Goal: Contribute content: Contribute content

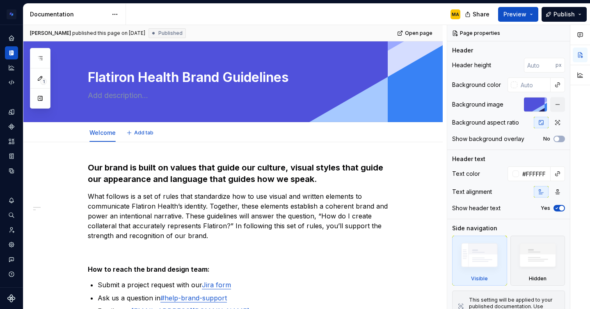
type textarea "*"
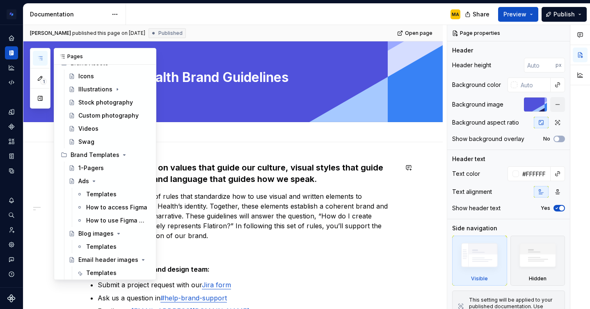
scroll to position [231, 0]
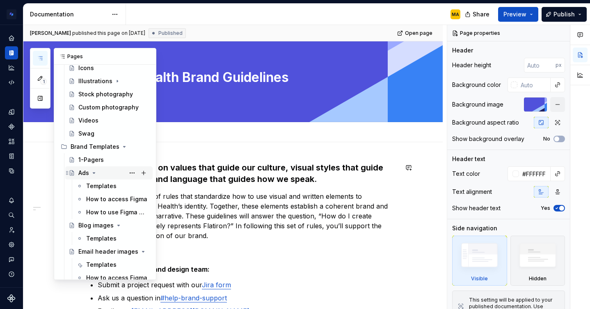
click at [94, 173] on icon "Page tree" at bounding box center [94, 173] width 2 height 1
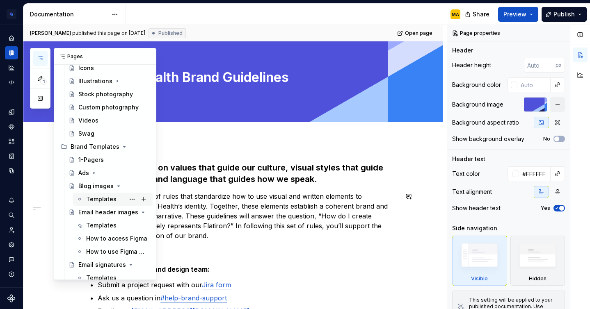
click at [100, 198] on div "Templates" at bounding box center [101, 199] width 30 height 8
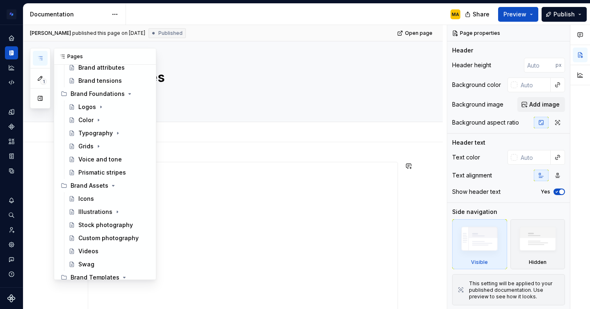
scroll to position [132, 0]
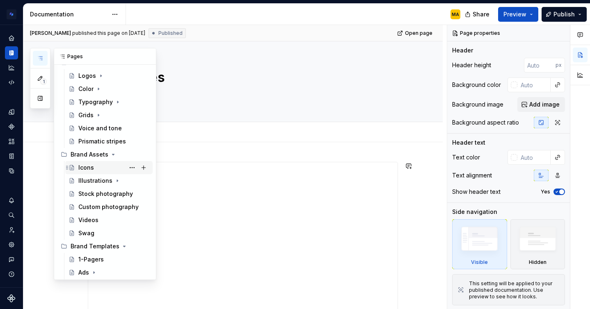
click at [84, 166] on div "Icons" at bounding box center [86, 168] width 16 height 8
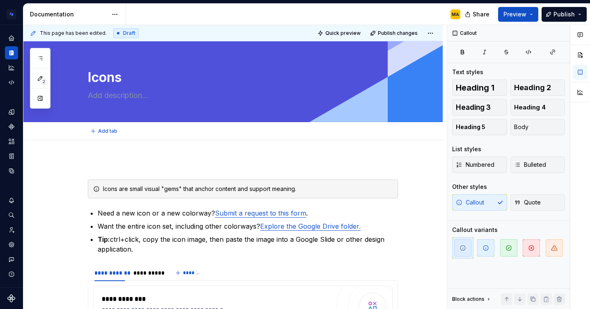
click at [120, 139] on div "Add tab" at bounding box center [232, 131] width 419 height 18
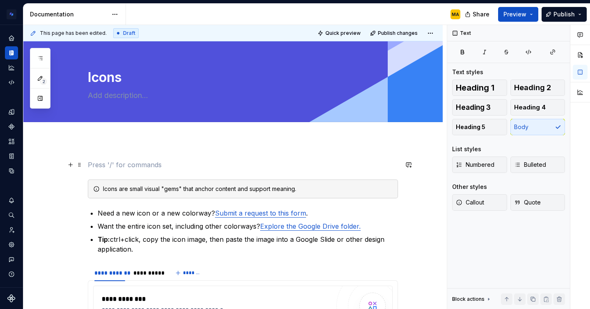
click at [100, 169] on p at bounding box center [243, 165] width 310 height 10
click at [81, 166] on span at bounding box center [79, 164] width 7 height 11
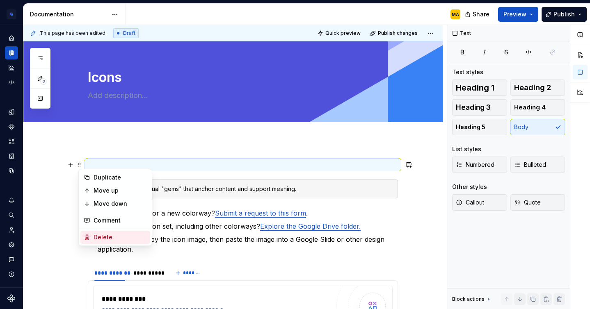
click at [106, 233] on div "Delete" at bounding box center [115, 237] width 70 height 13
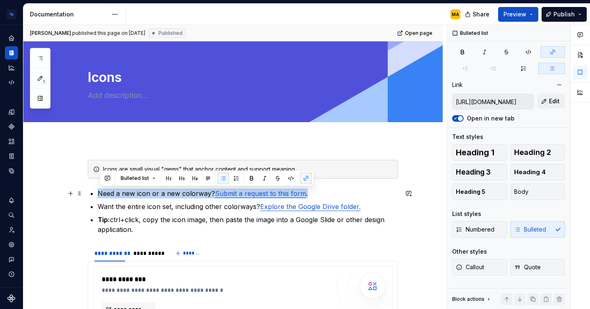
drag, startPoint x: 321, startPoint y: 194, endPoint x: 85, endPoint y: 192, distance: 236.2
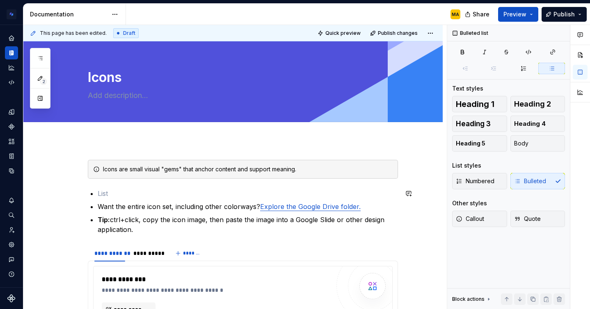
type textarea "*"
click at [158, 208] on p "Want the entire icon set, including other colorways? Explore the Google Drive f…" at bounding box center [248, 207] width 300 height 10
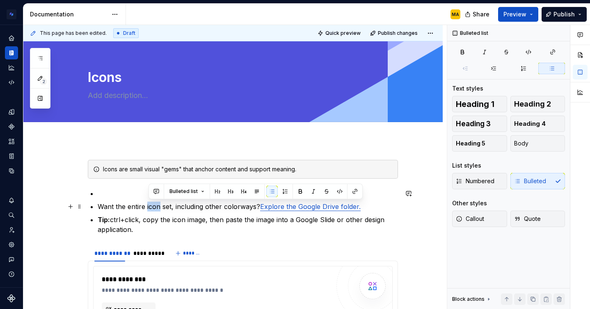
click at [158, 208] on p "Want the entire icon set, including other colorways? Explore the Google Drive f…" at bounding box center [248, 207] width 300 height 10
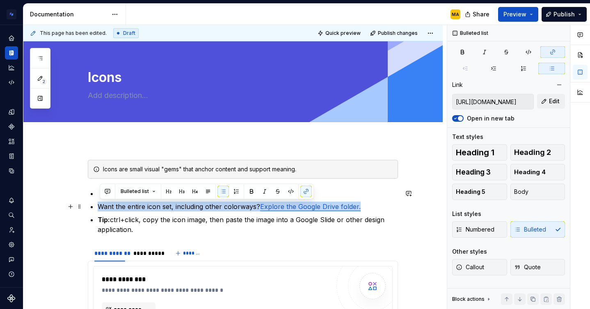
click at [158, 208] on p "Want the entire icon set, including other colorways? Explore the Google Drive f…" at bounding box center [248, 207] width 300 height 10
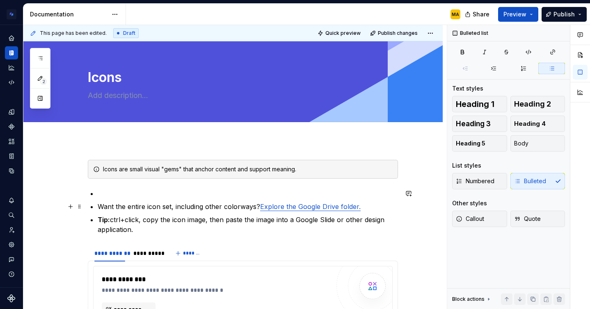
click at [115, 201] on ul "Want the entire icon set, including other colorways? Explore the Google Drive f…" at bounding box center [248, 212] width 300 height 46
click at [112, 193] on p at bounding box center [248, 194] width 300 height 10
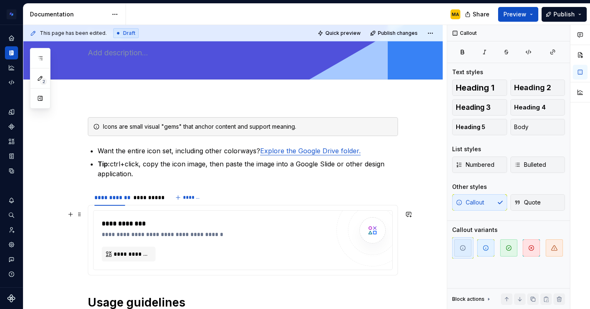
scroll to position [98, 0]
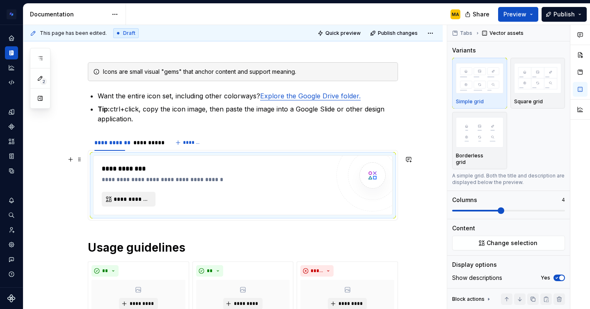
click at [130, 200] on span "**********" at bounding box center [132, 199] width 36 height 8
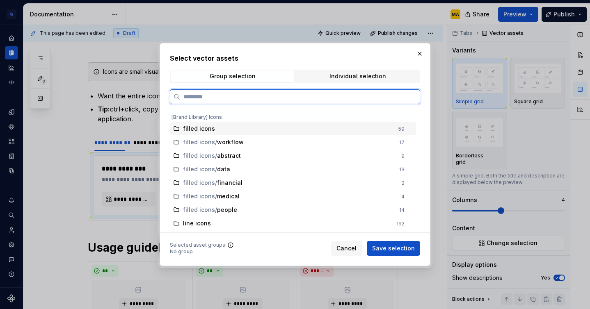
click at [246, 128] on div "filled icons" at bounding box center [288, 129] width 210 height 8
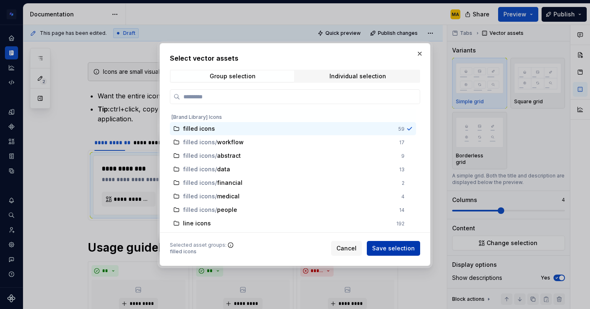
click at [389, 250] on span "Save selection" at bounding box center [393, 248] width 43 height 8
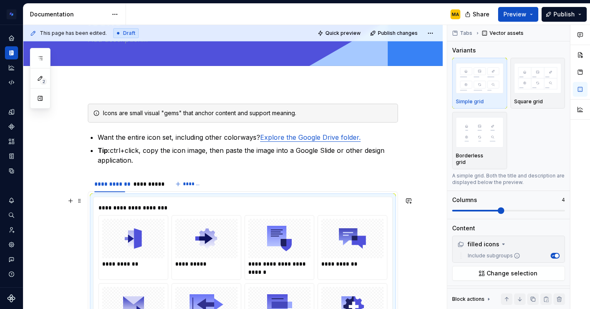
scroll to position [0, 0]
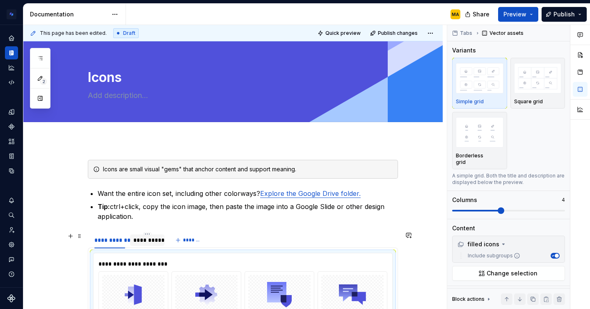
click at [144, 240] on div "**********" at bounding box center [147, 240] width 28 height 8
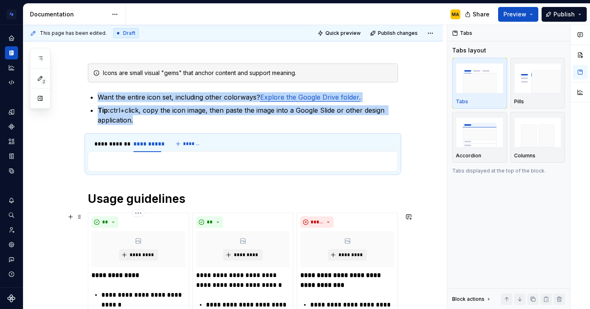
scroll to position [96, 0]
click at [116, 167] on div "**********" at bounding box center [243, 162] width 310 height 21
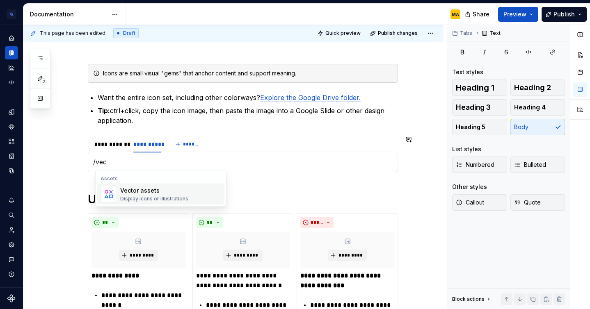
click at [134, 194] on div "Vector assets" at bounding box center [154, 191] width 68 height 8
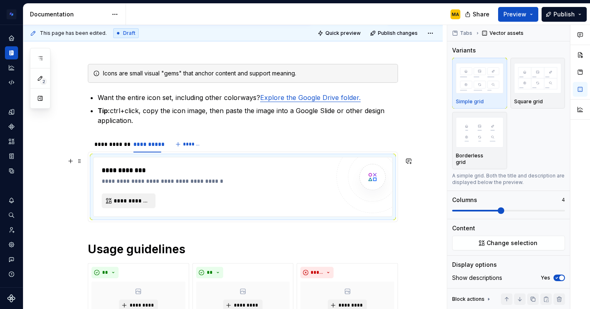
click at [123, 200] on span "**********" at bounding box center [132, 201] width 36 height 8
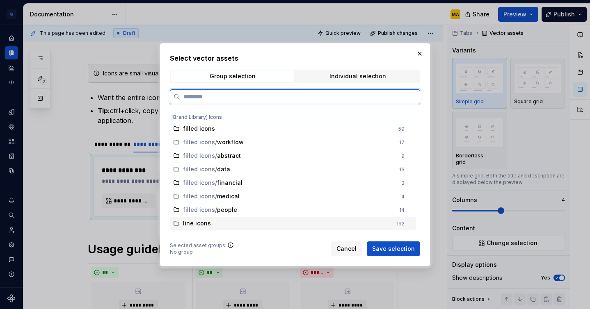
click at [210, 227] on div "line icons" at bounding box center [287, 223] width 208 height 8
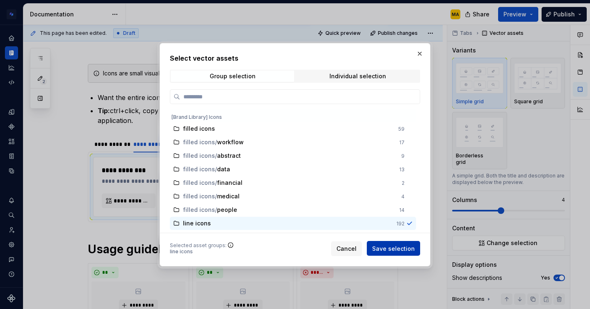
click at [390, 246] on span "Save selection" at bounding box center [393, 248] width 43 height 8
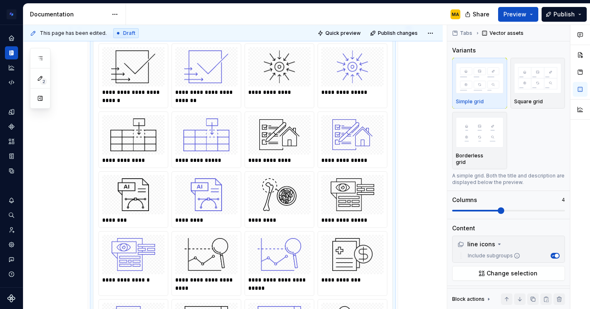
scroll to position [0, 0]
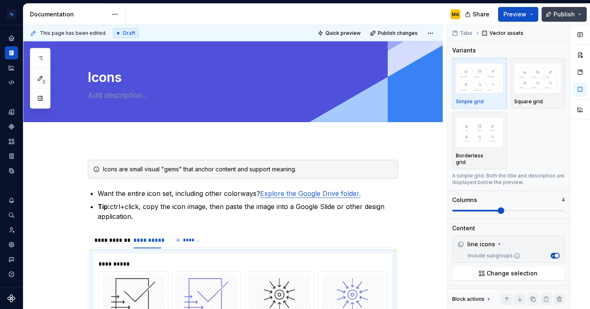
click at [555, 13] on span "Publish" at bounding box center [563, 14] width 21 height 8
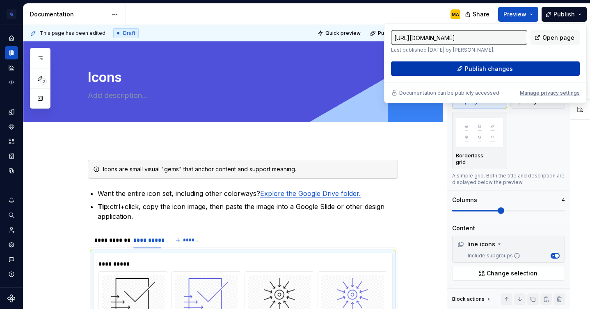
click at [472, 74] on button "Publish changes" at bounding box center [485, 69] width 189 height 15
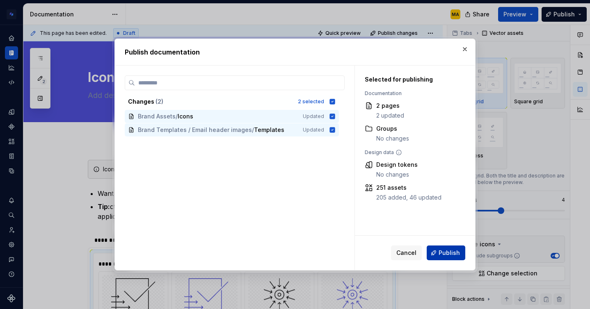
click at [440, 255] on span "Publish" at bounding box center [448, 253] width 21 height 8
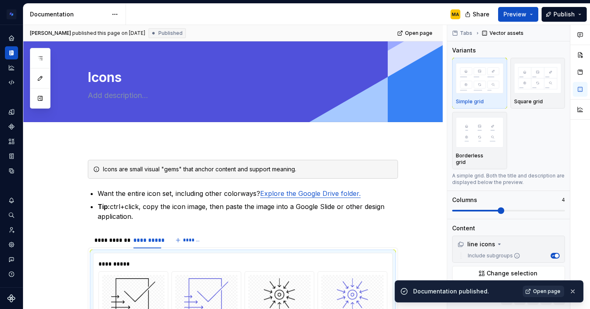
click at [543, 293] on span "Open page" at bounding box center [546, 291] width 27 height 7
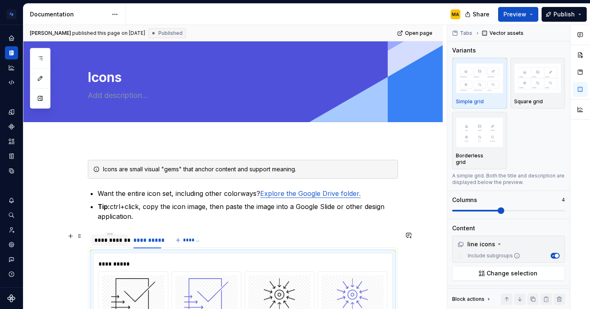
click at [112, 240] on div "**********" at bounding box center [109, 240] width 31 height 8
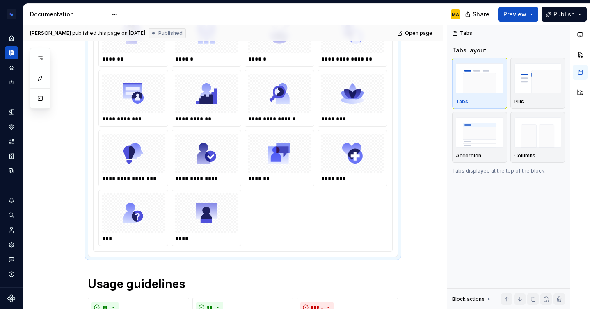
scroll to position [1347, 0]
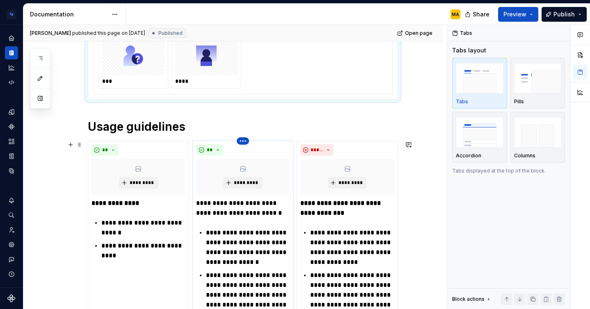
click at [247, 140] on html "Brand Design System MA Design system data Documentation MA Share Preview Publis…" at bounding box center [295, 154] width 590 height 309
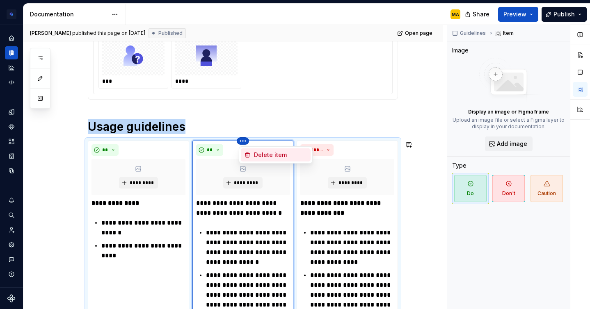
click at [257, 153] on div "Delete item" at bounding box center [280, 155] width 53 height 8
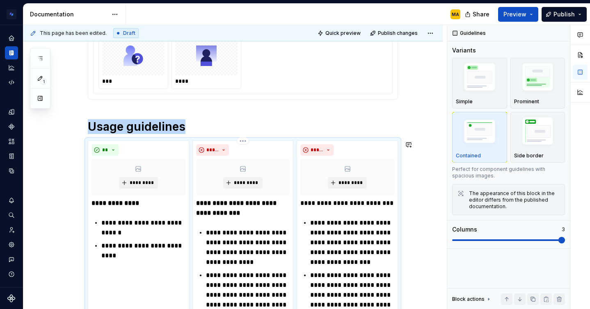
scroll to position [1428, 0]
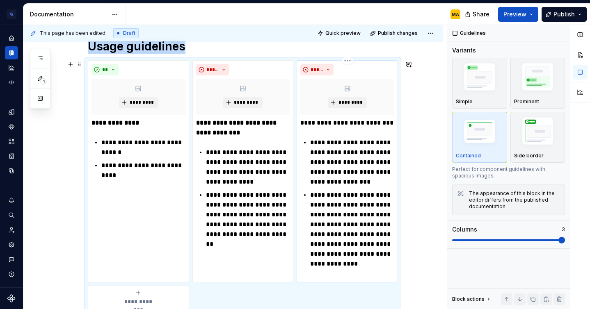
click at [321, 119] on p "**********" at bounding box center [347, 123] width 94 height 10
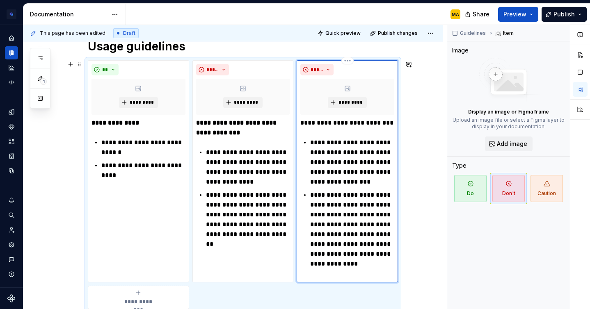
click at [321, 119] on p "**********" at bounding box center [347, 123] width 94 height 10
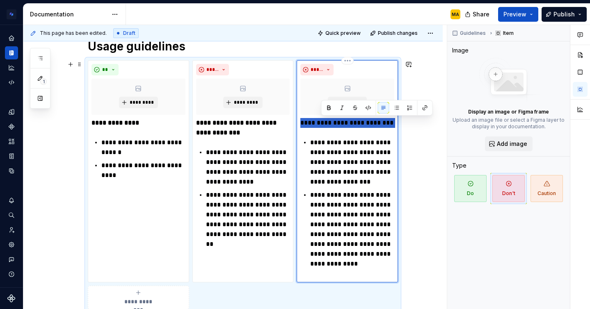
click at [321, 119] on p "**********" at bounding box center [347, 123] width 94 height 10
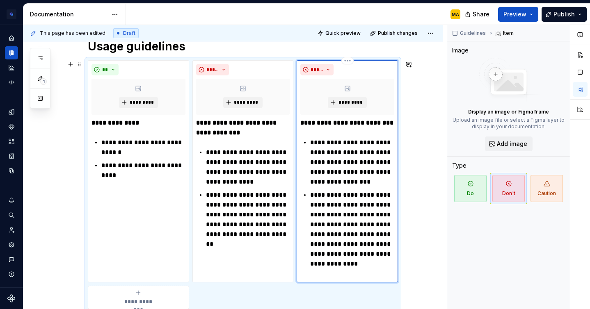
click at [342, 165] on p "**********" at bounding box center [352, 162] width 84 height 49
click at [367, 181] on p "**********" at bounding box center [352, 162] width 84 height 49
click at [555, 10] on span "Publish" at bounding box center [563, 14] width 21 height 8
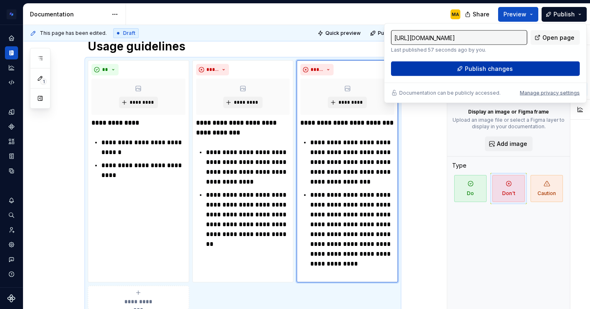
click at [470, 69] on span "Publish changes" at bounding box center [489, 69] width 48 height 8
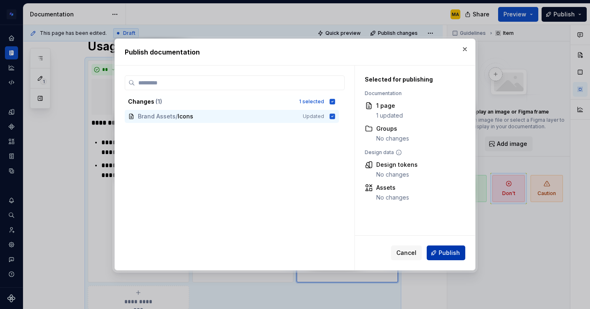
click at [438, 253] on button "Publish" at bounding box center [445, 253] width 39 height 15
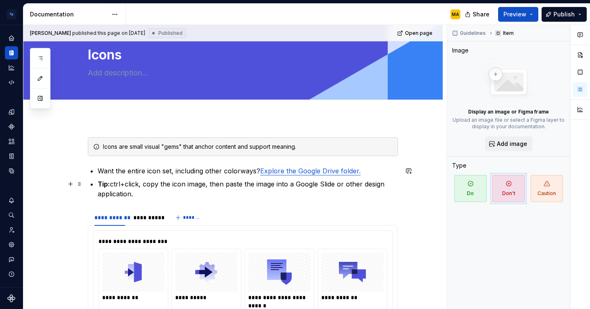
scroll to position [0, 0]
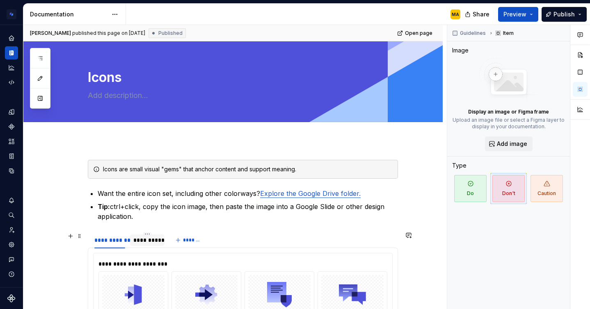
click at [151, 239] on div "**********" at bounding box center [147, 240] width 28 height 8
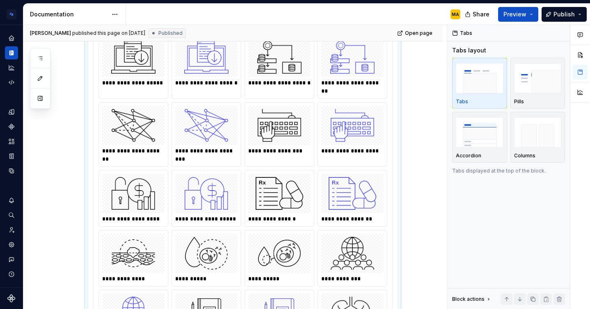
scroll to position [1810, 0]
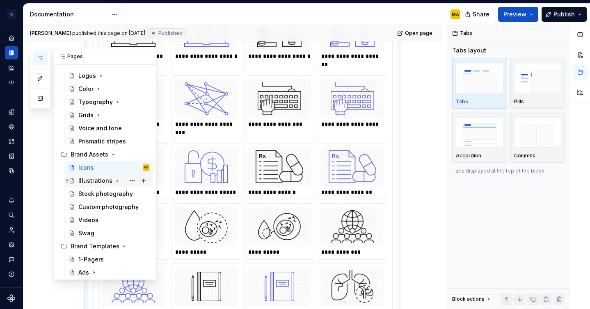
click at [89, 178] on div "Illustrations" at bounding box center [95, 181] width 34 height 8
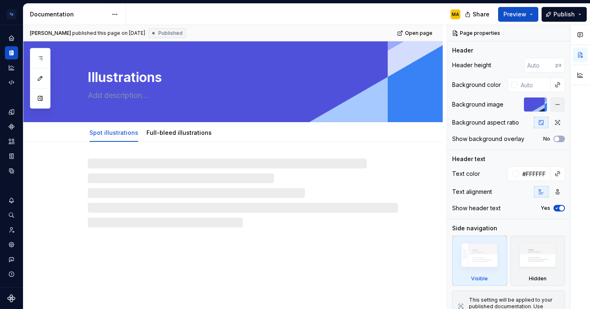
click at [176, 14] on div "MA" at bounding box center [296, 14] width 341 height 21
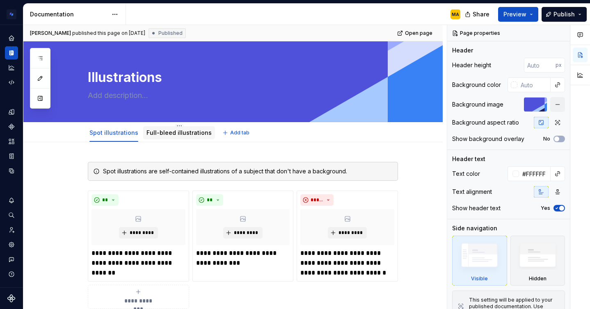
click at [178, 135] on link "Full-bleed illustrations" at bounding box center [178, 132] width 65 height 7
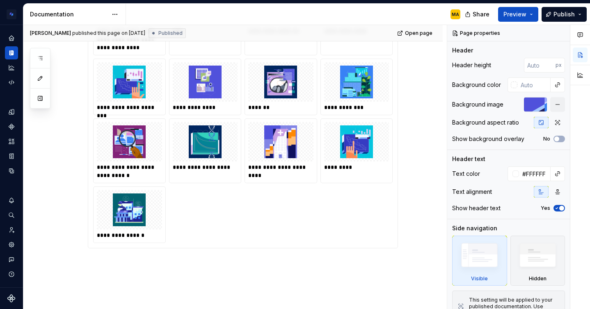
scroll to position [436, 0]
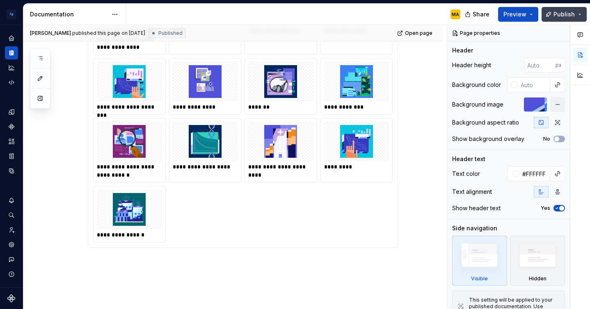
click at [553, 19] on button "Publish" at bounding box center [563, 14] width 45 height 15
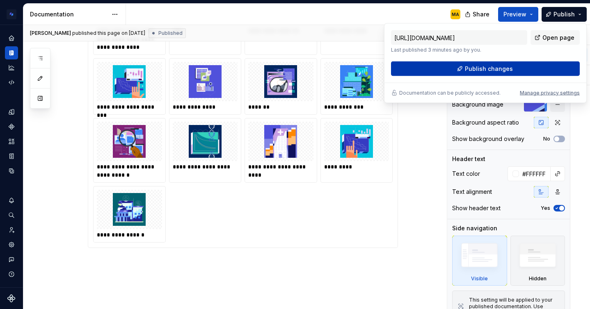
click at [483, 68] on span "Publish changes" at bounding box center [489, 69] width 48 height 8
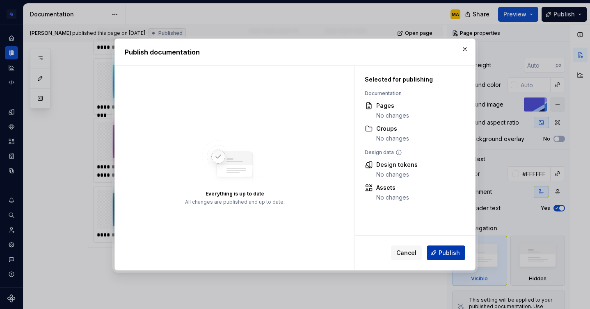
click at [440, 252] on span "Publish" at bounding box center [448, 253] width 21 height 8
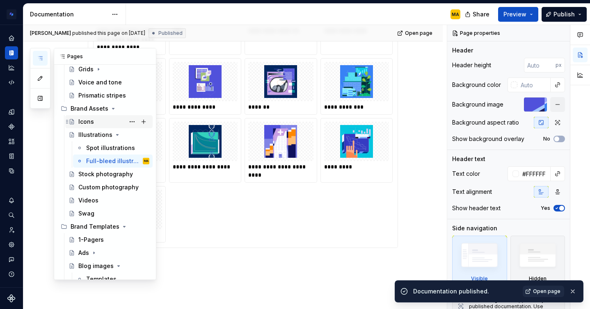
scroll to position [211, 0]
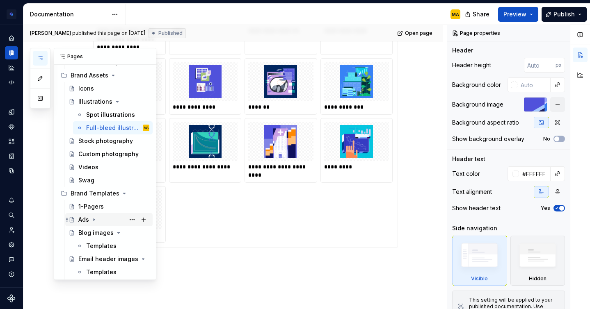
click at [84, 219] on div "Ads" at bounding box center [83, 220] width 11 height 8
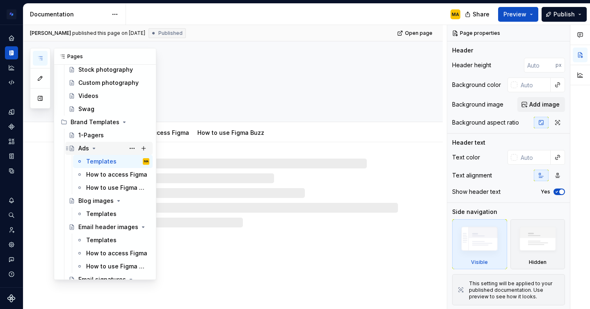
scroll to position [325, 0]
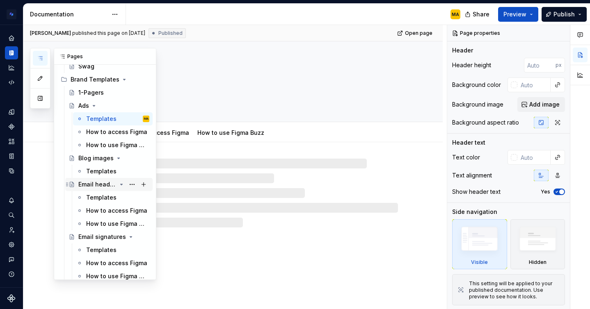
click at [91, 185] on div "Email header images" at bounding box center [97, 184] width 38 height 8
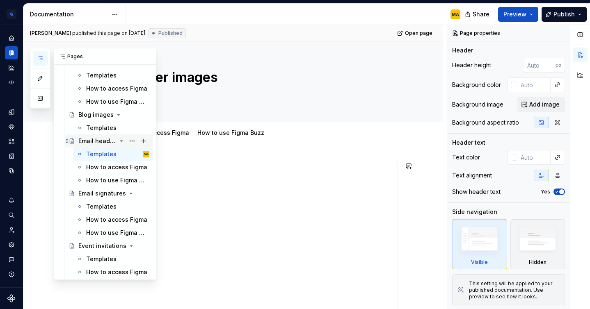
scroll to position [383, 0]
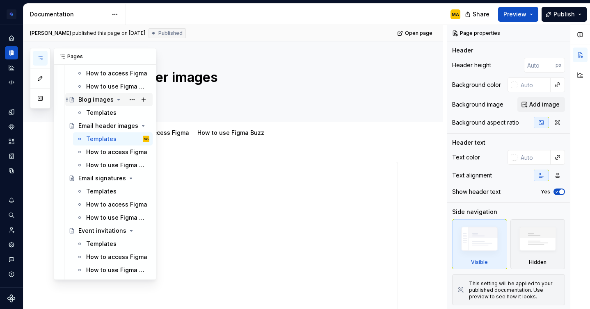
click at [98, 101] on div "Blog images" at bounding box center [95, 100] width 35 height 8
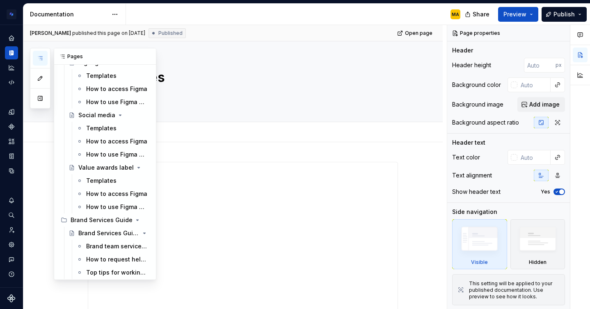
scroll to position [710, 0]
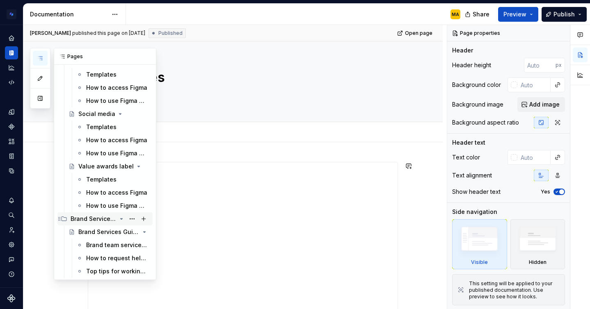
click at [95, 220] on div "Brand Services Guide" at bounding box center [94, 219] width 46 height 8
click at [80, 271] on div "Brand Services Guide" at bounding box center [94, 271] width 46 height 8
click at [89, 230] on div "Brand Services Guide" at bounding box center [97, 232] width 38 height 8
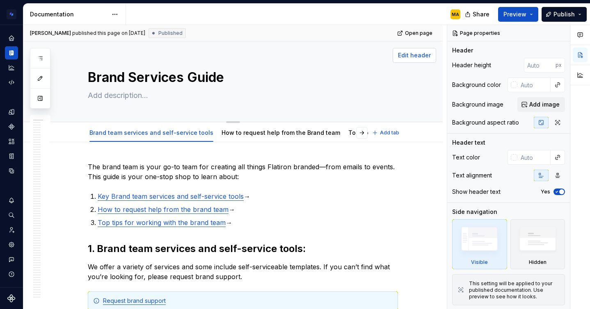
click at [412, 55] on span "Edit header" at bounding box center [414, 55] width 33 height 8
type textarea "*"
click at [538, 158] on input "text" at bounding box center [533, 157] width 33 height 15
click at [512, 155] on div at bounding box center [514, 157] width 7 height 7
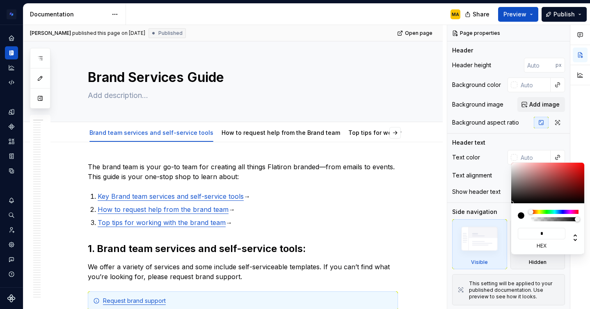
type input "**"
type input "#FFFFFF"
type input "***"
type textarea "*"
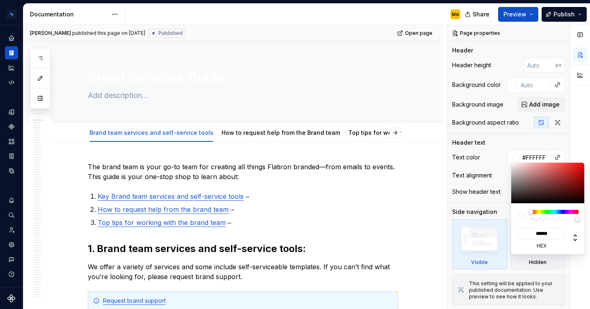
type input "******"
click at [493, 161] on div "Comments Open comments No comments yet Select ‘Comment’ from the block context …" at bounding box center [518, 167] width 143 height 285
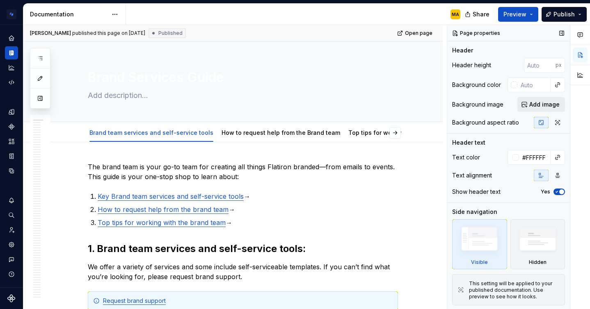
click at [542, 107] on span "Add image" at bounding box center [544, 104] width 30 height 8
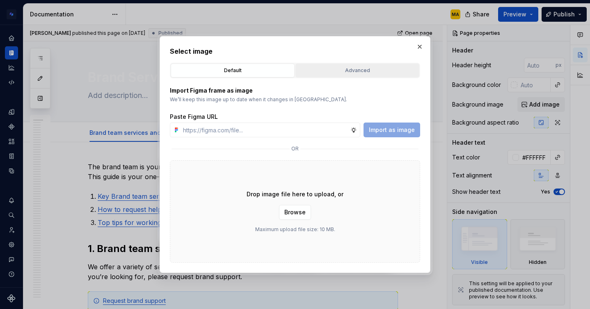
click at [347, 72] on div "Advanced" at bounding box center [357, 70] width 118 height 8
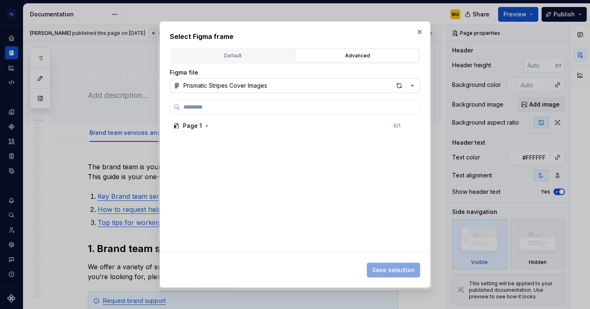
click at [232, 85] on div "Prismatic Stripes Cover Images" at bounding box center [225, 86] width 84 height 8
click at [232, 85] on div "Select Figma frame Default Advanced Import Figma frame as image We’ll keep this…" at bounding box center [295, 154] width 590 height 309
click at [202, 133] on div "Page 1 0 / 1" at bounding box center [292, 185] width 245 height 133
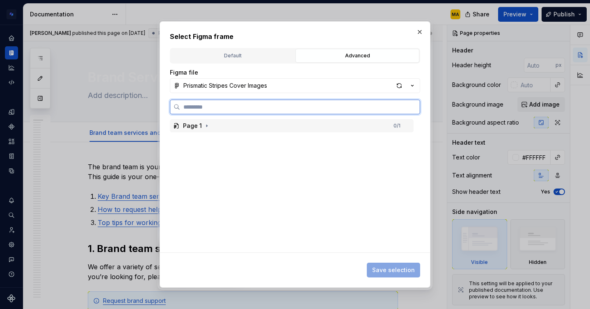
click at [217, 130] on div "Page 1 0 / 1" at bounding box center [292, 125] width 244 height 13
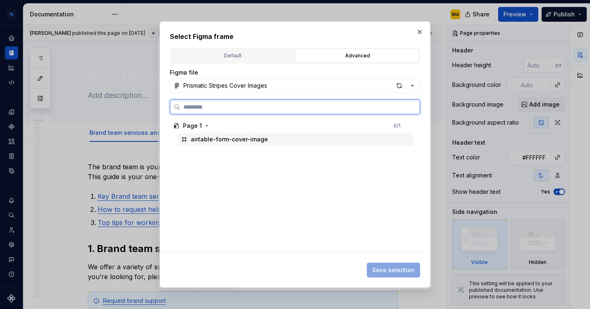
click at [217, 141] on div "airtable-form-cover-image" at bounding box center [229, 139] width 77 height 8
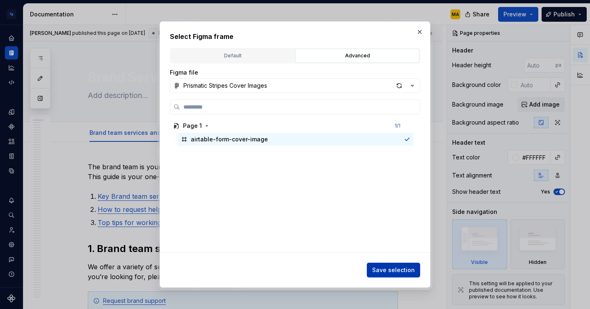
click at [397, 269] on span "Save selection" at bounding box center [393, 270] width 43 height 8
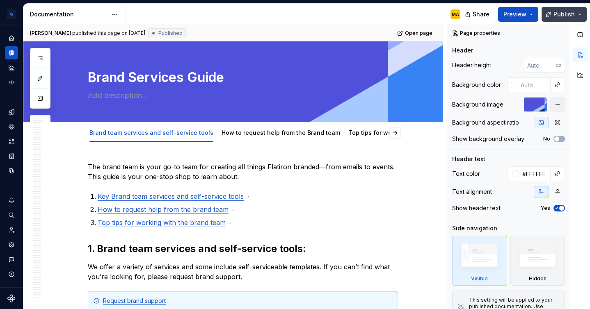
click at [556, 13] on span "Publish" at bounding box center [563, 14] width 21 height 8
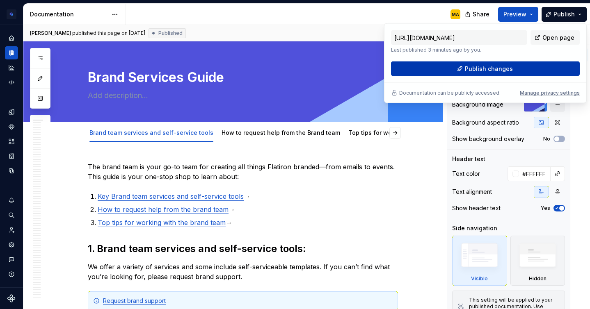
click at [476, 71] on span "Publish changes" at bounding box center [489, 69] width 48 height 8
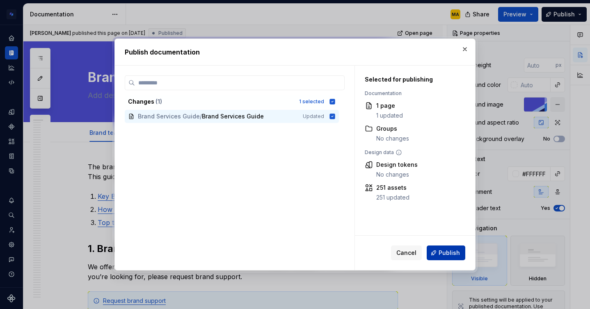
click at [439, 251] on button "Publish" at bounding box center [445, 253] width 39 height 15
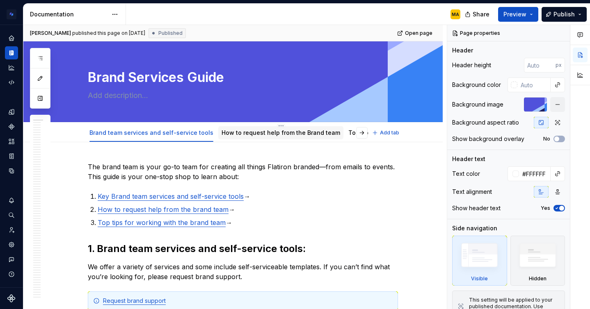
click at [260, 136] on link "How to request help from the Brand team" at bounding box center [280, 132] width 119 height 7
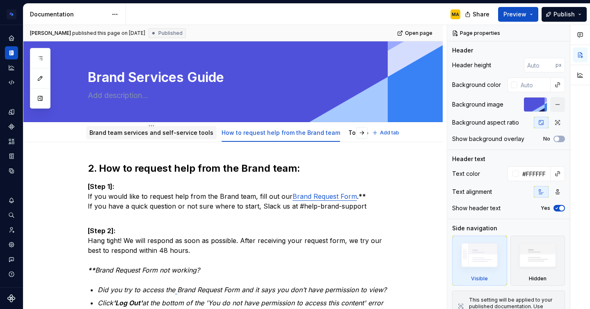
click at [159, 133] on link "Brand team services and self-service tools" at bounding box center [151, 132] width 124 height 7
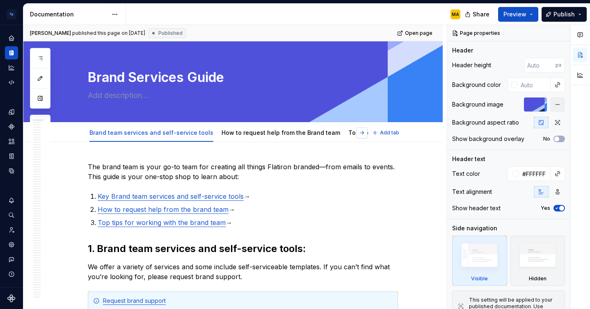
click at [365, 133] on button "button" at bounding box center [361, 132] width 11 height 11
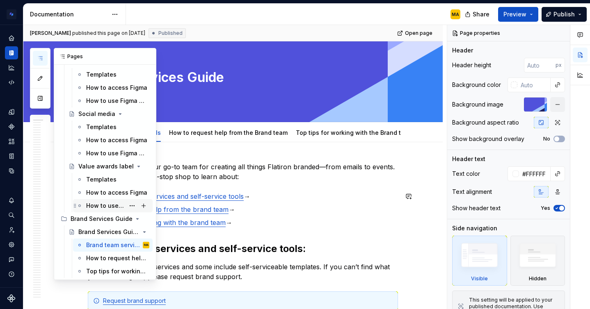
click at [98, 208] on div "How to use Figma Buzz" at bounding box center [105, 206] width 39 height 8
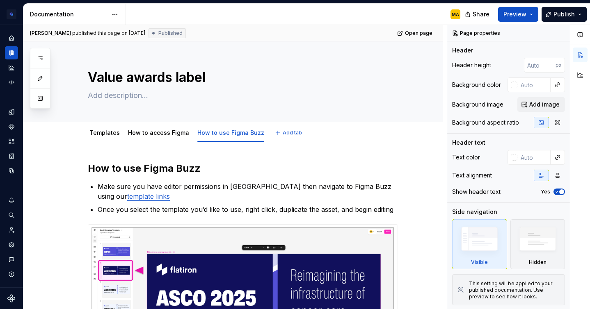
type textarea "*"
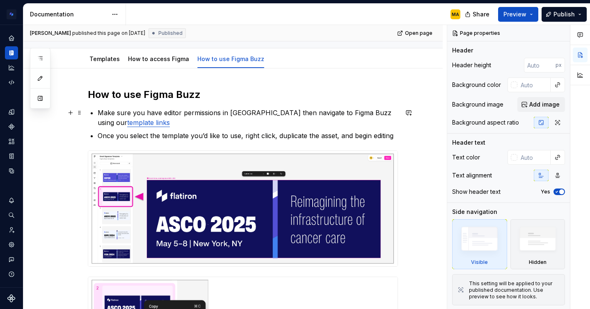
scroll to position [9, 0]
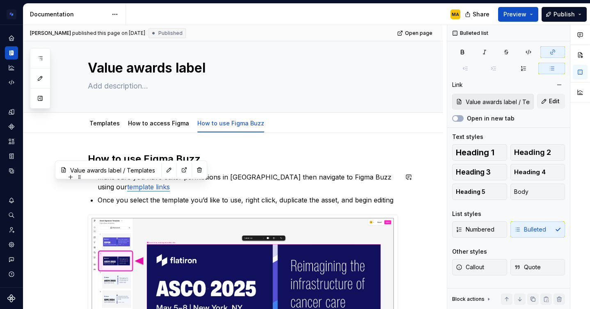
click at [127, 188] on link "template links" at bounding box center [148, 187] width 43 height 8
click at [178, 171] on button "button" at bounding box center [183, 169] width 11 height 11
click at [230, 191] on p "Make sure you have editor permissions in [GEOGRAPHIC_DATA] then navigate to Fig…" at bounding box center [248, 182] width 300 height 20
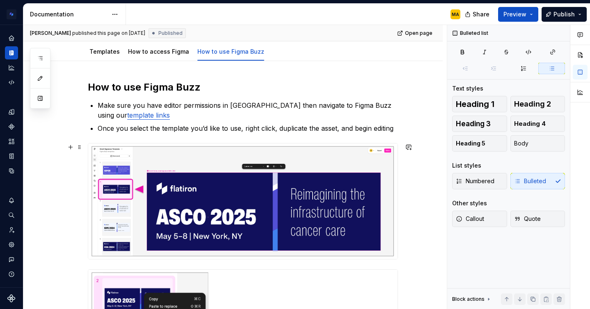
scroll to position [82, 0]
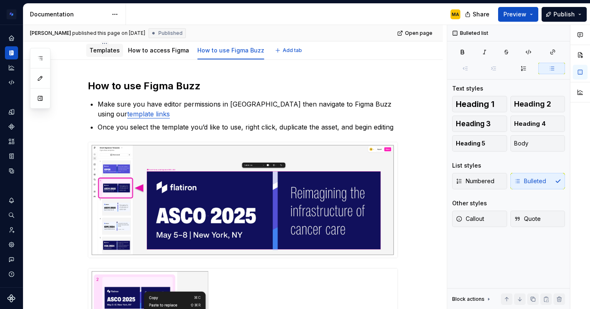
click at [105, 51] on link "Templates" at bounding box center [104, 50] width 30 height 7
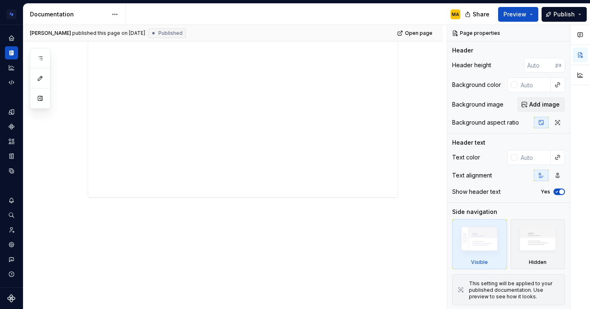
scroll to position [160, 0]
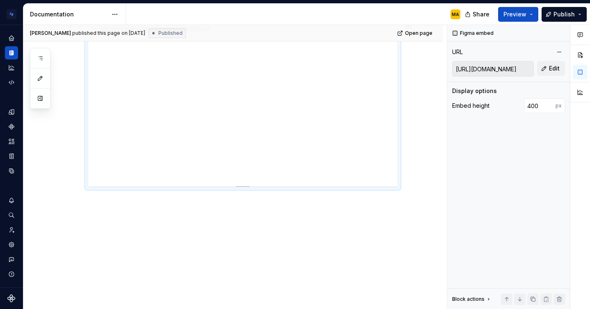
click at [244, 176] on div "**********" at bounding box center [242, 105] width 309 height 164
click at [287, 103] on div "**********" at bounding box center [242, 105] width 309 height 164
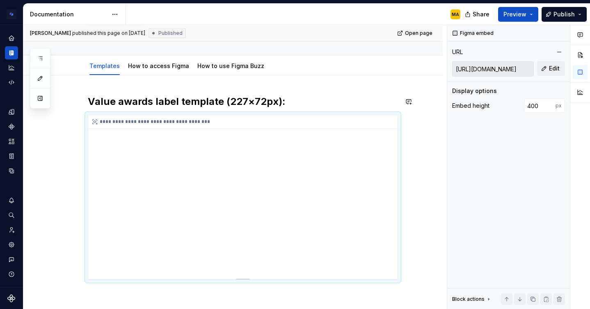
scroll to position [50, 0]
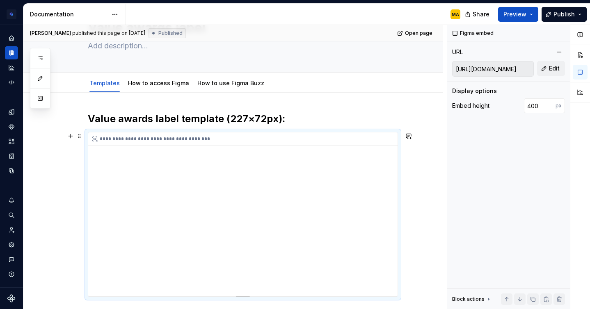
click at [272, 188] on div "**********" at bounding box center [242, 214] width 309 height 164
click at [570, 10] on span "Publish" at bounding box center [563, 14] width 21 height 8
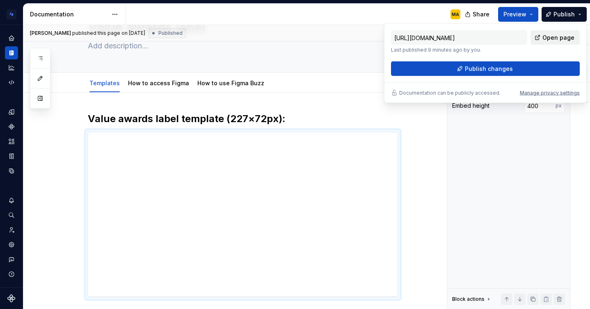
click at [550, 41] on span "Open page" at bounding box center [558, 38] width 32 height 8
type textarea "*"
click at [283, 117] on h2 "Value awards label template (227×72px):" at bounding box center [243, 118] width 310 height 13
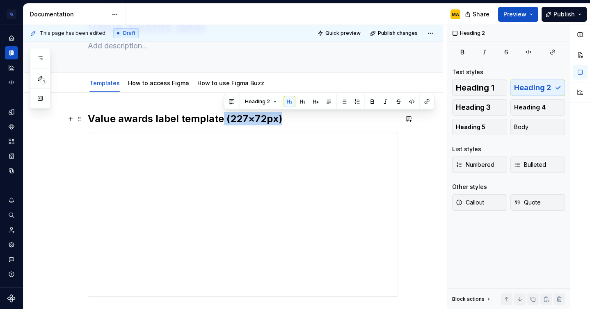
drag, startPoint x: 288, startPoint y: 117, endPoint x: 221, endPoint y: 125, distance: 67.3
click at [221, 125] on h2 "Value awards label template (227×72px)" at bounding box center [243, 118] width 310 height 13
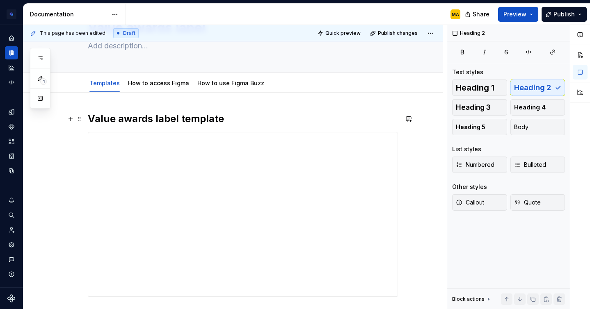
click at [185, 119] on h2 "Value awards label template" at bounding box center [243, 118] width 310 height 13
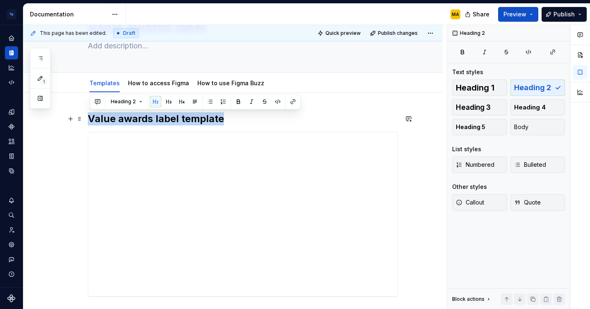
click at [185, 119] on h2 "Value awards label template" at bounding box center [243, 118] width 310 height 13
click at [260, 193] on div "**********" at bounding box center [242, 214] width 309 height 164
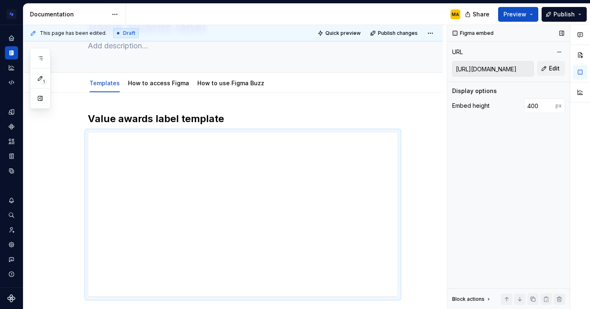
click at [487, 72] on input "[URL][DOMAIN_NAME]" at bounding box center [492, 69] width 81 height 15
click at [483, 70] on input "[URL][DOMAIN_NAME]" at bounding box center [492, 69] width 81 height 15
type textarea "*"
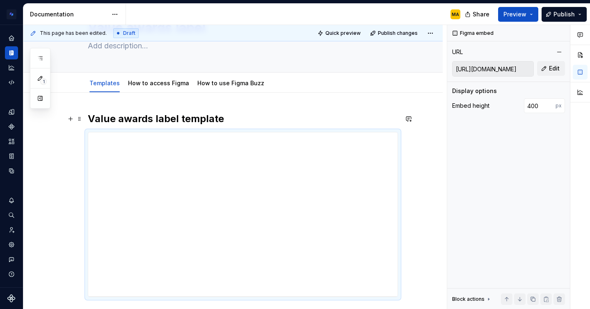
click at [156, 120] on h2 "Value awards label template" at bounding box center [243, 118] width 310 height 13
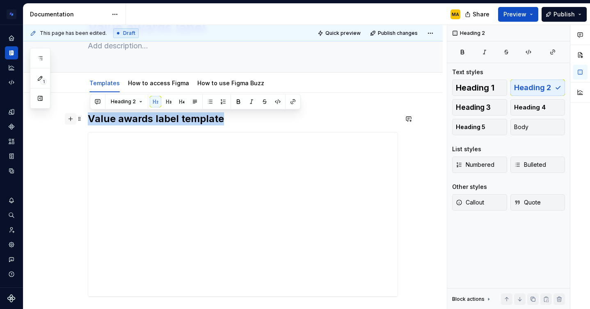
drag, startPoint x: 240, startPoint y: 116, endPoint x: 71, endPoint y: 122, distance: 169.1
click at [88, 122] on div "**********" at bounding box center [243, 219] width 310 height 214
click at [291, 101] on button "button" at bounding box center [292, 101] width 11 height 11
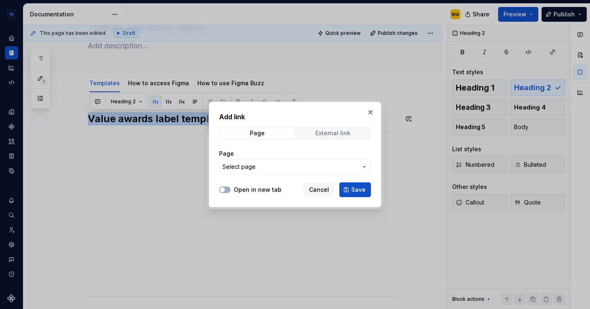
click at [315, 134] on span "External link" at bounding box center [333, 133] width 74 height 11
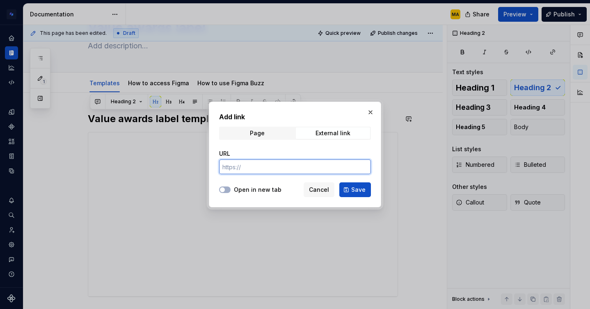
click at [239, 170] on input "URL" at bounding box center [295, 167] width 152 height 15
paste input "[URL][DOMAIN_NAME]"
type input "[URL][DOMAIN_NAME]"
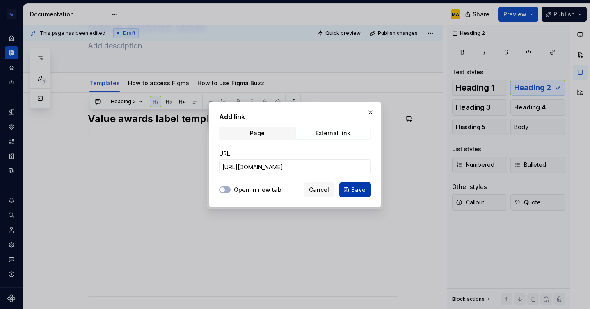
click at [352, 186] on span "Save" at bounding box center [358, 190] width 14 height 8
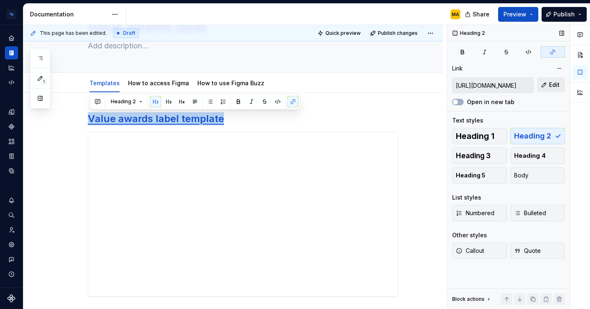
click at [554, 82] on span "Edit" at bounding box center [554, 85] width 11 height 8
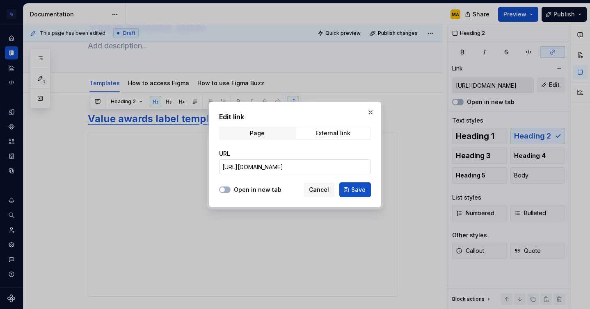
click at [335, 166] on input "[URL][DOMAIN_NAME]" at bounding box center [295, 167] width 152 height 15
click at [352, 188] on span "Save" at bounding box center [358, 190] width 14 height 8
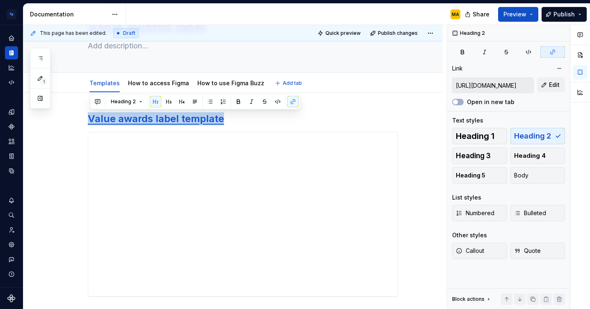
type textarea "*"
click at [291, 99] on button "button" at bounding box center [292, 101] width 11 height 11
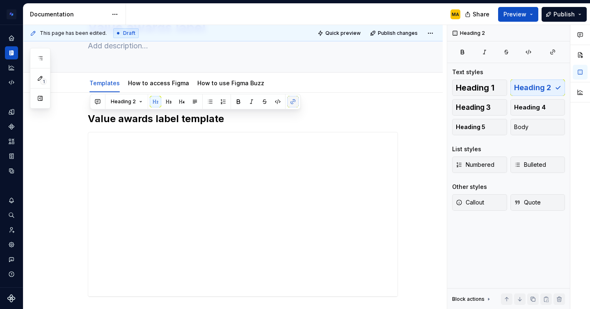
click at [291, 99] on button "button" at bounding box center [292, 101] width 11 height 11
click at [291, 98] on button "button" at bounding box center [292, 101] width 11 height 11
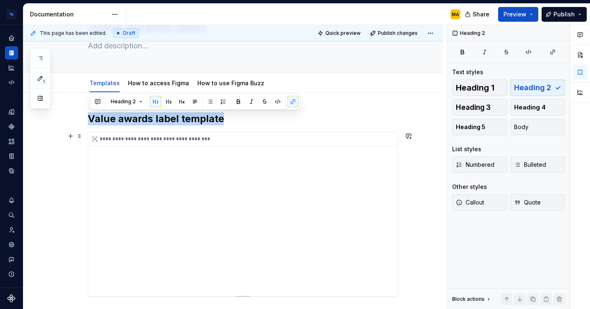
click at [212, 161] on div "**********" at bounding box center [242, 214] width 309 height 164
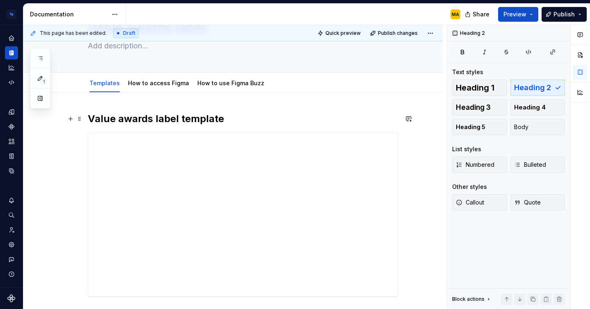
click at [220, 121] on h2 "Value awards label template" at bounding box center [243, 118] width 310 height 13
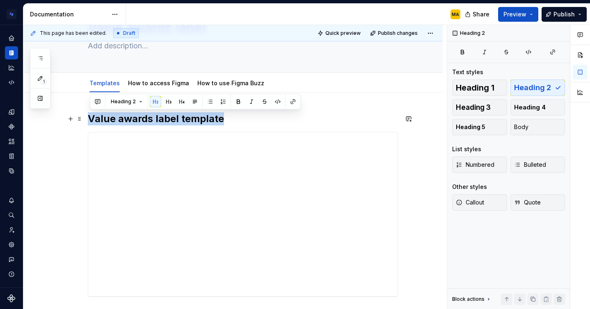
drag, startPoint x: 231, startPoint y: 118, endPoint x: 91, endPoint y: 116, distance: 139.9
click at [91, 116] on h2 "Value awards label template" at bounding box center [243, 118] width 310 height 13
click at [293, 100] on button "button" at bounding box center [292, 101] width 11 height 11
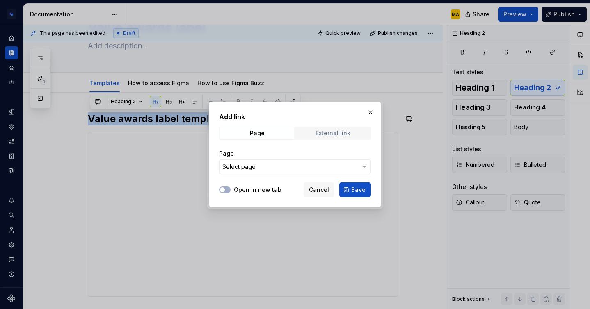
click at [314, 134] on span "External link" at bounding box center [333, 133] width 74 height 11
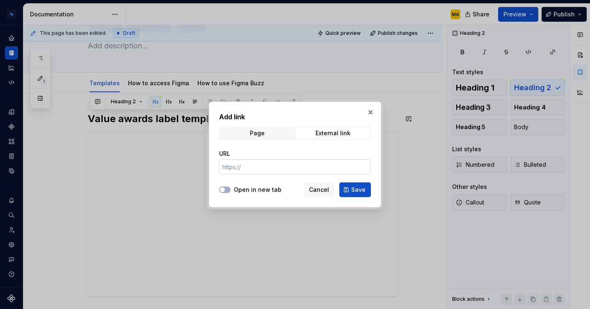
click at [251, 163] on input "URL" at bounding box center [295, 167] width 152 height 15
paste input "[URL][DOMAIN_NAME]"
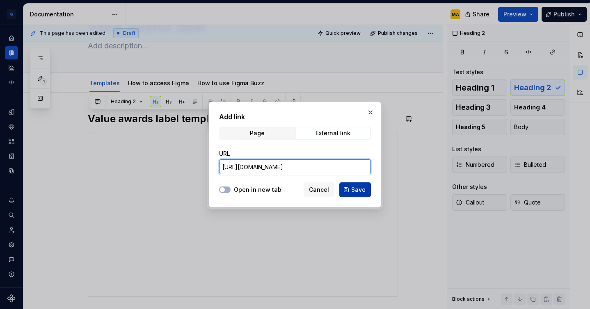
type input "[URL][DOMAIN_NAME]"
click at [359, 187] on span "Save" at bounding box center [358, 190] width 14 height 8
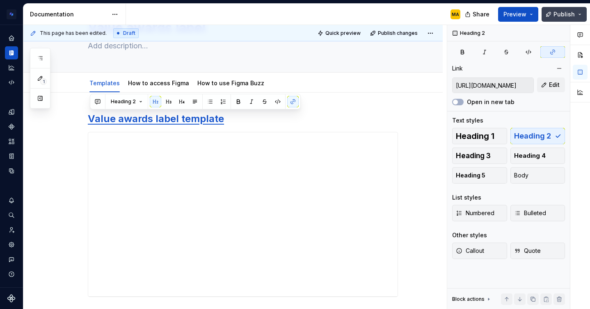
click at [559, 16] on span "Publish" at bounding box center [563, 14] width 21 height 8
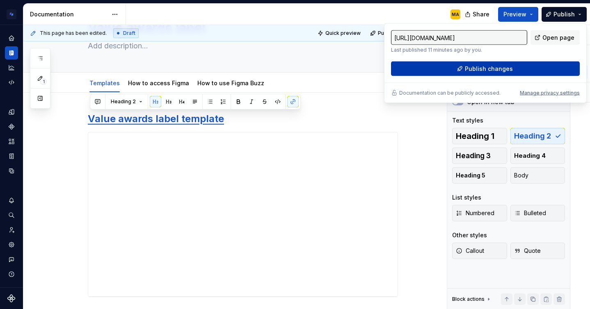
click at [483, 70] on span "Publish changes" at bounding box center [489, 69] width 48 height 8
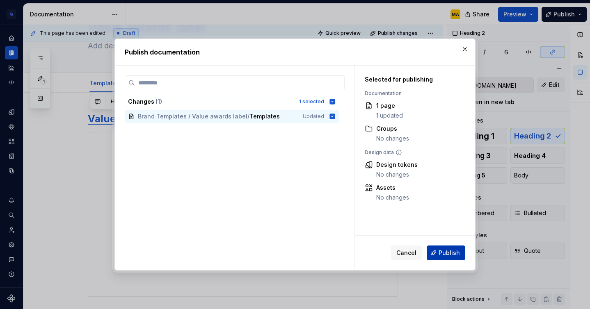
click at [439, 252] on button "Publish" at bounding box center [445, 253] width 39 height 15
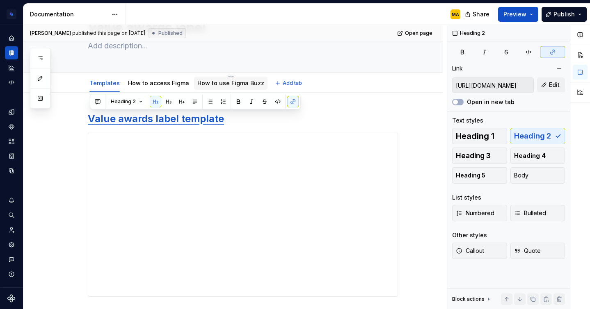
click at [217, 78] on div "How to use Figma Buzz" at bounding box center [230, 83] width 67 height 10
click at [213, 81] on link "How to use Figma Buzz" at bounding box center [230, 83] width 67 height 7
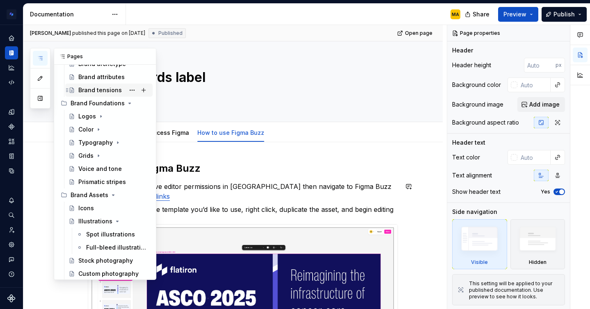
scroll to position [96, 0]
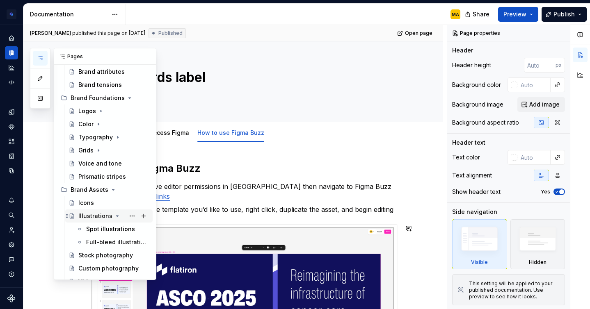
click at [116, 217] on icon "Page tree" at bounding box center [117, 216] width 7 height 7
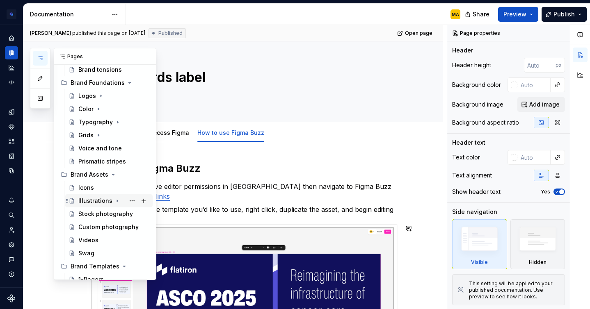
scroll to position [112, 0]
click at [99, 213] on div "Stock photography" at bounding box center [101, 214] width 46 height 8
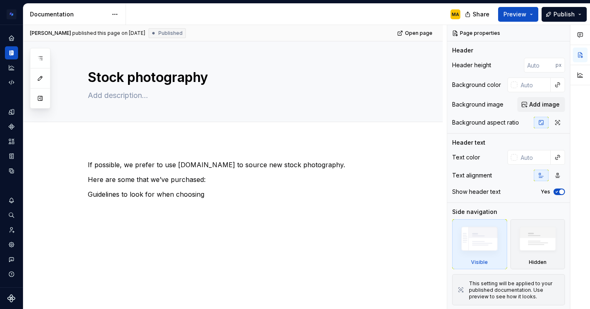
type textarea "*"
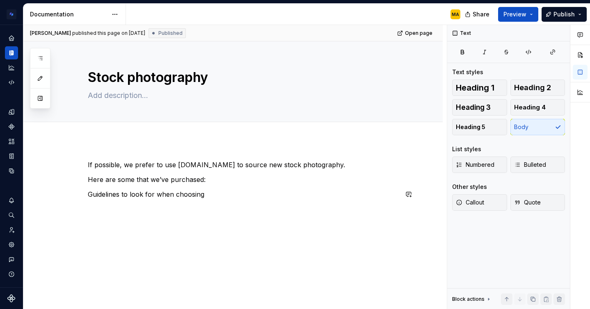
click at [235, 199] on div "If possible, we prefer to use [DOMAIN_NAME] to source new stock photography. He…" at bounding box center [243, 184] width 310 height 49
click at [223, 177] on p "Here are some that we’ve purchased:" at bounding box center [243, 180] width 310 height 10
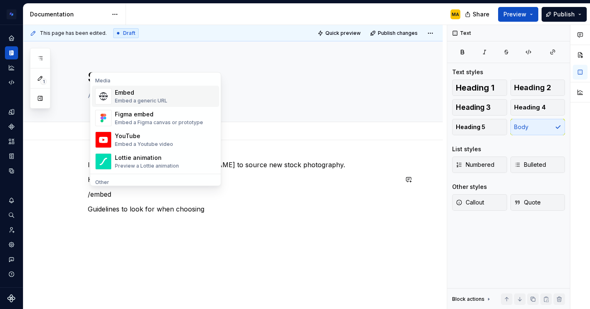
type textarea "*"
click at [134, 203] on div "If possible, we prefer to use [DOMAIN_NAME] to source new stock photography. He…" at bounding box center [243, 187] width 310 height 54
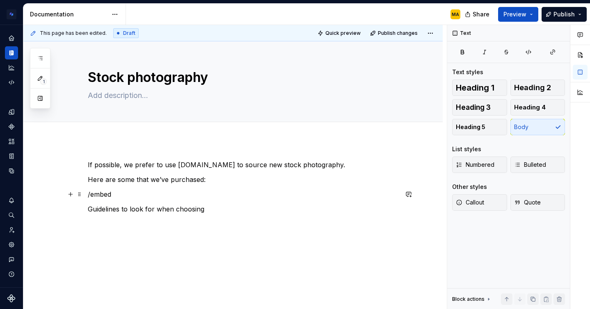
click at [121, 194] on p "/embed" at bounding box center [243, 194] width 310 height 10
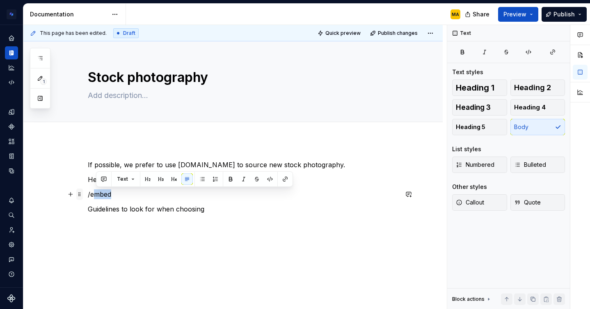
drag, startPoint x: 121, startPoint y: 194, endPoint x: 80, endPoint y: 192, distance: 41.5
click at [88, 192] on div "If possible, we prefer to use [DOMAIN_NAME] to source new stock photography. He…" at bounding box center [243, 192] width 310 height 64
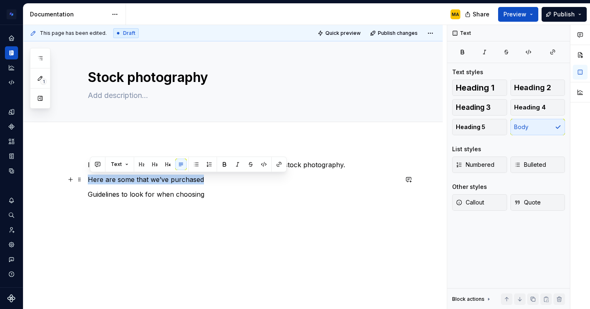
drag, startPoint x: 209, startPoint y: 181, endPoint x: 49, endPoint y: 182, distance: 159.9
click at [49, 182] on div "If possible, we prefer to use [DOMAIN_NAME] to source new stock photography. He…" at bounding box center [232, 221] width 419 height 162
click at [278, 164] on button "button" at bounding box center [278, 164] width 11 height 11
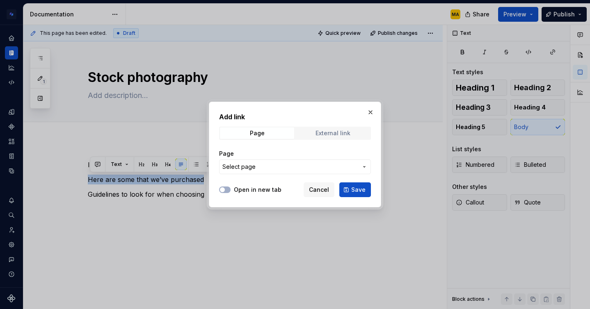
click at [325, 136] on div "External link" at bounding box center [332, 133] width 35 height 7
click at [241, 187] on label "Open in new tab" at bounding box center [258, 190] width 48 height 8
click at [230, 187] on button "Open in new tab" at bounding box center [224, 190] width 11 height 7
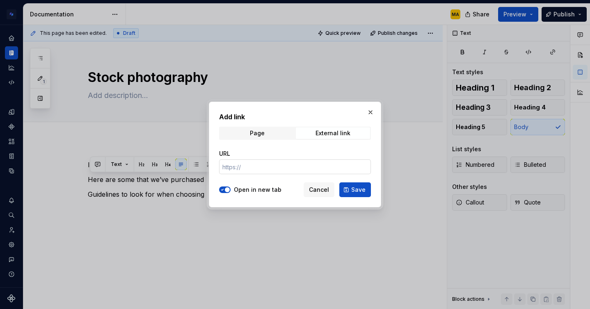
click at [250, 165] on input "URL" at bounding box center [295, 167] width 152 height 15
paste input "[URL][DOMAIN_NAME]"
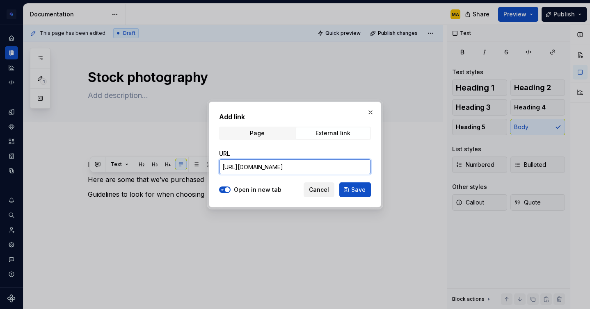
scroll to position [0, 103]
type input "[URL][DOMAIN_NAME]"
click at [351, 188] on button "Save" at bounding box center [355, 189] width 32 height 15
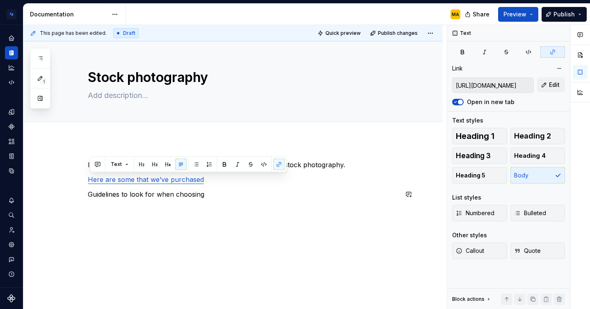
click at [258, 225] on div "If possible, we prefer to use [DOMAIN_NAME] to source new stock photography. He…" at bounding box center [232, 221] width 419 height 162
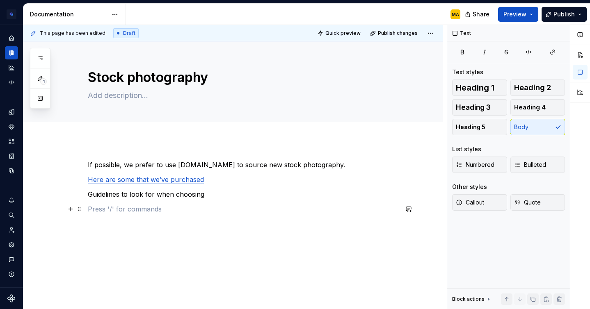
click at [214, 205] on p at bounding box center [243, 209] width 310 height 10
click at [193, 195] on p "Guidelines to look for when choosing" at bounding box center [243, 194] width 310 height 10
click at [552, 15] on button "Publish" at bounding box center [563, 14] width 45 height 15
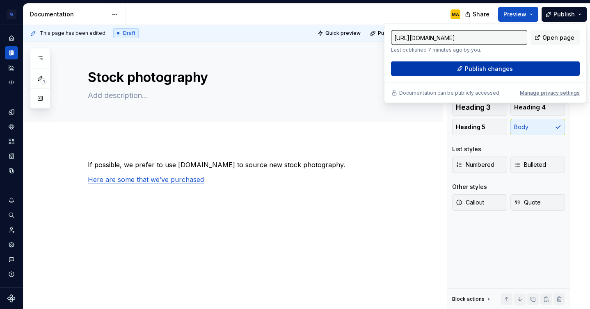
click at [476, 68] on span "Publish changes" at bounding box center [489, 69] width 48 height 8
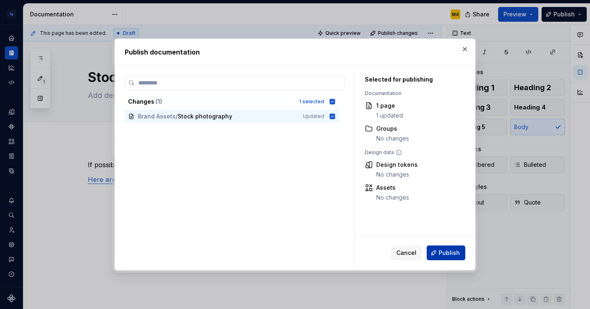
click at [437, 252] on button "Publish" at bounding box center [445, 253] width 39 height 15
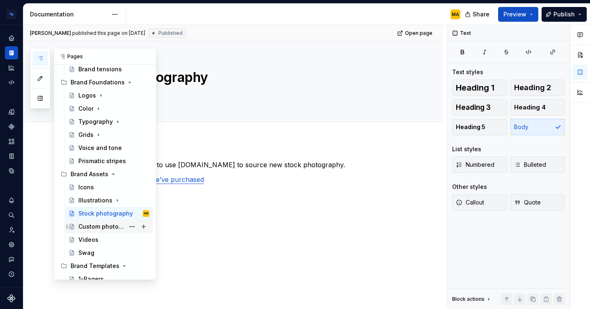
click at [96, 229] on div "Custom photography" at bounding box center [101, 227] width 46 height 8
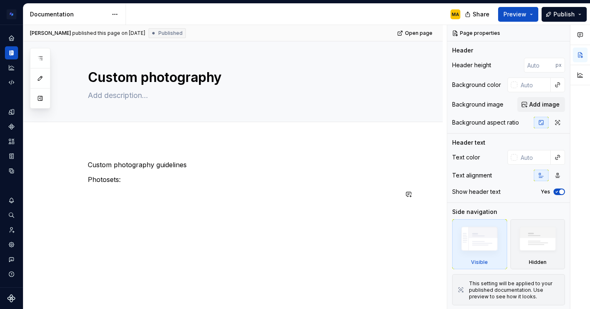
click at [138, 185] on div "Custom photography guidelines Photosets:" at bounding box center [243, 179] width 310 height 39
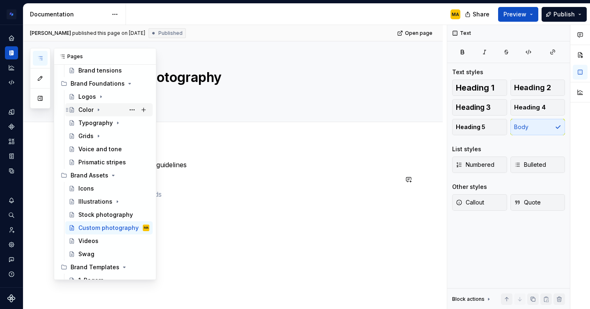
scroll to position [109, 0]
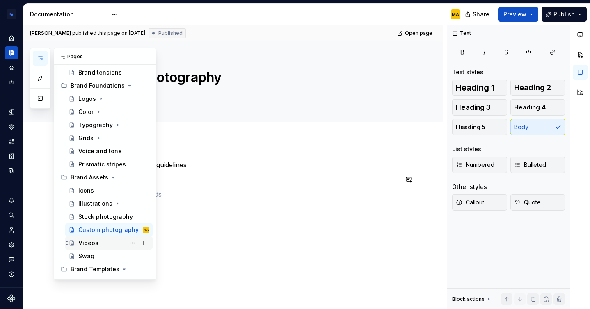
click at [87, 244] on div "Videos" at bounding box center [88, 243] width 20 height 8
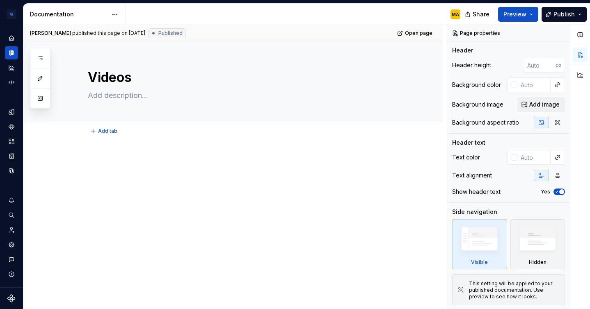
type textarea "*"
click at [159, 190] on div at bounding box center [243, 175] width 310 height 31
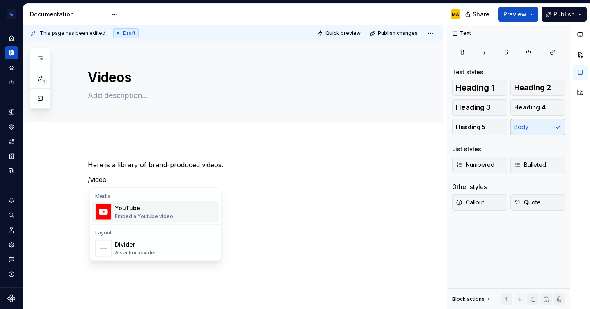
click at [169, 213] on div "Embed a Youtube video" at bounding box center [144, 216] width 58 height 7
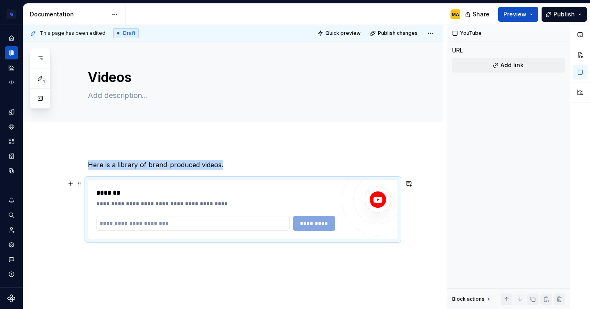
click at [415, 212] on div "**********" at bounding box center [232, 241] width 419 height 202
click at [233, 185] on div "**********" at bounding box center [242, 209] width 309 height 59
click at [83, 182] on span at bounding box center [79, 183] width 7 height 11
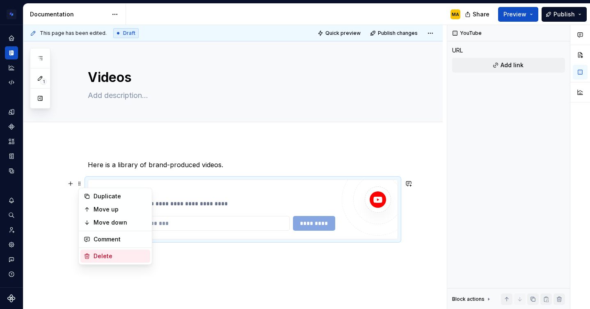
click at [107, 260] on div "Delete" at bounding box center [115, 256] width 70 height 13
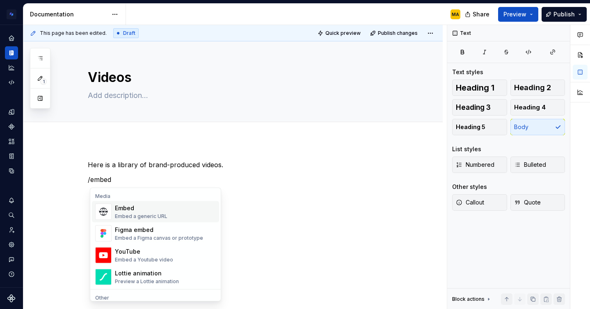
click at [159, 214] on div "Embed a generic URL" at bounding box center [141, 216] width 52 height 7
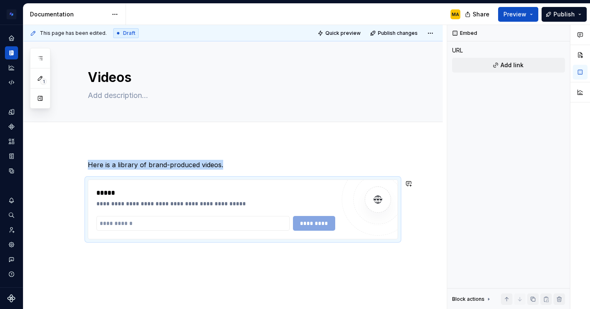
click at [181, 258] on div "**********" at bounding box center [232, 241] width 419 height 202
click at [324, 203] on div "**********" at bounding box center [215, 204] width 239 height 8
click at [335, 189] on div "*****" at bounding box center [215, 193] width 239 height 10
click at [82, 186] on span at bounding box center [79, 183] width 7 height 11
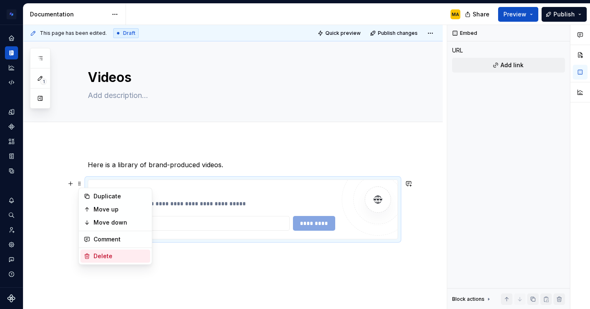
click at [116, 256] on div "Delete" at bounding box center [120, 256] width 53 height 8
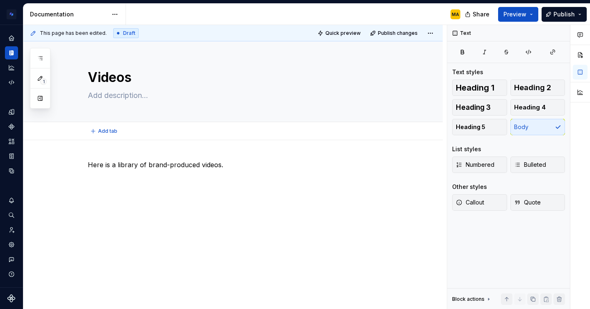
type textarea "*"
click at [100, 147] on div "Here is a library of brand-produced videos." at bounding box center [232, 216] width 419 height 153
click at [238, 161] on p "Here is a library of brand-produced videos." at bounding box center [243, 165] width 310 height 10
click at [163, 178] on p "View our entire video library on Vimeo" at bounding box center [243, 180] width 310 height 10
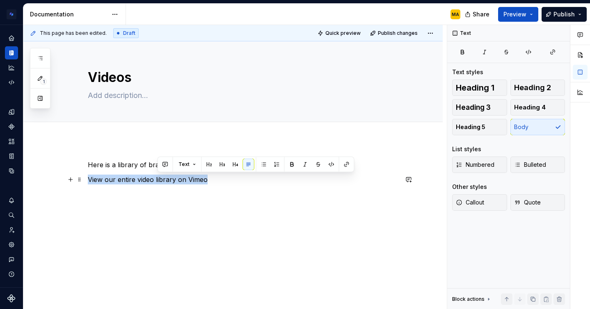
click at [163, 178] on p "View our entire video library on Vimeo" at bounding box center [243, 180] width 310 height 10
click at [279, 164] on button "button" at bounding box center [278, 164] width 11 height 11
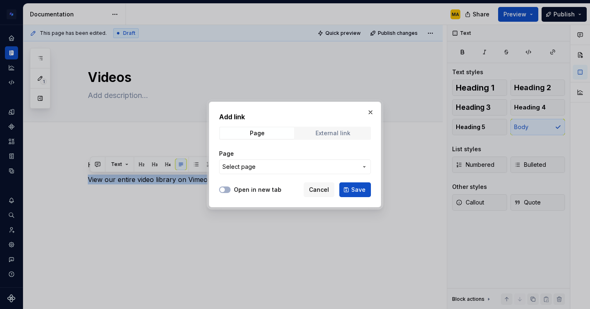
click at [324, 132] on div "External link" at bounding box center [332, 133] width 35 height 7
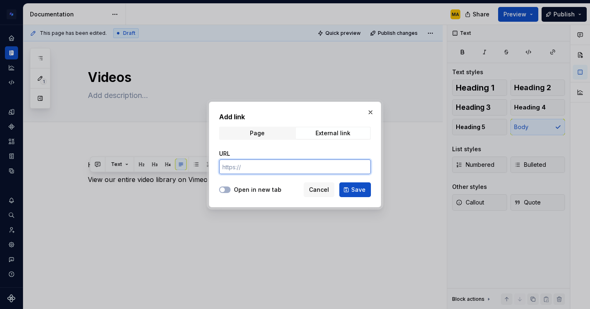
click at [254, 165] on input "URL" at bounding box center [295, 167] width 152 height 15
paste input "[URL][DOMAIN_NAME]"
type input "[URL][DOMAIN_NAME]"
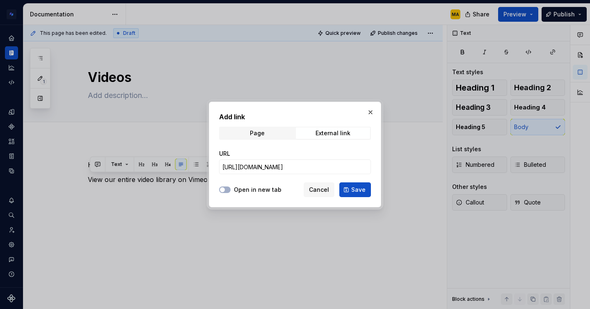
click at [237, 189] on label "Open in new tab" at bounding box center [258, 190] width 48 height 8
click at [230, 189] on button "Open in new tab" at bounding box center [224, 190] width 11 height 7
click at [363, 188] on span "Save" at bounding box center [358, 190] width 14 height 8
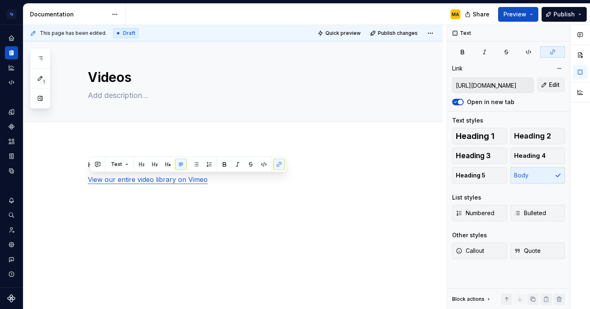
click at [215, 199] on div "Here is a library of brand-produced videos. View our entire video library on Vi…" at bounding box center [243, 180] width 310 height 41
click at [161, 104] on div "Videos" at bounding box center [243, 81] width 310 height 80
click at [142, 185] on div "Here is a library of brand-produced videos. View our entire video library on Vi…" at bounding box center [243, 175] width 310 height 31
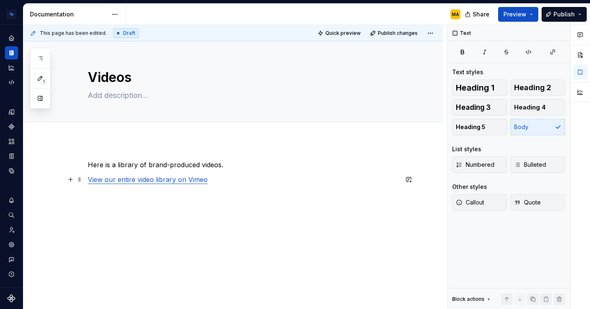
click at [142, 182] on link "View our entire video library on Vimeo" at bounding box center [148, 180] width 120 height 8
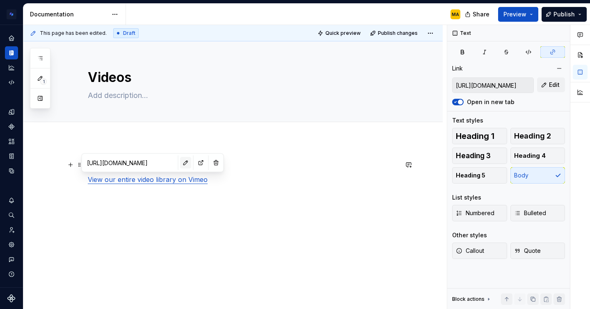
click at [180, 166] on button "button" at bounding box center [185, 162] width 11 height 11
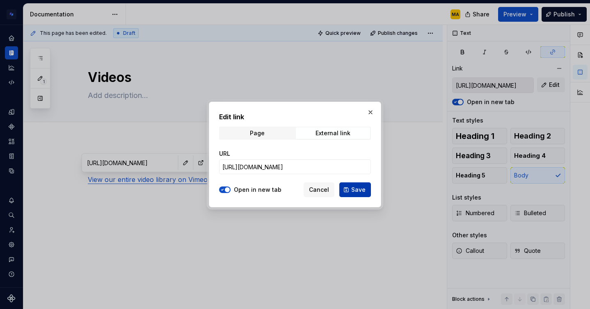
click at [361, 187] on span "Save" at bounding box center [358, 190] width 14 height 8
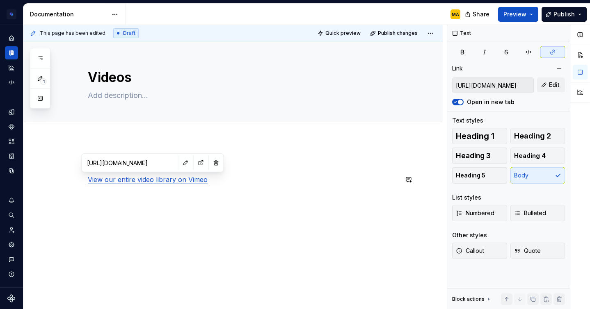
click at [262, 170] on div "Here is a library of brand-produced videos. View our entire video library on Vi…" at bounding box center [243, 175] width 310 height 31
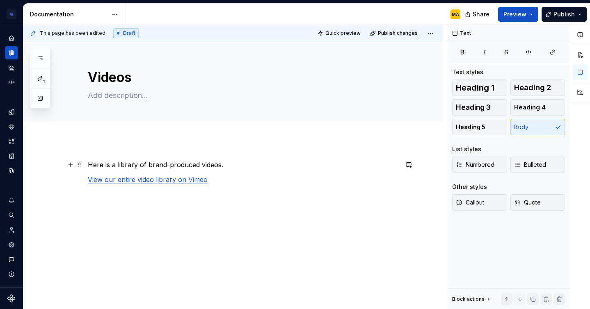
click at [246, 162] on p "Here is a library of brand-produced videos." at bounding box center [243, 165] width 310 height 10
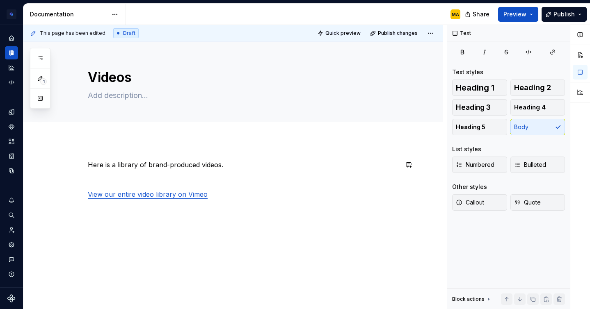
click at [140, 143] on div "Here is a library of brand-produced videos. View our entire video library on Vi…" at bounding box center [232, 221] width 419 height 162
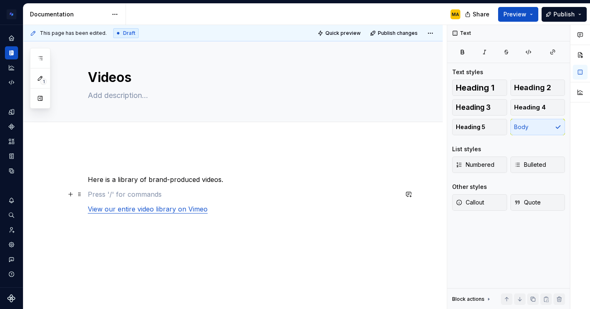
click at [100, 192] on p at bounding box center [243, 194] width 310 height 10
click at [101, 171] on div "Here is a library of brand-produced videos. View our entire video library on Vi…" at bounding box center [243, 187] width 310 height 54
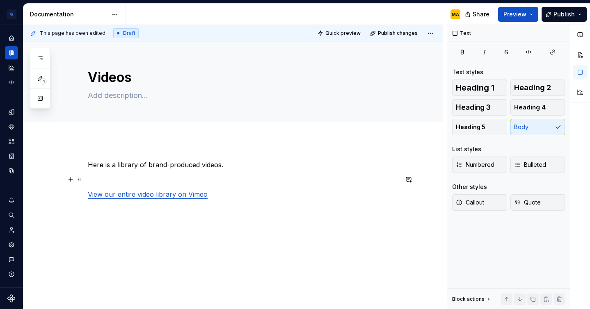
click at [145, 164] on p "Here is a library of brand-produced videos." at bounding box center [243, 165] width 310 height 10
click at [115, 180] on p at bounding box center [243, 180] width 310 height 10
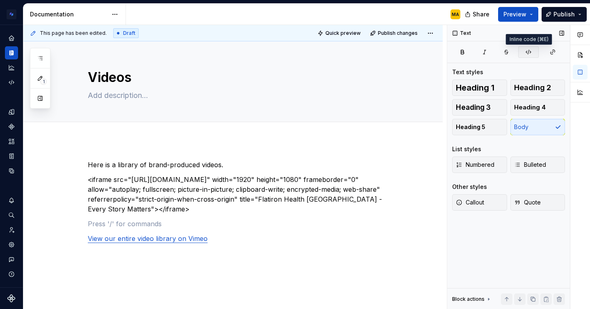
click at [526, 52] on icon "button" at bounding box center [528, 52] width 5 height 5
click at [527, 56] on button "button" at bounding box center [528, 51] width 21 height 11
click at [242, 224] on div "Here is a library of brand-produced videos. <iframe src="[URL][DOMAIN_NAME]" wi…" at bounding box center [243, 202] width 310 height 84
click at [121, 229] on p "/code" at bounding box center [243, 224] width 310 height 10
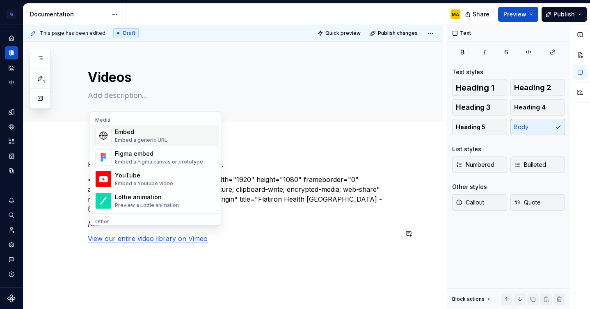
click at [141, 135] on div "Embed" at bounding box center [141, 132] width 52 height 8
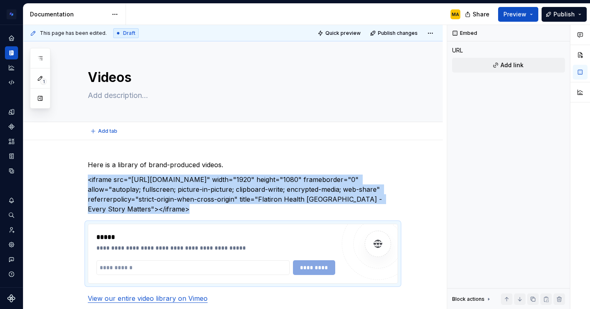
type textarea "*"
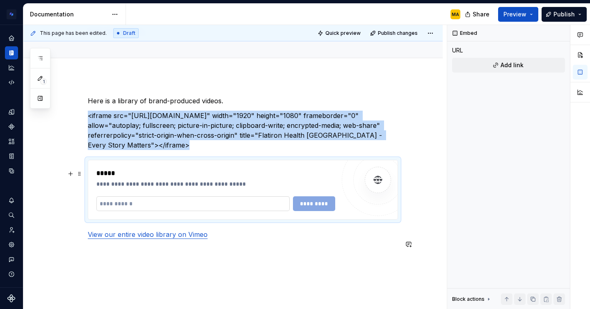
scroll to position [68, 0]
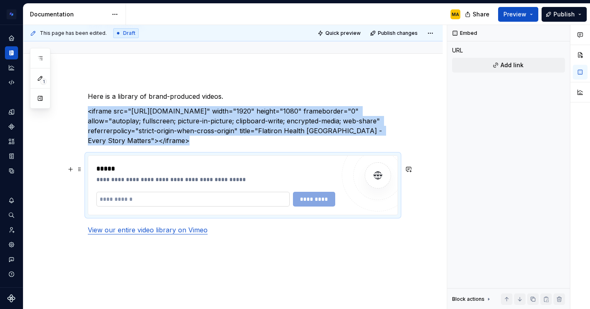
click at [135, 207] on input "text" at bounding box center [192, 199] width 193 height 15
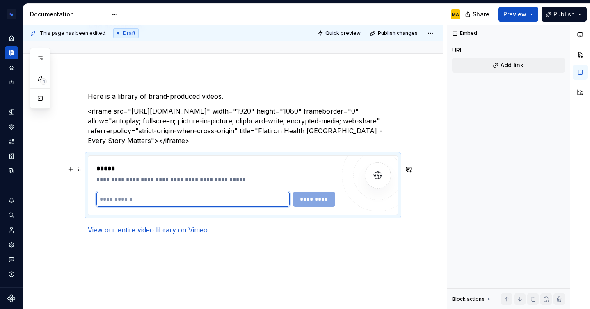
paste input "**********"
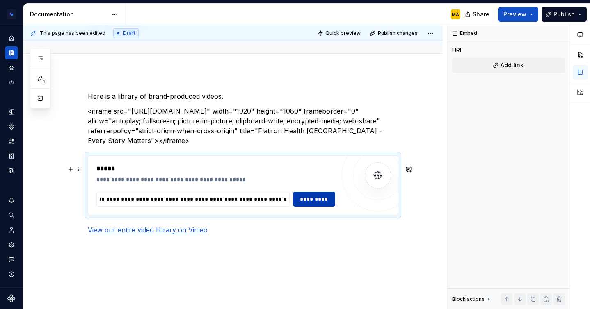
scroll to position [0, 0]
click at [324, 203] on span "*********" at bounding box center [314, 199] width 32 height 8
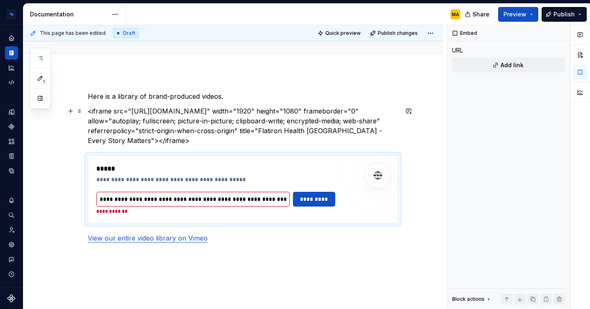
click at [339, 132] on p "<iframe src="[URL][DOMAIN_NAME]" width="1920" height="1080" frameborder="0" all…" at bounding box center [243, 125] width 310 height 39
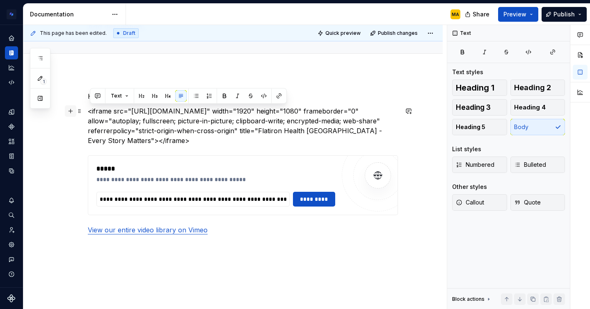
drag, startPoint x: 208, startPoint y: 151, endPoint x: 69, endPoint y: 111, distance: 143.7
click at [88, 111] on div "**********" at bounding box center [243, 167] width 310 height 153
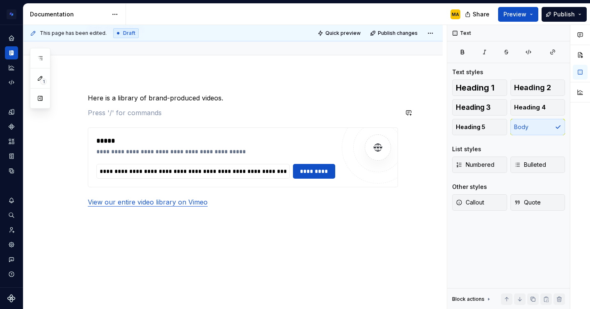
scroll to position [67, 0]
click at [314, 135] on div "**********" at bounding box center [242, 157] width 309 height 59
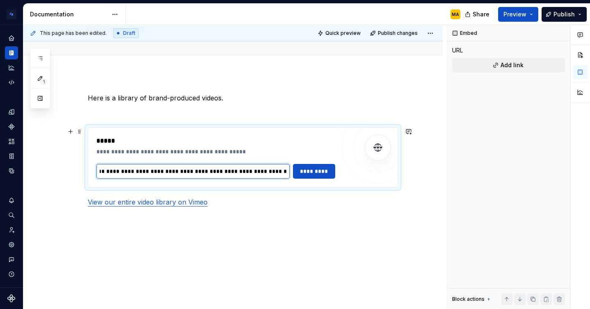
scroll to position [0, 831]
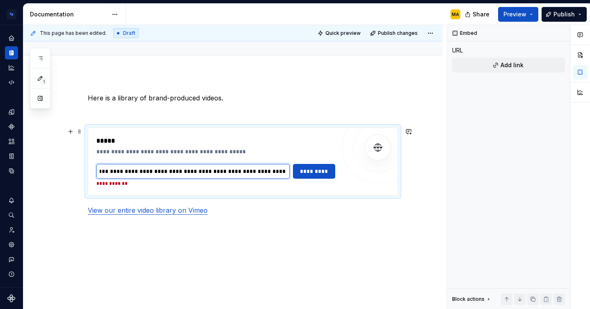
type input "**********"
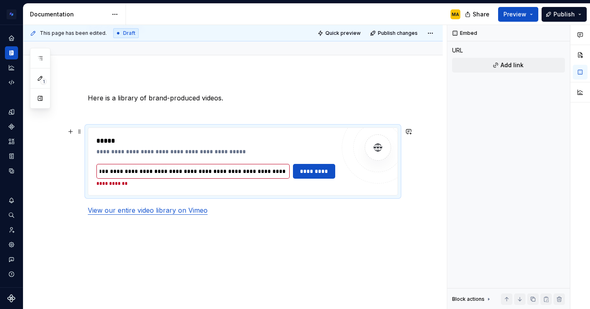
scroll to position [0, 0]
click at [355, 128] on div "**********" at bounding box center [243, 162] width 310 height 68
click at [299, 130] on div "**********" at bounding box center [242, 161] width 309 height 67
click at [371, 219] on div "**********" at bounding box center [232, 195] width 419 height 244
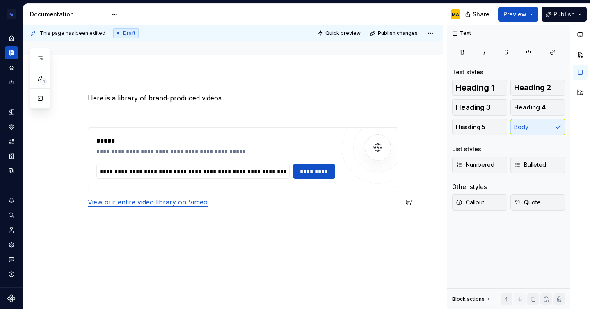
click at [93, 194] on div "**********" at bounding box center [243, 150] width 310 height 114
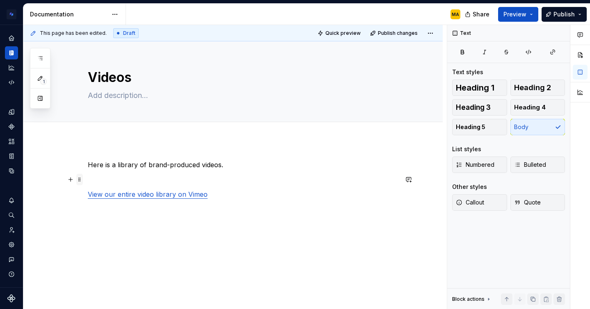
drag, startPoint x: 84, startPoint y: 184, endPoint x: 84, endPoint y: 178, distance: 5.8
click at [83, 178] on span at bounding box center [79, 179] width 7 height 11
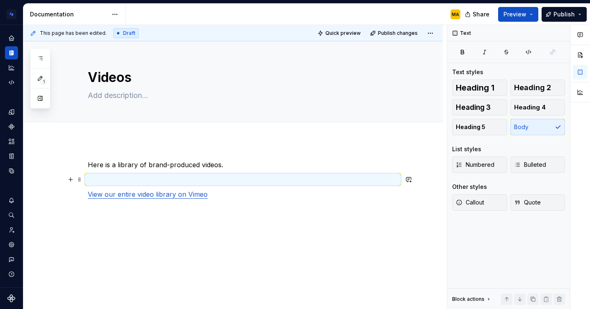
click at [120, 153] on div "Here is a library of brand-produced videos. View our entire video library on Vi…" at bounding box center [232, 221] width 419 height 162
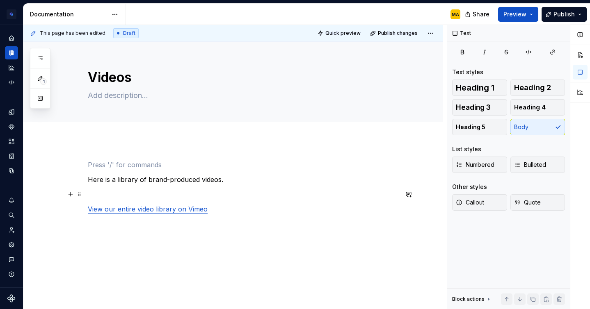
click at [98, 192] on p at bounding box center [243, 194] width 310 height 10
click at [103, 160] on p at bounding box center [243, 165] width 310 height 10
click at [195, 176] on p "Here is a library of brand-produced videos." at bounding box center [243, 180] width 310 height 10
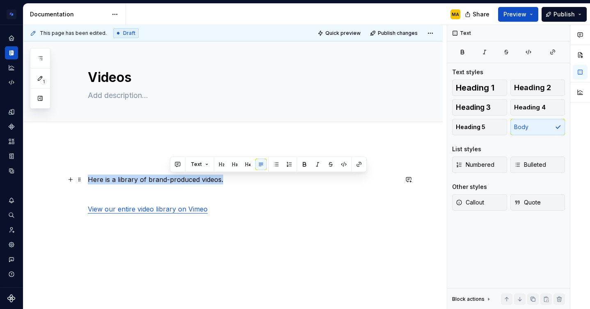
click at [195, 176] on p "Here is a library of brand-produced videos." at bounding box center [243, 180] width 310 height 10
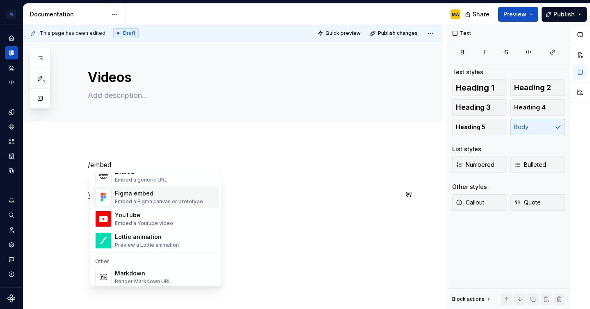
scroll to position [25, 0]
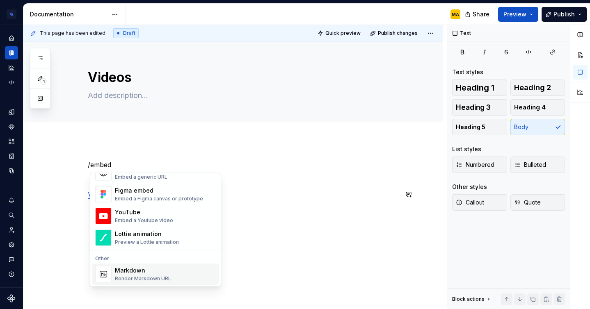
click at [140, 276] on div "Render Markdown URL" at bounding box center [143, 279] width 56 height 7
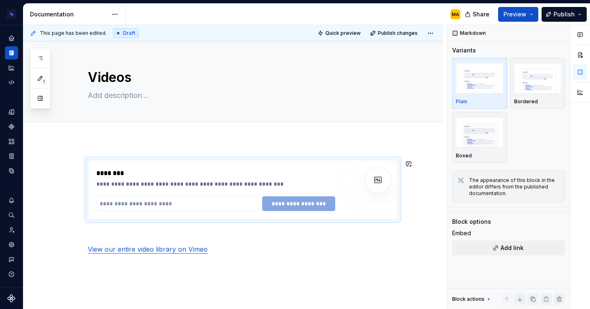
click at [108, 147] on div "**********" at bounding box center [232, 248] width 419 height 217
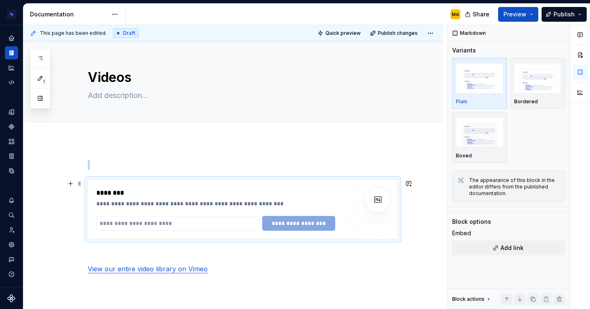
click at [130, 194] on div "********" at bounding box center [215, 193] width 239 height 10
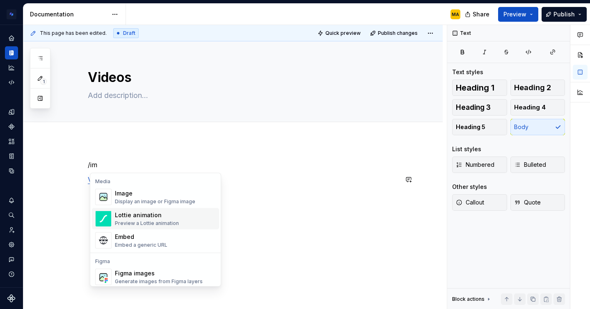
click at [148, 199] on div "Display an image or Figma image" at bounding box center [155, 201] width 80 height 7
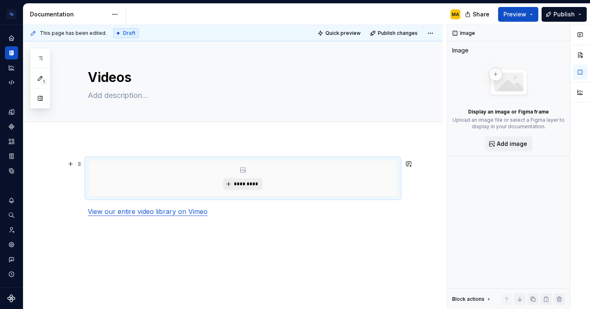
click at [255, 184] on span "*********" at bounding box center [245, 184] width 25 height 7
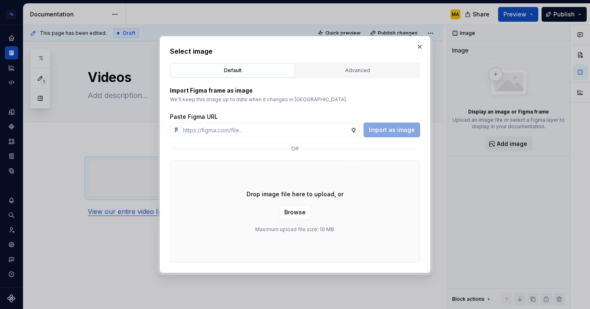
click at [421, 41] on div "Select image Default Advanced Import Figma frame as image We’ll keep this image…" at bounding box center [295, 154] width 271 height 237
click at [418, 44] on button "button" at bounding box center [419, 46] width 11 height 11
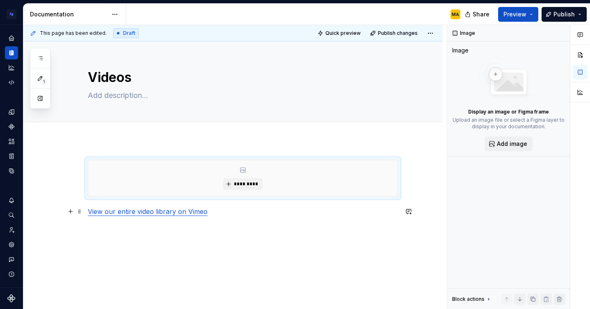
click at [242, 216] on p "View our entire video library on Vimeo" at bounding box center [243, 212] width 310 height 10
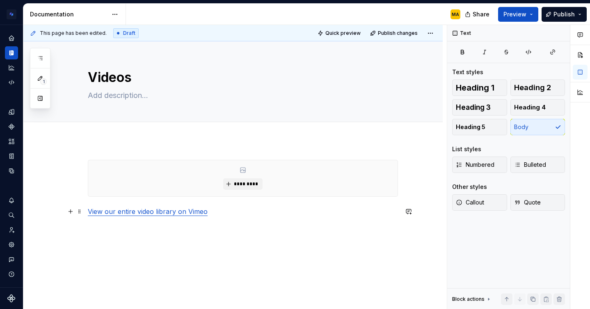
click at [89, 208] on div "********* View our entire video library on Vimeo" at bounding box center [232, 229] width 419 height 179
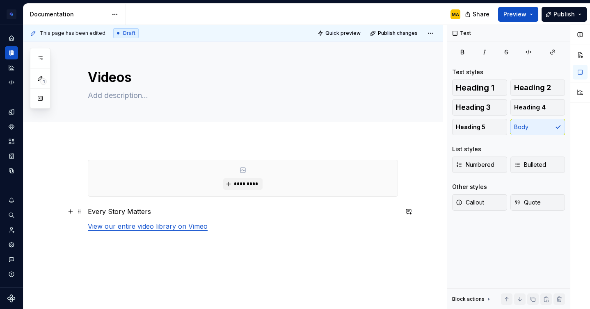
click at [88, 213] on div "********* Every Story Matters View our entire video library on Vimeo" at bounding box center [232, 237] width 419 height 194
type textarea "*"
click at [144, 214] on p "Flatiron Health [GEOGRAPHIC_DATA] | Every Story Matters" at bounding box center [243, 212] width 310 height 10
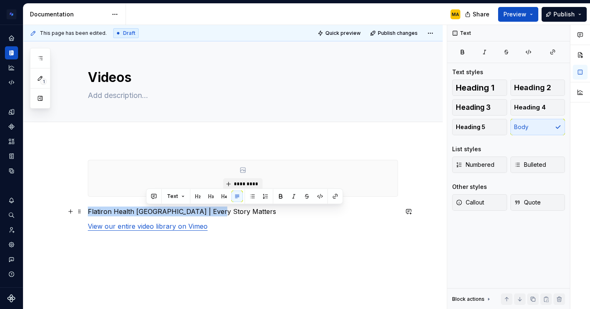
click at [144, 214] on p "Flatiron Health [GEOGRAPHIC_DATA] | Every Story Matters" at bounding box center [243, 212] width 310 height 10
click at [279, 194] on button "button" at bounding box center [278, 196] width 11 height 11
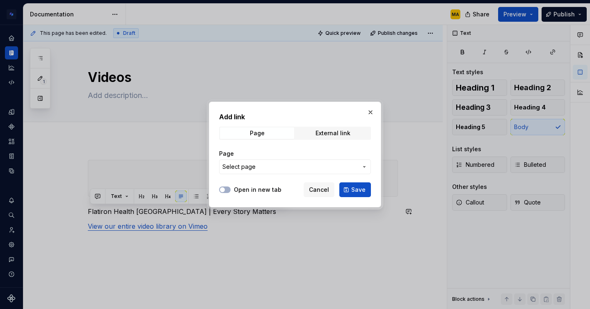
click at [255, 189] on label "Open in new tab" at bounding box center [258, 190] width 48 height 8
click at [230, 189] on button "Open in new tab" at bounding box center [224, 190] width 11 height 7
click at [314, 131] on span "External link" at bounding box center [333, 133] width 74 height 11
click at [268, 168] on input "URL" at bounding box center [295, 167] width 152 height 15
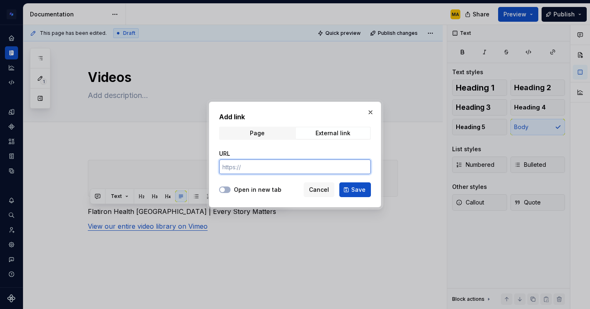
paste input "[URL][DOMAIN_NAME]"
type input "[URL][DOMAIN_NAME]"
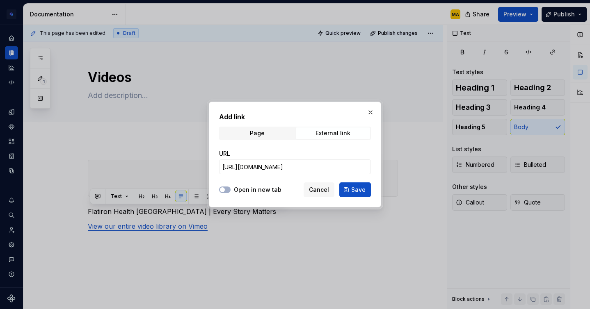
click at [246, 189] on label "Open in new tab" at bounding box center [258, 190] width 48 height 8
click at [230, 189] on button "Open in new tab" at bounding box center [224, 190] width 11 height 7
click at [364, 189] on span "Save" at bounding box center [358, 190] width 14 height 8
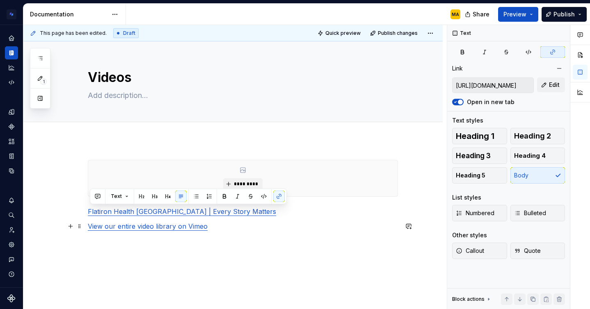
type input "[URL][DOMAIN_NAME]"
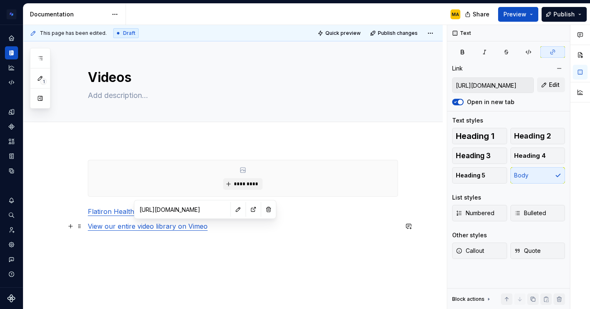
click at [196, 230] on link "View our entire video library on Vimeo" at bounding box center [148, 226] width 120 height 8
click at [212, 227] on p "View our entire video library on Vimeo" at bounding box center [243, 226] width 310 height 10
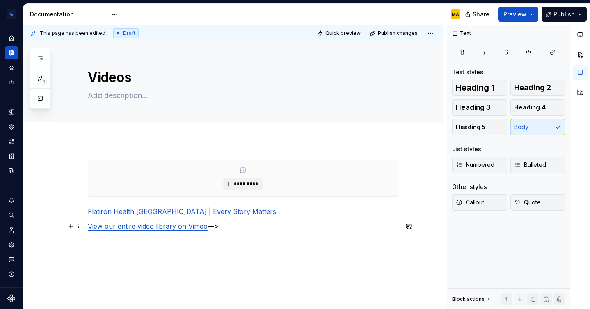
click at [234, 230] on p "View our entire video library on Vimeo —>" at bounding box center [243, 226] width 310 height 10
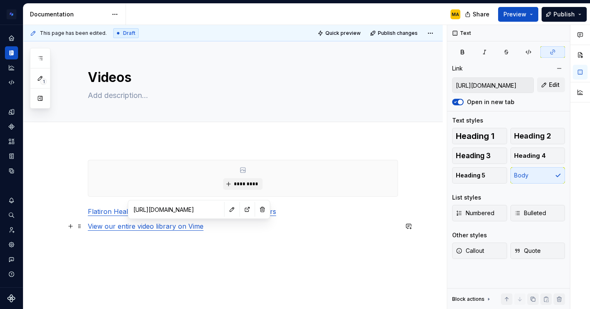
click at [188, 230] on link "View our entire video library on Vime" at bounding box center [146, 226] width 116 height 8
click at [226, 210] on button "button" at bounding box center [231, 209] width 11 height 11
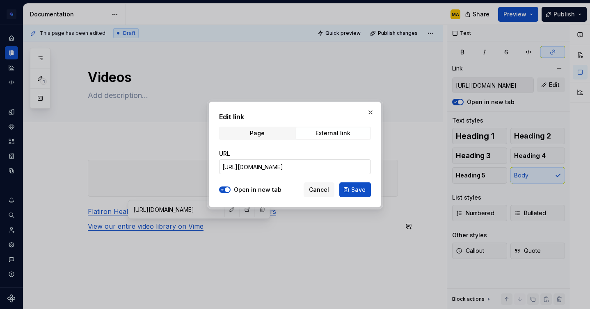
click at [278, 170] on input "[URL][DOMAIN_NAME]" at bounding box center [295, 167] width 152 height 15
click at [315, 191] on span "Cancel" at bounding box center [319, 190] width 20 height 8
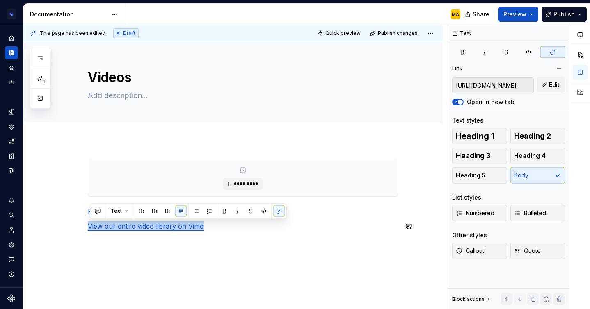
drag, startPoint x: 214, startPoint y: 229, endPoint x: 60, endPoint y: 217, distance: 153.9
click at [60, 217] on div "********* Flatiron Health [GEOGRAPHIC_DATA] | Every Story Matters View our enti…" at bounding box center [232, 237] width 419 height 194
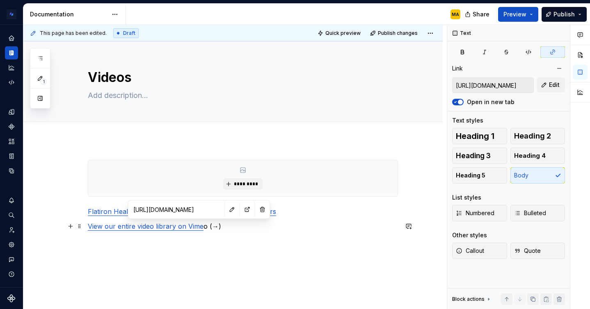
click at [188, 228] on link "View our entire video library on Vime" at bounding box center [146, 226] width 116 height 8
click at [257, 211] on button "button" at bounding box center [262, 209] width 11 height 11
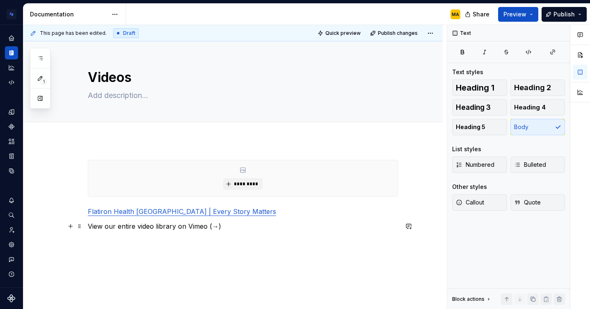
click at [213, 227] on p "View our entire video library on Vimeo (→)" at bounding box center [243, 226] width 310 height 10
click at [155, 227] on p "View our entire video library on Vimeo →" at bounding box center [243, 226] width 310 height 10
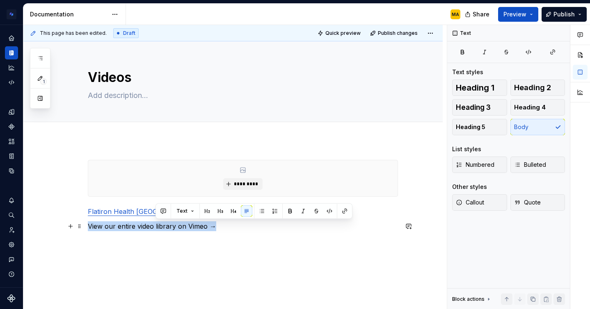
click at [155, 227] on p "View our entire video library on Vimeo →" at bounding box center [243, 226] width 310 height 10
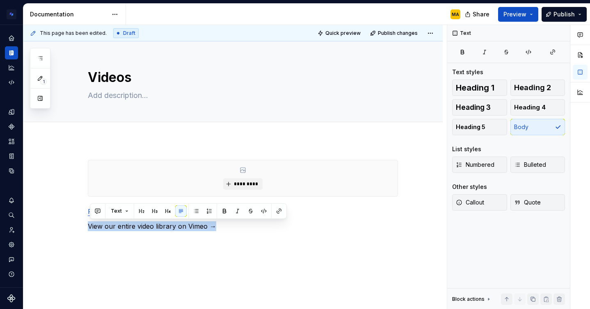
type textarea "*"
click at [281, 212] on button "button" at bounding box center [278, 210] width 11 height 11
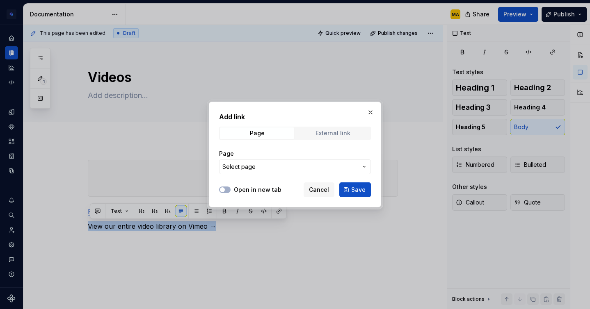
click at [313, 135] on span "External link" at bounding box center [333, 133] width 74 height 11
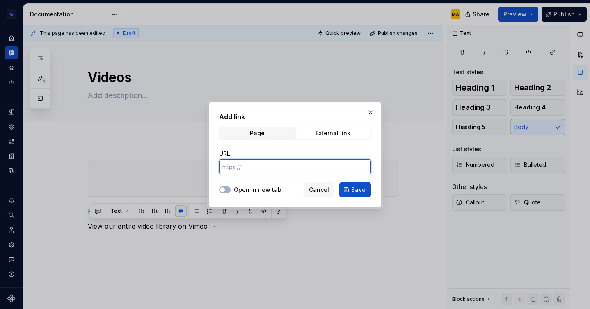
click at [246, 167] on input "URL" at bounding box center [295, 167] width 152 height 15
paste input "[URL][DOMAIN_NAME]"
type input "[URL][DOMAIN_NAME]"
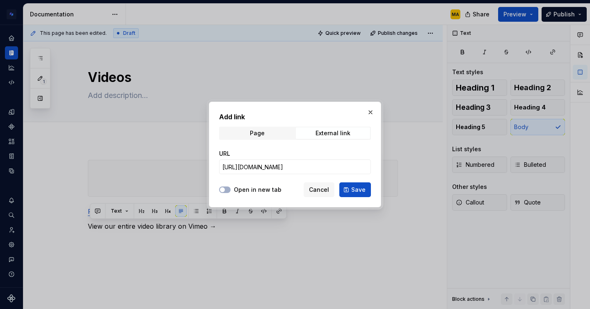
click at [239, 191] on label "Open in new tab" at bounding box center [258, 190] width 48 height 8
click at [230, 191] on button "Open in new tab" at bounding box center [224, 190] width 11 height 7
click at [363, 195] on button "Save" at bounding box center [355, 189] width 32 height 15
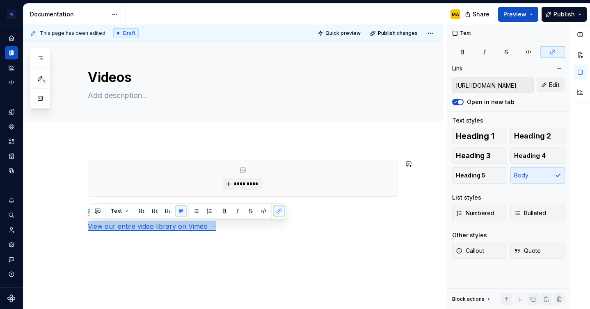
click at [328, 243] on div "********* Flatiron Health [GEOGRAPHIC_DATA] | Every Story Matters View our enti…" at bounding box center [232, 237] width 419 height 194
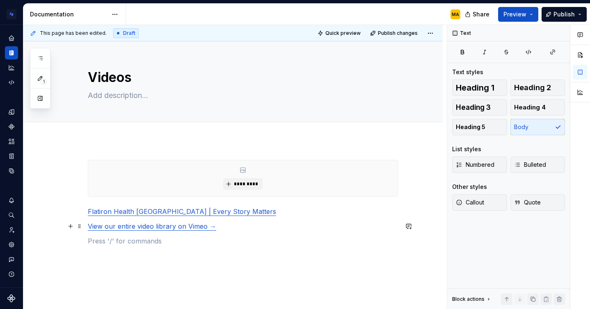
click at [221, 222] on p "View our entire video library on Vimeo →" at bounding box center [243, 226] width 310 height 10
click at [220, 214] on p "Flatiron Health [GEOGRAPHIC_DATA] | Every Story Matters" at bounding box center [243, 212] width 310 height 10
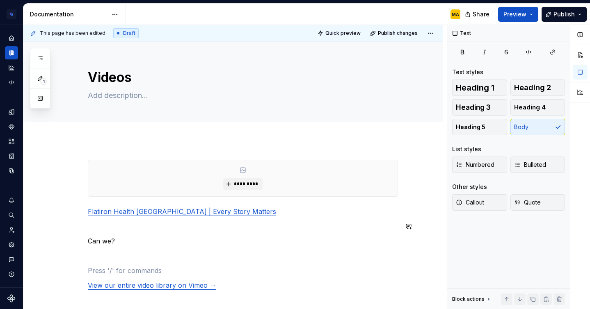
click at [152, 233] on div "********* Flatiron Health [GEOGRAPHIC_DATA] | Every Story Matters Can we? View …" at bounding box center [243, 232] width 310 height 145
click at [134, 250] on div "********* Flatiron Health [GEOGRAPHIC_DATA] | Every Story Matters Can we? View …" at bounding box center [243, 232] width 310 height 145
click at [121, 262] on div "********* Flatiron Health [GEOGRAPHIC_DATA] | Every Story Matters Can we? View …" at bounding box center [243, 232] width 310 height 145
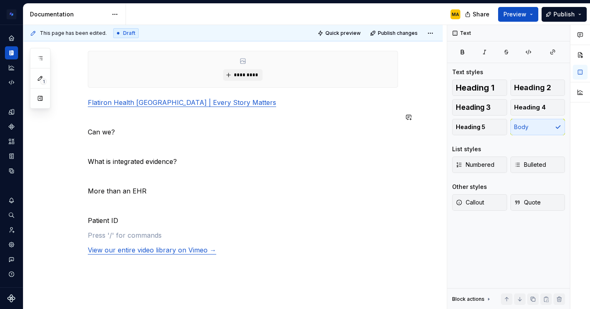
scroll to position [0, 0]
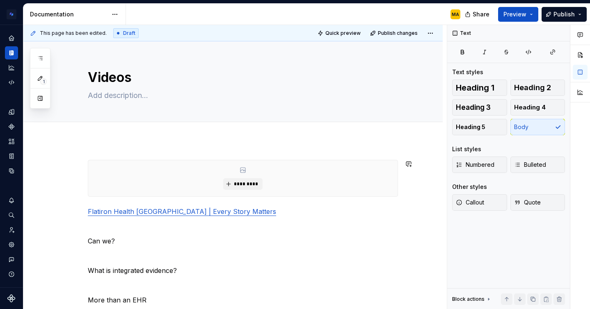
click at [94, 145] on div "********* Flatiron Health [GEOGRAPHIC_DATA] | Every Story Matters Can we? What …" at bounding box center [232, 310] width 419 height 341
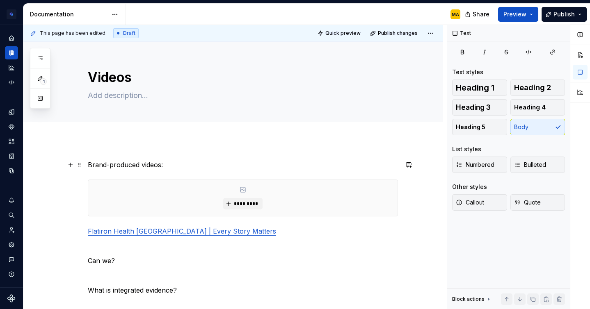
click at [128, 164] on p "Brand-produced videos:" at bounding box center [243, 165] width 310 height 10
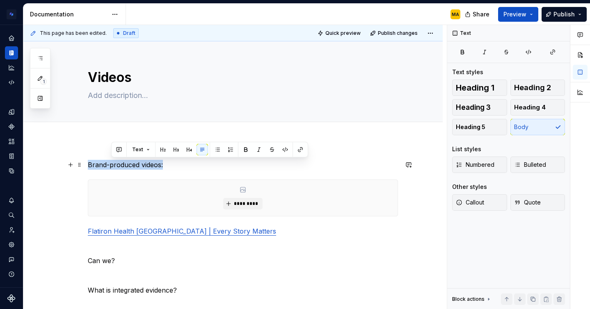
click at [128, 164] on p "Brand-produced videos:" at bounding box center [243, 165] width 310 height 10
click at [142, 149] on button "button" at bounding box center [141, 149] width 11 height 11
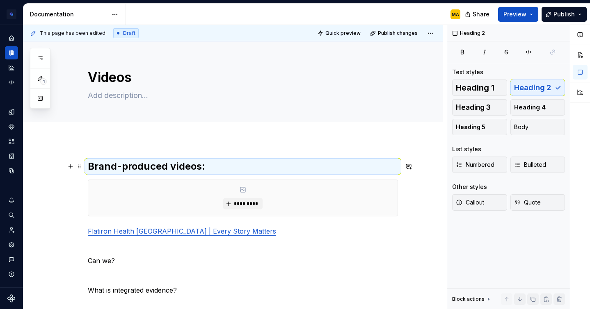
click at [171, 162] on h2 "Brand-produced videos:" at bounding box center [243, 166] width 310 height 13
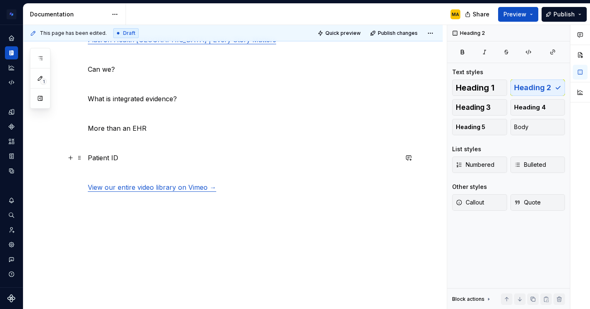
scroll to position [191, 0]
click at [99, 180] on div "Brand-produced videos: ********* Flatiron Health [GEOGRAPHIC_DATA] | Every Stor…" at bounding box center [243, 88] width 310 height 239
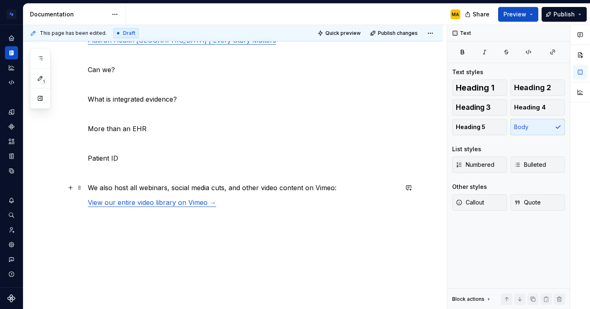
click at [171, 186] on p "We also host all webinars, social media cuts, and other video content on Vimeo:" at bounding box center [243, 188] width 310 height 10
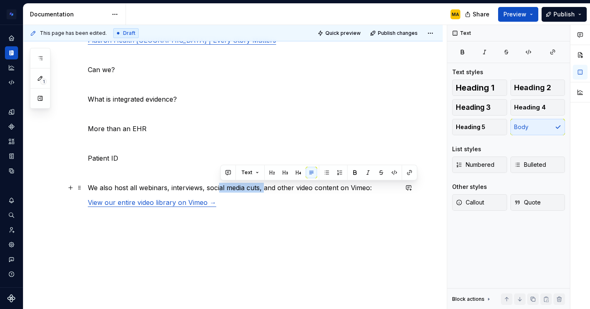
drag, startPoint x: 265, startPoint y: 188, endPoint x: 219, endPoint y: 186, distance: 45.2
click at [219, 186] on p "We also host all webinars, interviews, social media cuts, and other video conte…" at bounding box center [243, 188] width 310 height 10
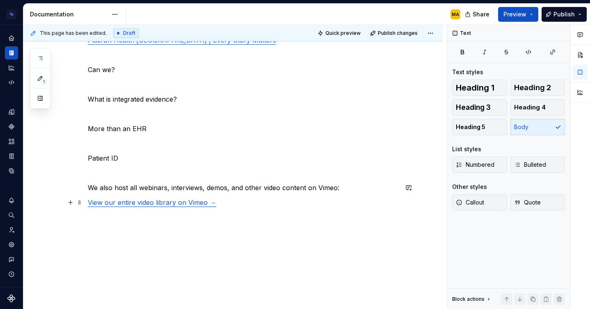
click at [254, 207] on p "View our entire video library on Vimeo →" at bounding box center [243, 203] width 310 height 10
click at [249, 188] on p "We also host all webinars, interviews, demos, and other video content on Vimeo:" at bounding box center [243, 188] width 310 height 10
click at [245, 187] on p "We also host all webinars, interviews, demos, and other video content on Vimeo:" at bounding box center [243, 188] width 310 height 10
click at [253, 212] on div "Brand-produced videos: ********* Flatiron Health [GEOGRAPHIC_DATA] | Every Stor…" at bounding box center [243, 95] width 310 height 253
click at [243, 204] on p "View our entire video library on Vimeo →" at bounding box center [243, 203] width 310 height 10
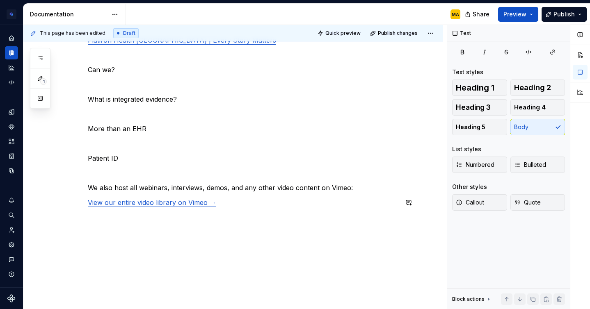
click at [198, 193] on div "Brand-produced videos: ********* Flatiron Health [GEOGRAPHIC_DATA] | Every Stor…" at bounding box center [243, 95] width 310 height 253
click at [193, 188] on p "We also host all webinars, interviews, demos, and any other video content on Vi…" at bounding box center [243, 188] width 310 height 10
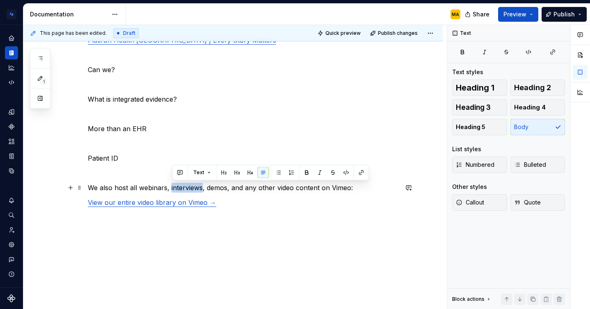
click at [193, 188] on p "We also host all webinars, interviews, demos, and any other video content on Vi…" at bounding box center [243, 188] width 310 height 10
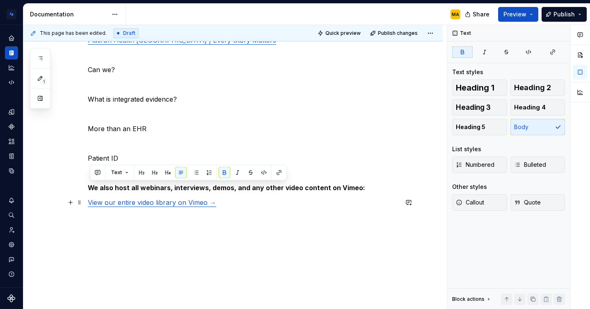
click at [290, 203] on p "View our entire video library on Vimeo →" at bounding box center [243, 203] width 310 height 10
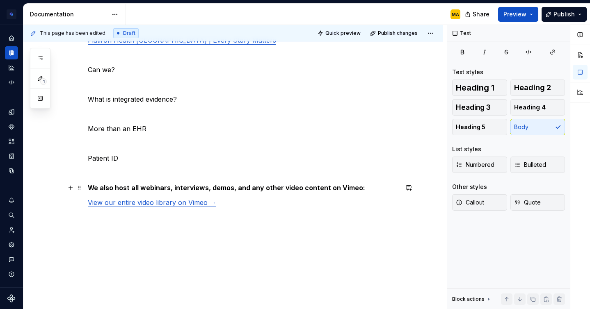
click at [87, 185] on div "Brand-produced videos: ********* Flatiron Health [GEOGRAPHIC_DATA] | Every Stor…" at bounding box center [232, 137] width 419 height 376
click at [472, 201] on span "Callout" at bounding box center [470, 202] width 28 height 8
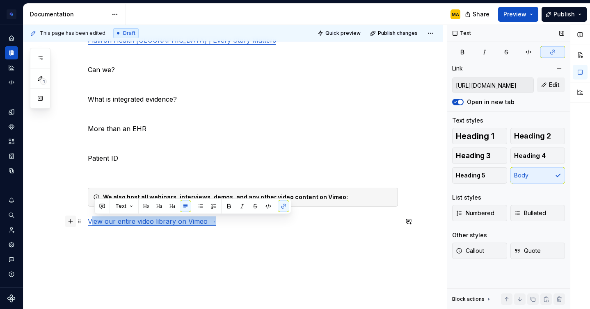
drag, startPoint x: 231, startPoint y: 223, endPoint x: 74, endPoint y: 218, distance: 156.7
click at [88, 218] on div "Brand-produced videos: ********* Flatiron Health [GEOGRAPHIC_DATA] | Every Stor…" at bounding box center [243, 110] width 310 height 282
copy link "View our entire video library on Vimeo →"
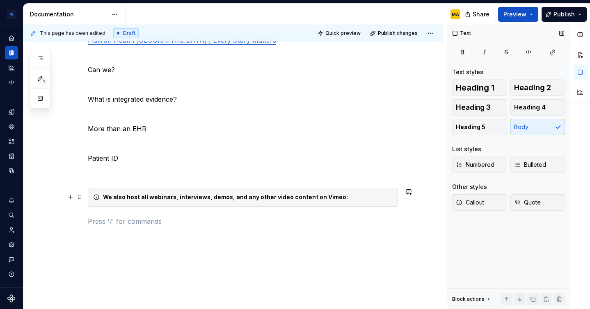
click at [349, 196] on div "We also host all webinars, interviews, demos, and any other video content on Vi…" at bounding box center [248, 197] width 290 height 8
click at [336, 198] on strong "We also host all webinars, interviews, demos, and any other video content on Vi…" at bounding box center [225, 197] width 245 height 7
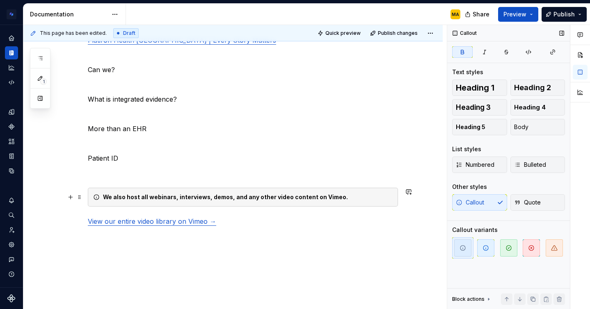
click at [342, 197] on div "We also host all webinars, interviews, demos, and any other video content on Vi…" at bounding box center [248, 197] width 290 height 8
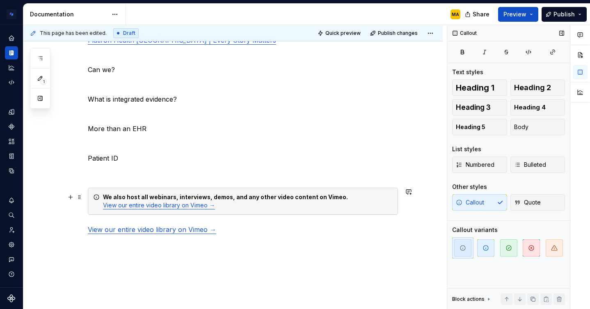
click at [104, 205] on div "We also host all webinars, interviews, demos, and any other video content on Vi…" at bounding box center [243, 201] width 310 height 27
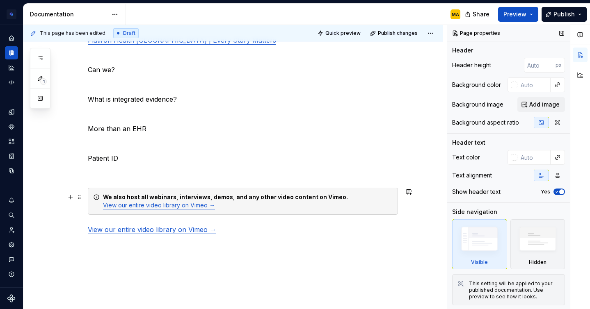
click at [357, 198] on div "We also host all webinars, interviews, demos, and any other video content on Vi…" at bounding box center [248, 201] width 290 height 16
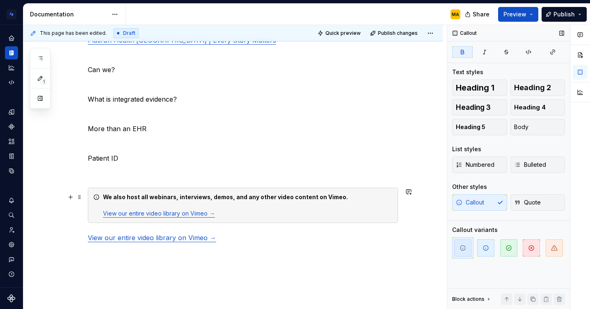
click at [194, 198] on strong "We also host all webinars, interviews, demos, and any other video content on Vi…" at bounding box center [225, 197] width 245 height 7
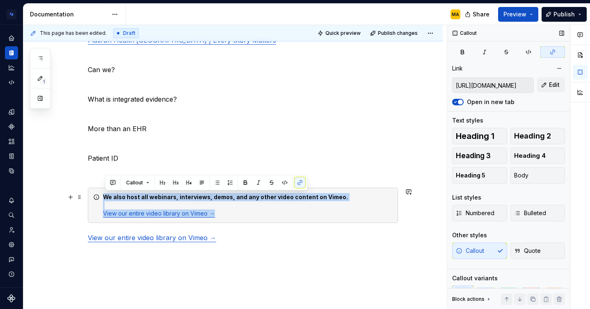
click at [194, 198] on strong "We also host all webinars, interviews, demos, and any other video content on Vi…" at bounding box center [225, 197] width 245 height 7
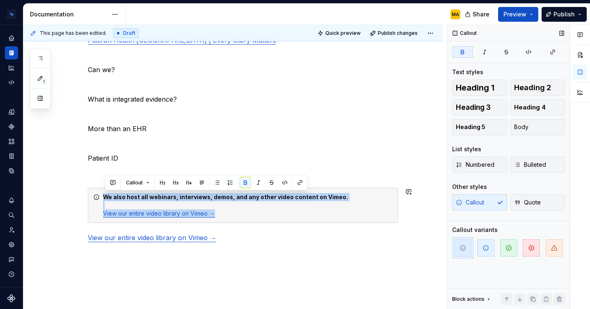
drag, startPoint x: 345, startPoint y: 195, endPoint x: 114, endPoint y: 187, distance: 231.0
click at [114, 187] on div "Brand-produced videos: ********* Flatiron Health [GEOGRAPHIC_DATA] | Every Stor…" at bounding box center [243, 120] width 310 height 303
click at [483, 106] on span "Heading 3" at bounding box center [473, 107] width 35 height 8
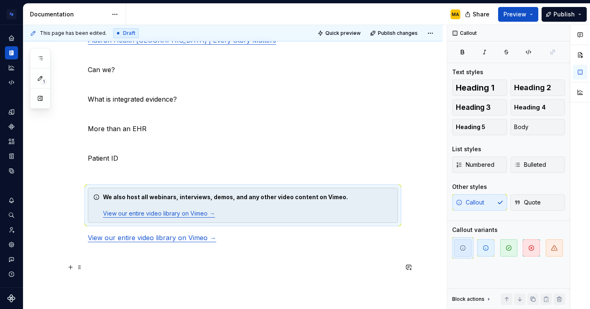
click at [246, 262] on p at bounding box center [243, 267] width 310 height 10
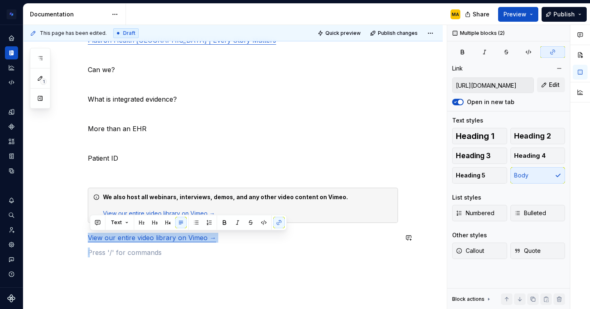
drag, startPoint x: 229, startPoint y: 244, endPoint x: 71, endPoint y: 226, distance: 159.7
click at [71, 226] on div "Brand-produced videos: ********* Flatiron Health [GEOGRAPHIC_DATA] | Every Stor…" at bounding box center [232, 162] width 419 height 426
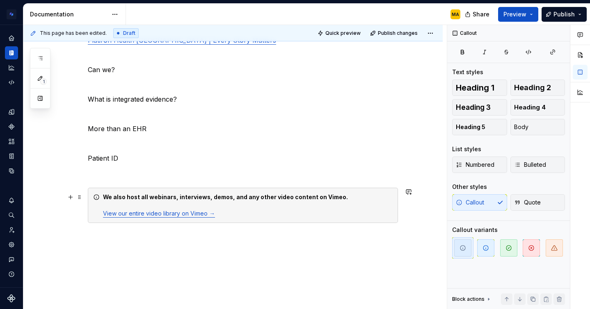
click at [365, 204] on div "We also host all webinars, interviews, demos, and any other video content on Vi…" at bounding box center [248, 205] width 290 height 25
click at [510, 247] on icon "button" at bounding box center [508, 248] width 7 height 7
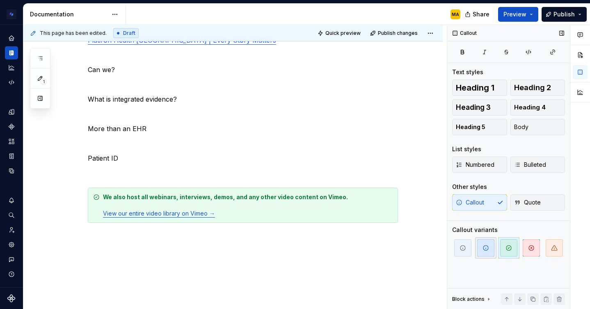
click at [489, 249] on span "button" at bounding box center [485, 247] width 17 height 17
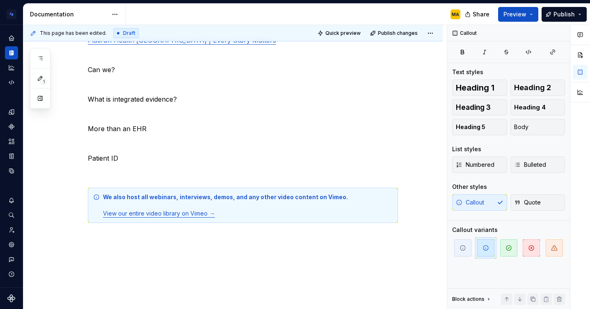
click at [256, 267] on div "Brand-produced videos: ********* Flatiron Health [GEOGRAPHIC_DATA] | Every Stor…" at bounding box center [232, 147] width 419 height 396
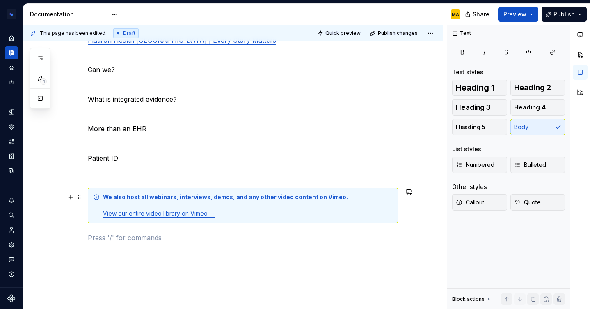
click at [124, 206] on div "We also host all webinars, interviews, demos, and any other video content on Vi…" at bounding box center [248, 205] width 290 height 25
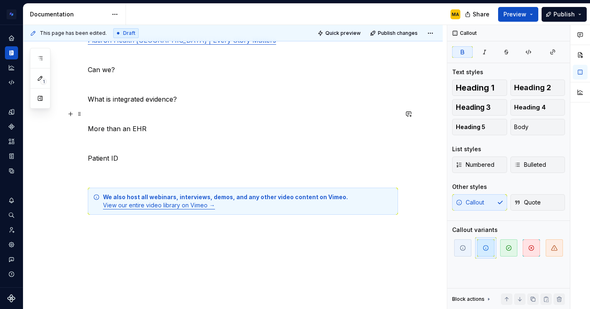
click at [151, 117] on p at bounding box center [243, 114] width 310 height 10
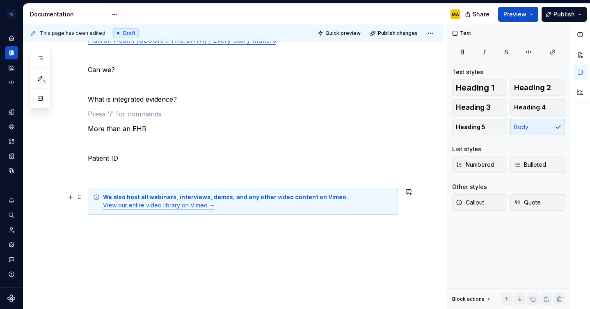
click at [171, 207] on link "View our entire video library on Vimeo →" at bounding box center [159, 205] width 112 height 7
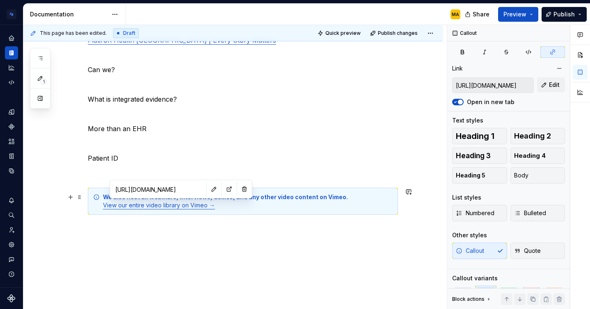
click at [171, 207] on link "View our entire video library on Vimeo →" at bounding box center [159, 205] width 112 height 7
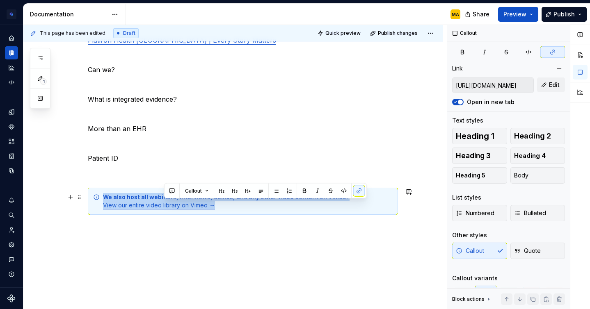
click at [171, 207] on link "View our entire video library on Vimeo →" at bounding box center [159, 205] width 112 height 7
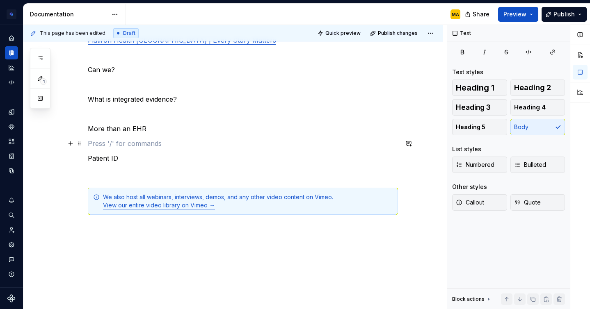
click at [184, 142] on p at bounding box center [243, 144] width 310 height 10
click at [219, 207] on div "We also host all webinars, interviews, demos, and any other video content on Vi…" at bounding box center [248, 201] width 290 height 16
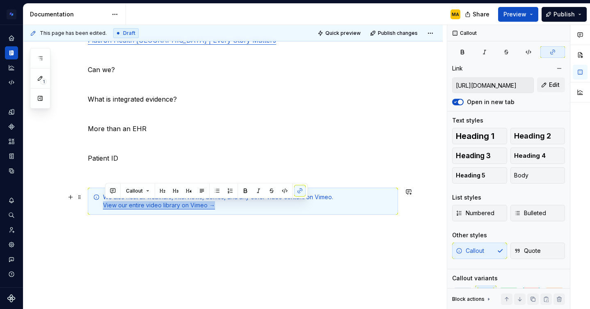
drag, startPoint x: 224, startPoint y: 206, endPoint x: 103, endPoint y: 205, distance: 120.2
click at [103, 205] on div "We also host all webinars, interviews, demos, and any other video content on Vi…" at bounding box center [243, 201] width 310 height 27
click at [205, 148] on p at bounding box center [243, 144] width 310 height 10
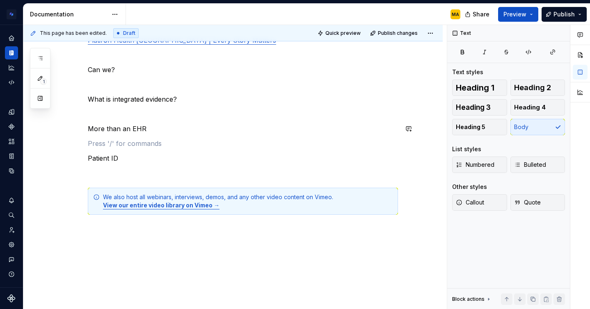
type textarea "*"
click at [163, 101] on p "What is integrated evidence?" at bounding box center [243, 99] width 310 height 10
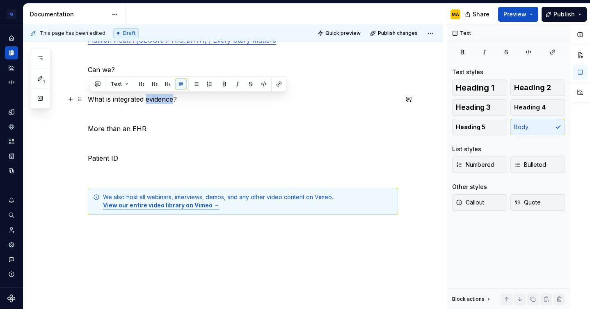
click at [163, 101] on p "What is integrated evidence?" at bounding box center [243, 99] width 310 height 10
click at [278, 84] on button "button" at bounding box center [278, 83] width 11 height 11
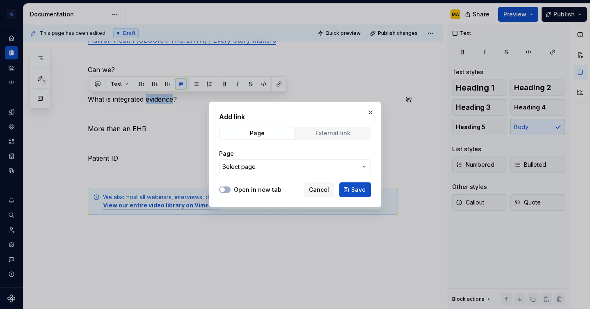
click at [335, 132] on div "External link" at bounding box center [332, 133] width 35 height 7
click at [251, 163] on input "URL" at bounding box center [295, 167] width 152 height 15
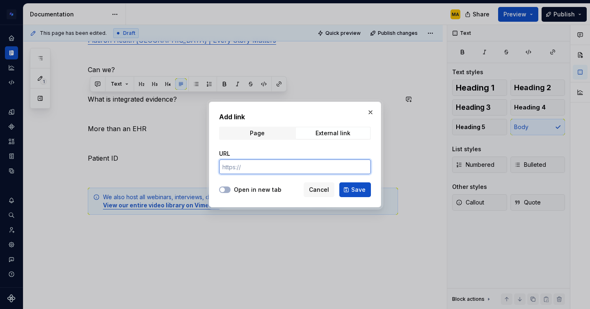
paste input "[URL][DOMAIN_NAME]"
type input "[URL][DOMAIN_NAME]"
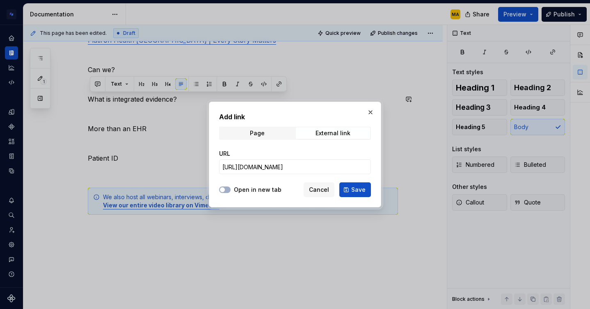
click at [235, 193] on label "Open in new tab" at bounding box center [258, 190] width 48 height 8
click at [230, 193] on button "Open in new tab" at bounding box center [224, 190] width 11 height 7
click at [349, 189] on button "Save" at bounding box center [355, 189] width 32 height 15
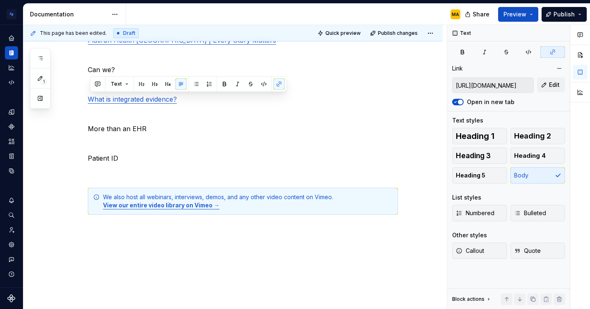
type textarea "*"
click at [137, 148] on div "Brand-produced videos: ********* Flatiron Health [GEOGRAPHIC_DATA] | Every Stor…" at bounding box center [243, 102] width 310 height 266
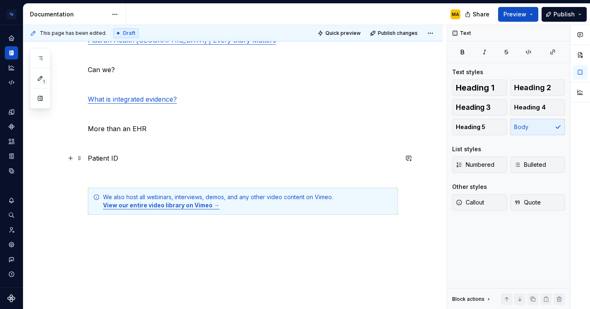
click at [125, 155] on p "Patient ID" at bounding box center [243, 158] width 310 height 10
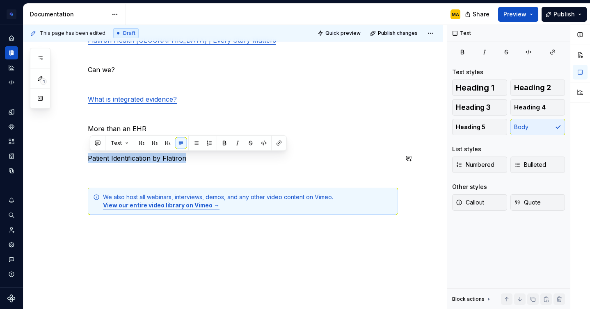
drag, startPoint x: 199, startPoint y: 159, endPoint x: 68, endPoint y: 153, distance: 131.0
click at [68, 153] on div "Brand-produced videos: ********* Flatiron Health [GEOGRAPHIC_DATA] | Every Stor…" at bounding box center [232, 143] width 419 height 388
click at [277, 141] on button "button" at bounding box center [278, 142] width 11 height 11
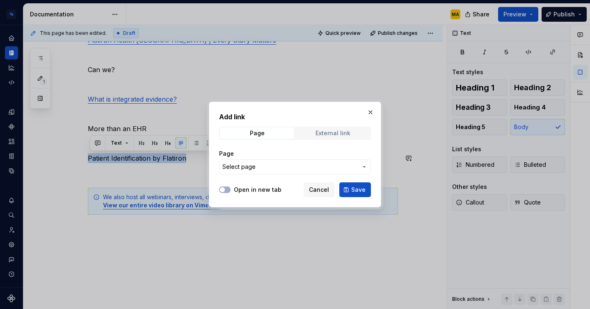
click at [343, 134] on div "External link" at bounding box center [332, 133] width 35 height 7
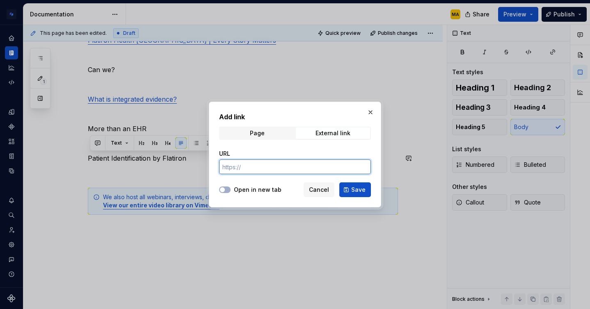
click at [238, 174] on input "URL" at bounding box center [295, 167] width 152 height 15
paste input "[URL][DOMAIN_NAME]"
type input "[URL][DOMAIN_NAME]"
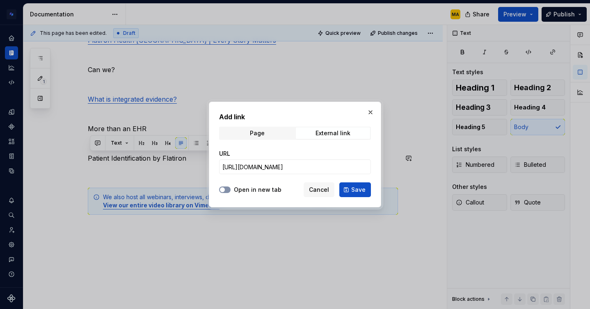
click at [229, 188] on button "Open in new tab" at bounding box center [224, 190] width 11 height 7
click at [364, 189] on span "Save" at bounding box center [358, 190] width 14 height 8
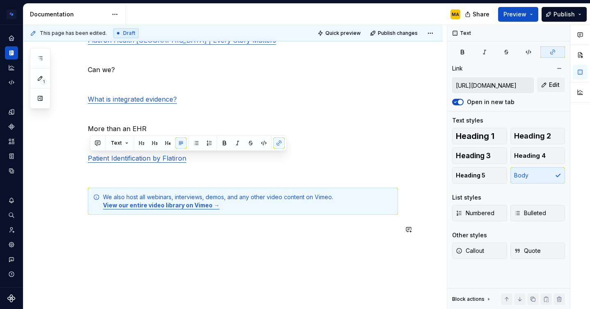
click at [262, 236] on div "Brand-produced videos: ********* Flatiron Health [GEOGRAPHIC_DATA] | Every Stor…" at bounding box center [243, 107] width 310 height 276
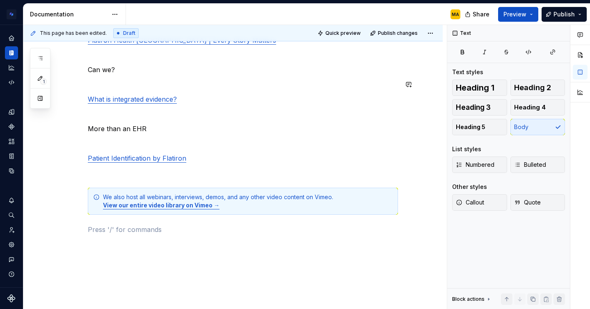
type textarea "*"
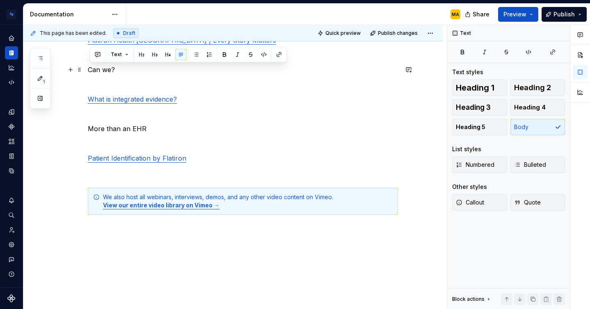
drag, startPoint x: 123, startPoint y: 68, endPoint x: 66, endPoint y: 69, distance: 57.4
click at [66, 69] on div "Brand-produced videos: ********* Flatiron Health [GEOGRAPHIC_DATA] | Every Stor…" at bounding box center [232, 143] width 419 height 388
click at [276, 52] on button "button" at bounding box center [278, 54] width 11 height 11
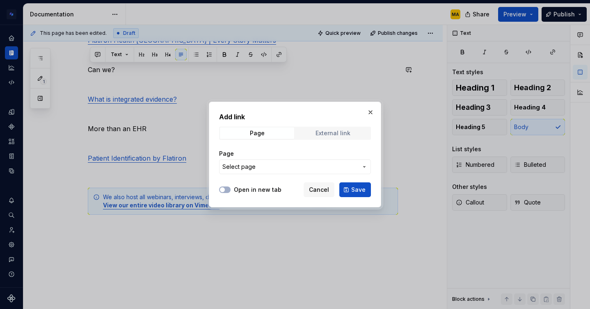
click at [334, 131] on div "External link" at bounding box center [332, 133] width 35 height 7
click at [239, 166] on input "URL" at bounding box center [295, 167] width 152 height 15
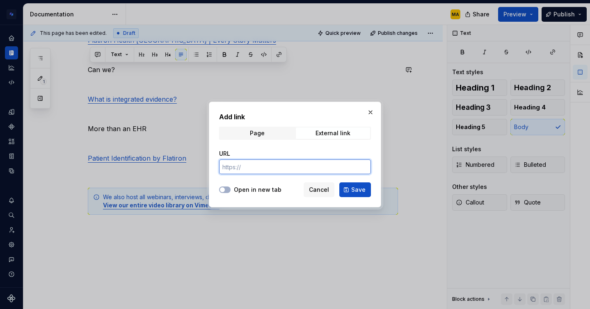
paste input "[URL][DOMAIN_NAME]"
type input "[URL][DOMAIN_NAME]"
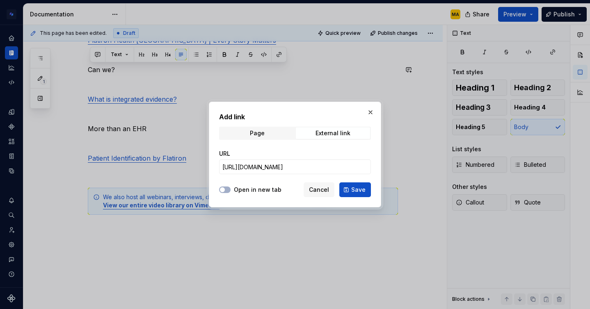
click at [233, 189] on div "Open in new tab" at bounding box center [250, 190] width 62 height 8
click at [244, 190] on label "Open in new tab" at bounding box center [258, 190] width 48 height 8
click at [230, 190] on button "Open in new tab" at bounding box center [224, 190] width 11 height 7
click at [358, 188] on span "Save" at bounding box center [358, 190] width 14 height 8
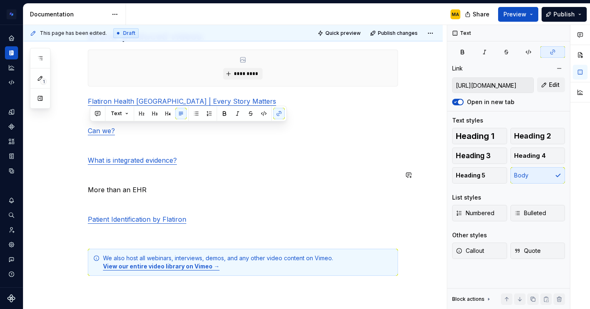
scroll to position [130, 0]
type textarea "*"
click at [142, 191] on p "More than an EHR" at bounding box center [243, 190] width 310 height 10
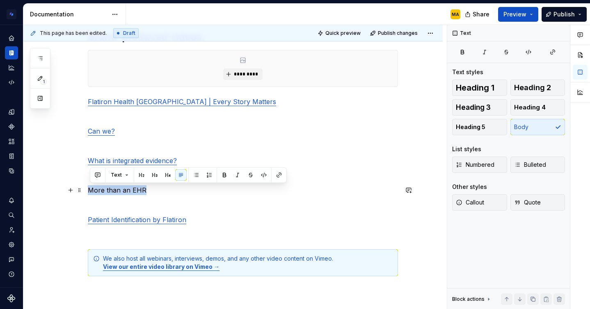
drag, startPoint x: 153, startPoint y: 191, endPoint x: 88, endPoint y: 191, distance: 64.8
click at [88, 191] on div "Brand-produced videos: ********* Flatiron Health [GEOGRAPHIC_DATA] | Every Stor…" at bounding box center [232, 205] width 419 height 388
click at [275, 174] on button "button" at bounding box center [278, 174] width 11 height 11
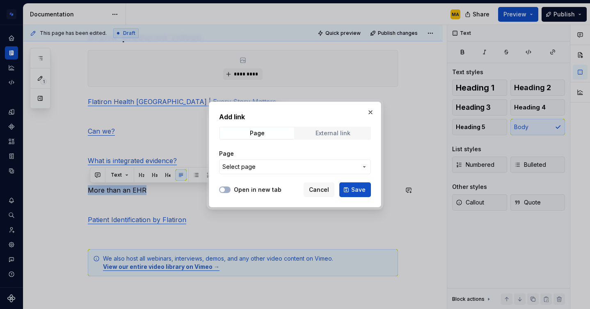
click at [325, 136] on div "External link" at bounding box center [332, 133] width 35 height 7
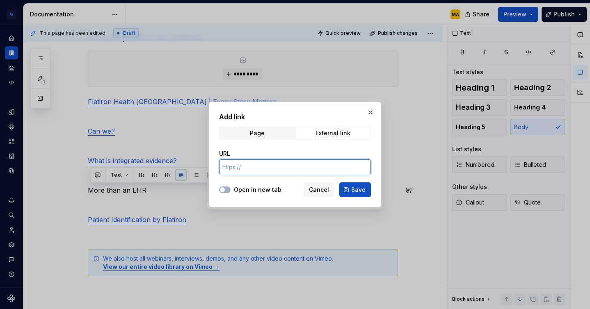
click at [263, 166] on input "URL" at bounding box center [295, 167] width 152 height 15
paste input "[URL][DOMAIN_NAME]"
type input "[URL][DOMAIN_NAME]"
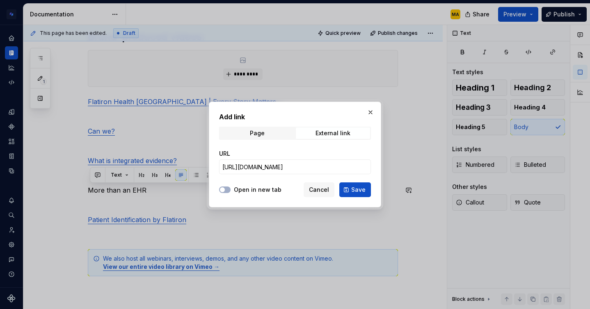
click at [237, 189] on label "Open in new tab" at bounding box center [258, 190] width 48 height 8
click at [230, 189] on button "Open in new tab" at bounding box center [224, 190] width 11 height 7
click at [356, 186] on span "Save" at bounding box center [358, 190] width 14 height 8
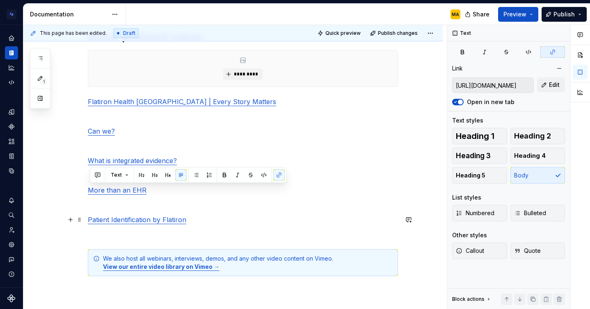
click at [217, 219] on p "Patient Identification by Flatiron" at bounding box center [243, 220] width 310 height 10
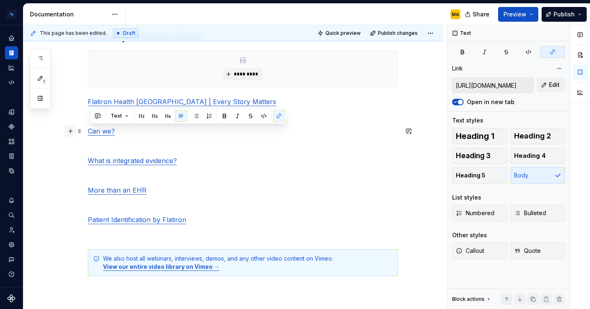
drag, startPoint x: 131, startPoint y: 133, endPoint x: 74, endPoint y: 132, distance: 57.4
click at [88, 132] on div "Brand-produced videos: ********* Flatiron Health [GEOGRAPHIC_DATA] | Every Stor…" at bounding box center [243, 168] width 310 height 276
copy link "Can we?"
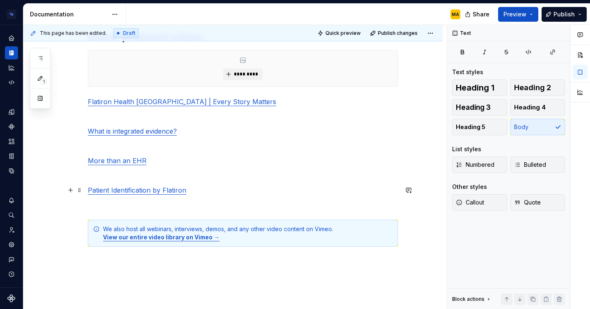
click at [200, 194] on p "Patient Identification by Flatiron" at bounding box center [243, 190] width 310 height 10
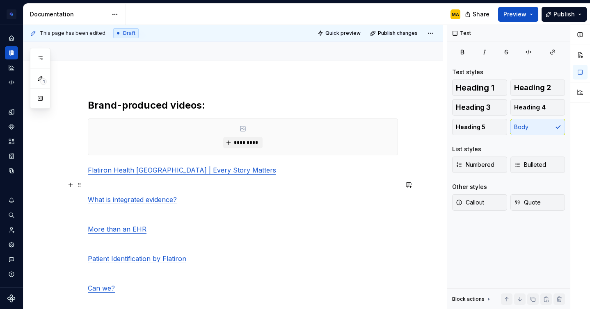
scroll to position [52, 0]
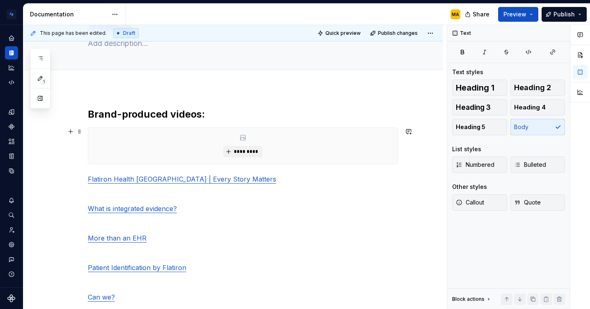
click at [136, 146] on div "*********" at bounding box center [242, 146] width 309 height 36
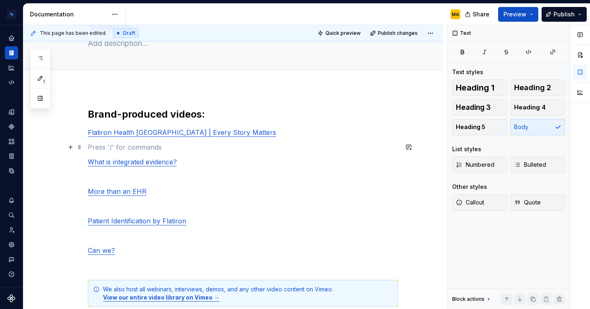
click at [125, 149] on p at bounding box center [243, 147] width 310 height 10
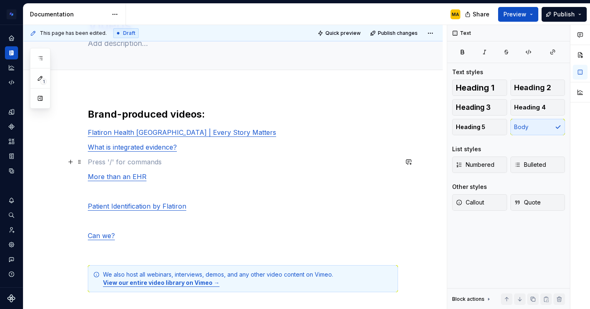
click at [111, 162] on p at bounding box center [243, 162] width 310 height 10
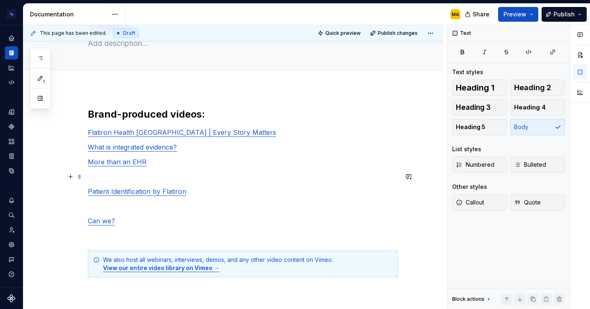
click at [100, 178] on p at bounding box center [243, 177] width 310 height 10
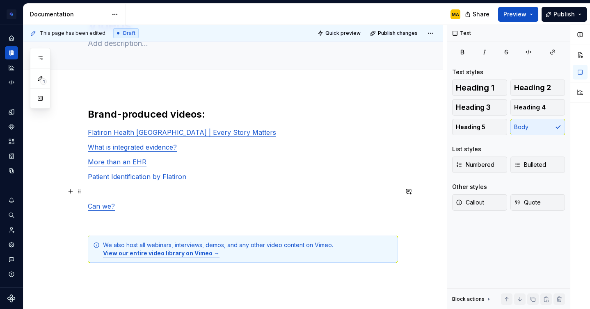
click at [94, 195] on p at bounding box center [243, 192] width 310 height 10
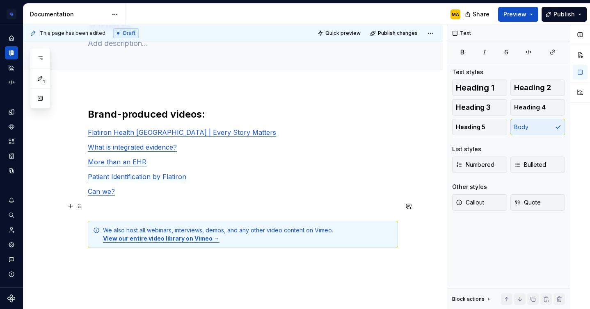
click at [91, 209] on p at bounding box center [243, 206] width 310 height 10
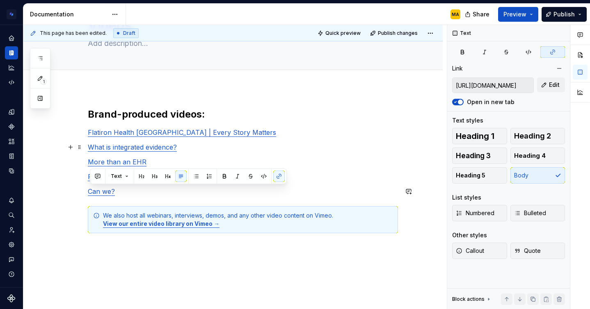
type input "[URL][DOMAIN_NAME]"
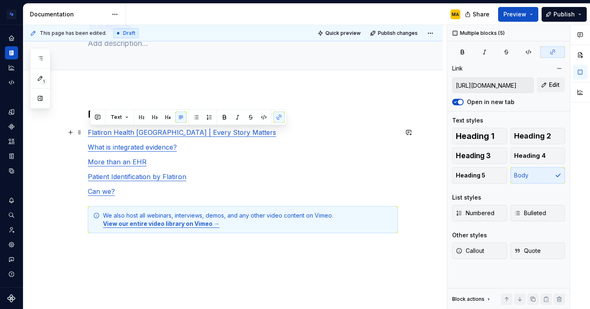
drag, startPoint x: 123, startPoint y: 193, endPoint x: 89, endPoint y: 135, distance: 67.0
click at [89, 135] on div "Brand-produced videos: Flatiron Health [GEOGRAPHIC_DATA] | Every Story Matters …" at bounding box center [232, 221] width 419 height 267
click at [195, 117] on button "button" at bounding box center [195, 117] width 11 height 11
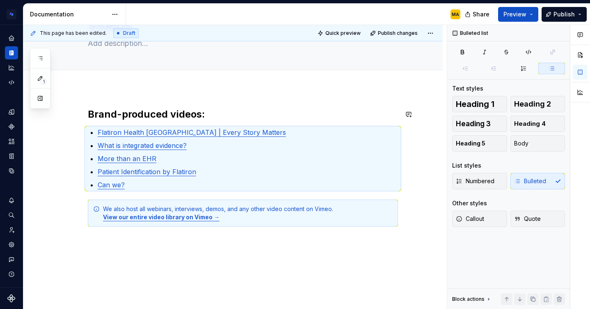
click at [238, 101] on div "Brand-produced videos: Flatiron Health [GEOGRAPHIC_DATA] | Every Story Matters …" at bounding box center [232, 218] width 419 height 261
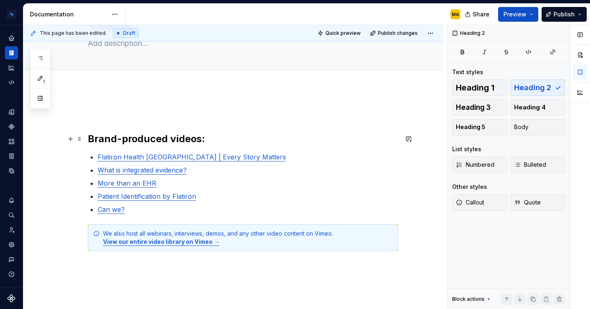
click at [91, 139] on h2 "Brand-produced videos:" at bounding box center [243, 138] width 310 height 13
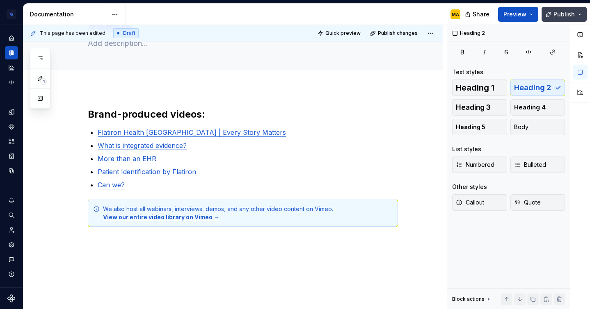
click at [551, 13] on button "Publish" at bounding box center [563, 14] width 45 height 15
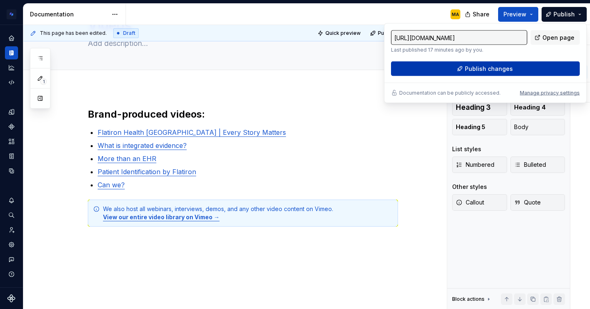
click at [485, 72] on span "Publish changes" at bounding box center [489, 69] width 48 height 8
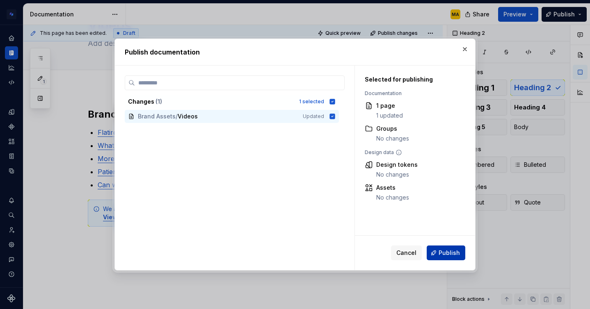
click at [447, 255] on span "Publish" at bounding box center [448, 253] width 21 height 8
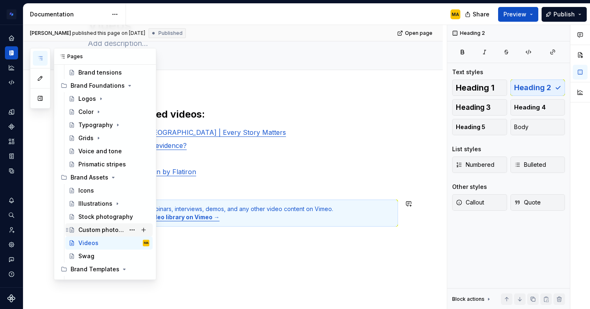
click at [92, 234] on div "Custom photography" at bounding box center [113, 229] width 71 height 11
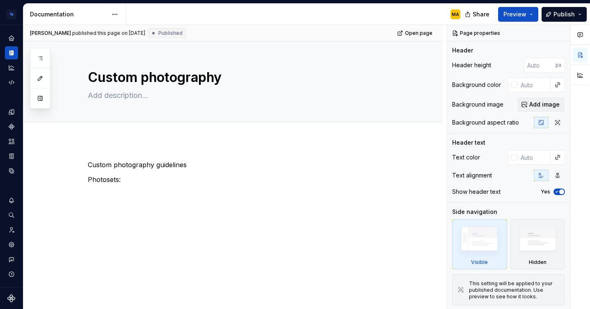
type textarea "*"
click at [137, 176] on p "Photosets:" at bounding box center [243, 180] width 310 height 10
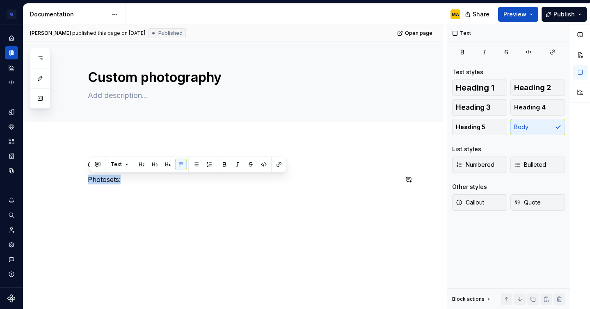
drag, startPoint x: 136, startPoint y: 180, endPoint x: 69, endPoint y: 173, distance: 67.6
click at [69, 173] on div "Custom photography guidelines Photosets:" at bounding box center [232, 221] width 419 height 162
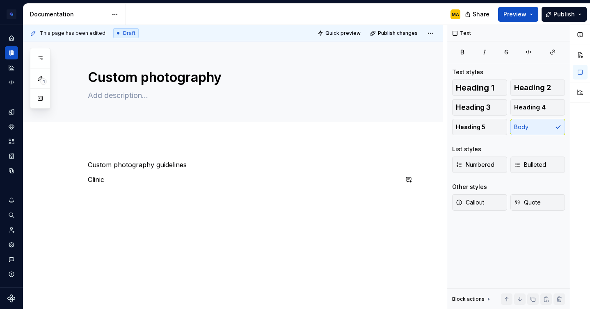
type textarea "*"
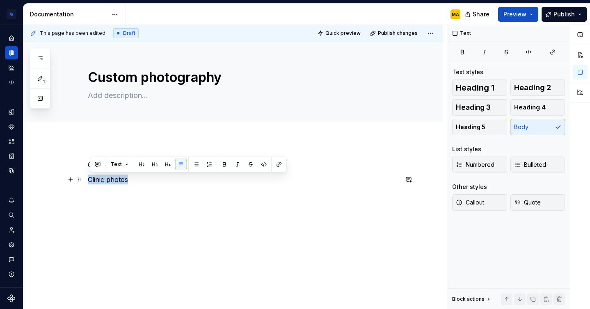
drag, startPoint x: 131, startPoint y: 182, endPoint x: 66, endPoint y: 178, distance: 65.3
click at [66, 178] on div "Custom photography guidelines Clinic photos" at bounding box center [232, 221] width 419 height 162
click at [278, 165] on button "button" at bounding box center [278, 164] width 11 height 11
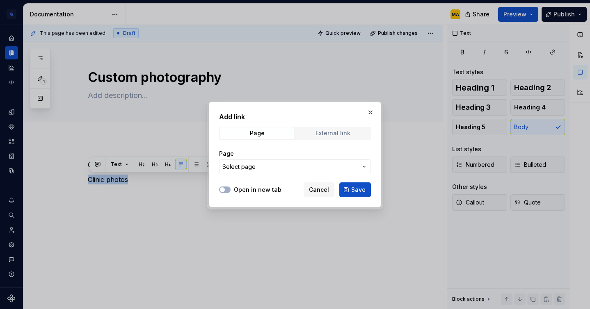
click at [314, 137] on span "External link" at bounding box center [333, 133] width 74 height 11
click at [235, 171] on input "URL" at bounding box center [295, 167] width 152 height 15
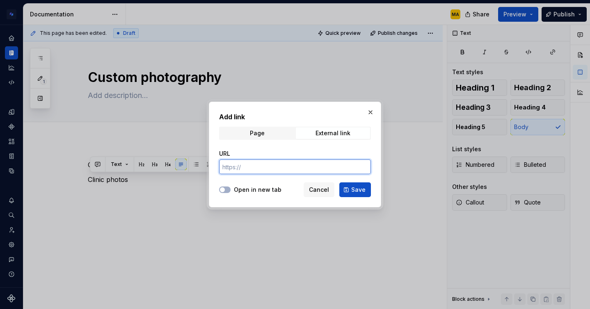
paste input "[URL][DOMAIN_NAME]"
type input "[URL][DOMAIN_NAME]"
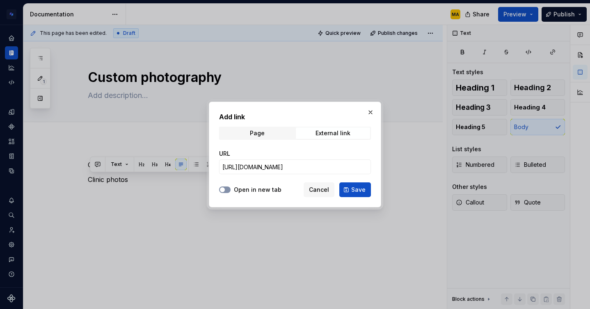
click at [228, 187] on button "Open in new tab" at bounding box center [224, 190] width 11 height 7
click at [369, 190] on button "Save" at bounding box center [355, 189] width 32 height 15
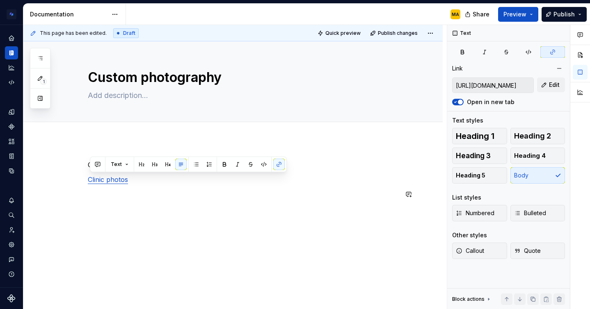
click at [206, 196] on p at bounding box center [243, 194] width 310 height 10
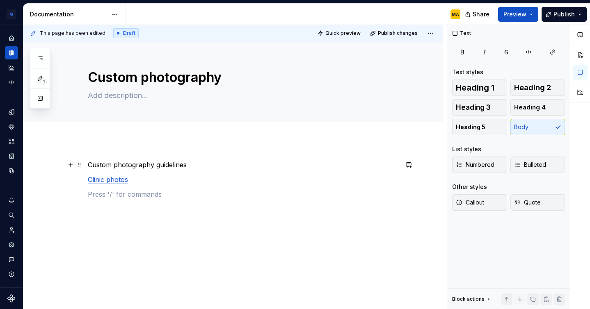
click at [187, 169] on p "Custom photography guidelines" at bounding box center [243, 165] width 310 height 10
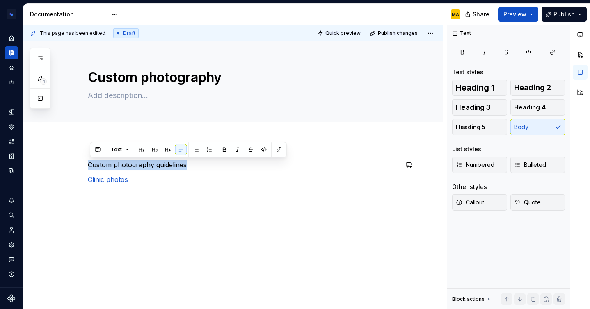
drag, startPoint x: 193, startPoint y: 166, endPoint x: 56, endPoint y: 160, distance: 136.7
click at [56, 160] on div "Custom photography guidelines Clinic photos" at bounding box center [232, 221] width 419 height 162
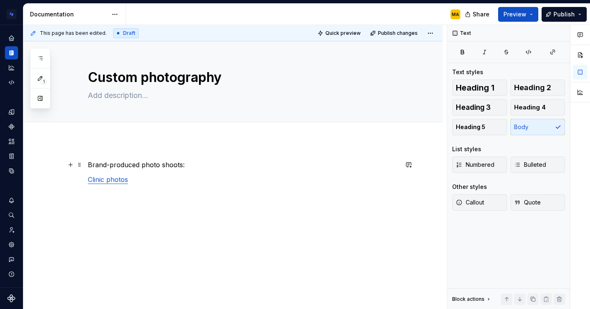
click at [162, 163] on p "Brand-produced photo shoots:" at bounding box center [243, 165] width 310 height 10
click at [194, 164] on p "Brand-produced photoshoots:" at bounding box center [243, 165] width 310 height 10
click at [152, 163] on p "Brand-produced photosets" at bounding box center [243, 165] width 310 height 10
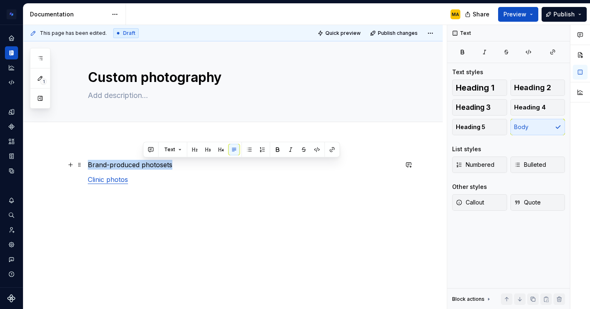
click at [152, 163] on p "Brand-produced photosets" at bounding box center [243, 165] width 310 height 10
click at [141, 149] on button "button" at bounding box center [141, 149] width 11 height 11
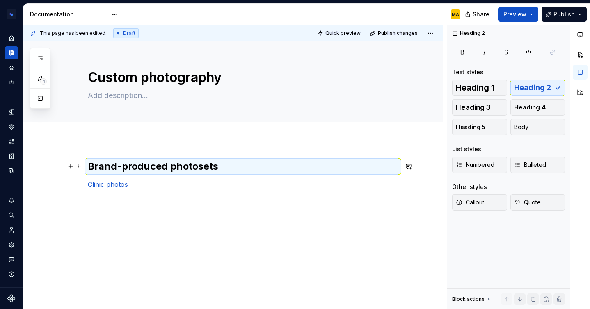
click at [181, 177] on div "Brand-produced photosets Clinic photos" at bounding box center [243, 182] width 310 height 44
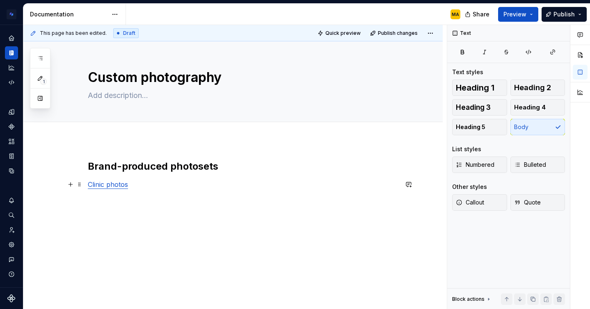
click at [134, 187] on p "Clinic photos" at bounding box center [243, 185] width 310 height 10
type textarea "*"
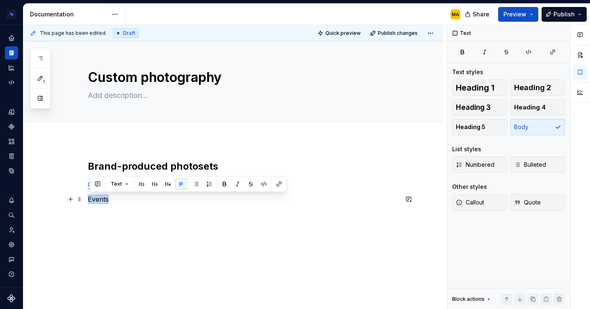
drag, startPoint x: 118, startPoint y: 198, endPoint x: 85, endPoint y: 198, distance: 32.8
click at [85, 198] on div "Brand-produced photosets Clinic photos Events" at bounding box center [232, 230] width 419 height 181
click at [280, 185] on button "button" at bounding box center [278, 183] width 11 height 11
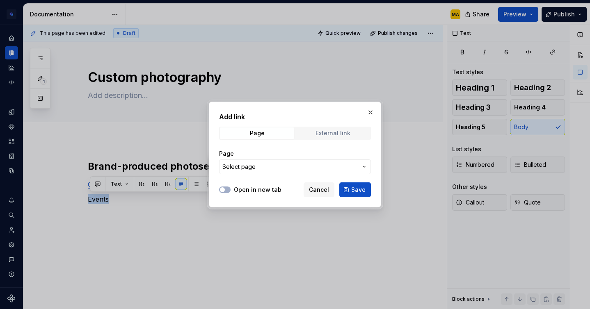
click at [320, 131] on div "External link" at bounding box center [332, 133] width 35 height 7
click at [246, 165] on input "URL" at bounding box center [295, 167] width 152 height 15
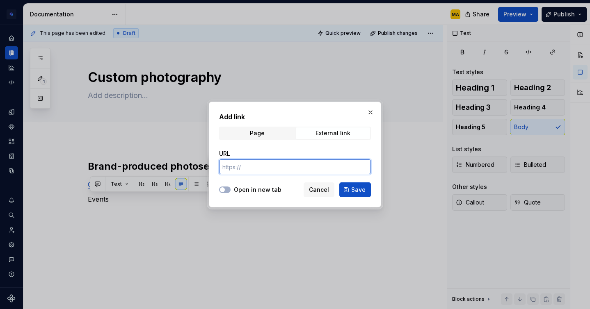
paste input "[URL][DOMAIN_NAME]"
type input "[URL][DOMAIN_NAME]"
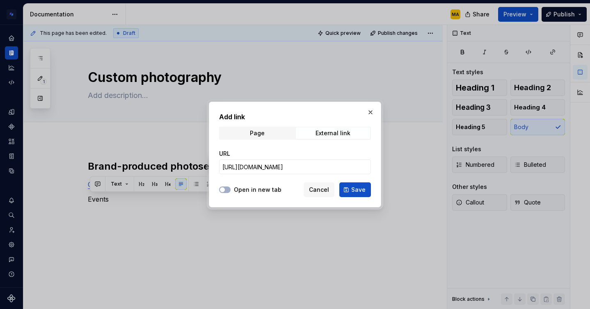
click at [237, 189] on label "Open in new tab" at bounding box center [258, 190] width 48 height 8
click at [230, 189] on button "Open in new tab" at bounding box center [224, 190] width 11 height 7
click at [358, 189] on span "Save" at bounding box center [358, 190] width 14 height 8
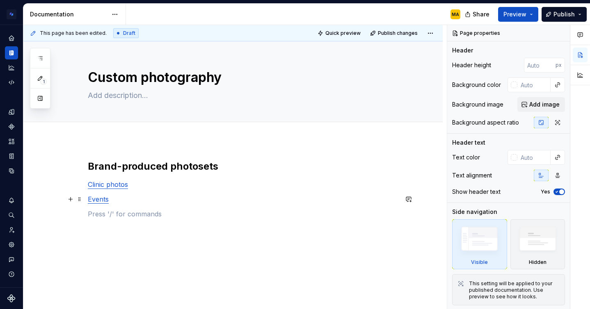
type textarea "*"
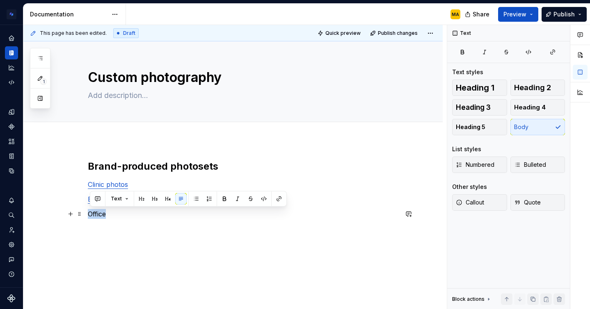
drag, startPoint x: 109, startPoint y: 217, endPoint x: 90, endPoint y: 217, distance: 18.5
click at [90, 217] on p "Office" at bounding box center [243, 214] width 310 height 10
click at [277, 198] on button "button" at bounding box center [278, 198] width 11 height 11
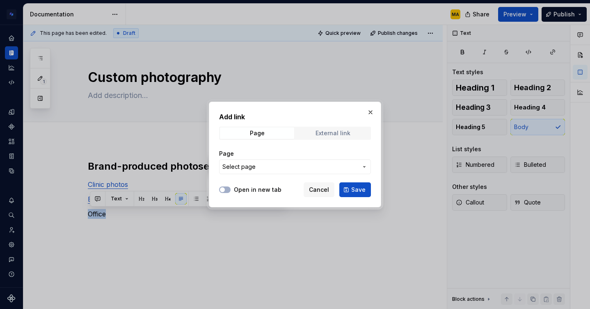
click at [325, 130] on div "External link" at bounding box center [332, 133] width 35 height 7
click at [251, 157] on div "URL" at bounding box center [295, 154] width 152 height 8
click at [238, 168] on input "URL" at bounding box center [295, 167] width 152 height 15
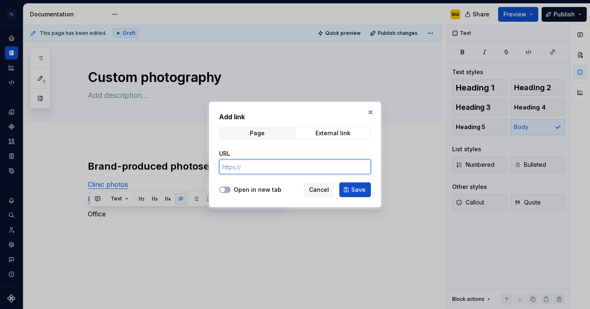
paste input "[URL][DOMAIN_NAME]"
type input "[URL][DOMAIN_NAME]"
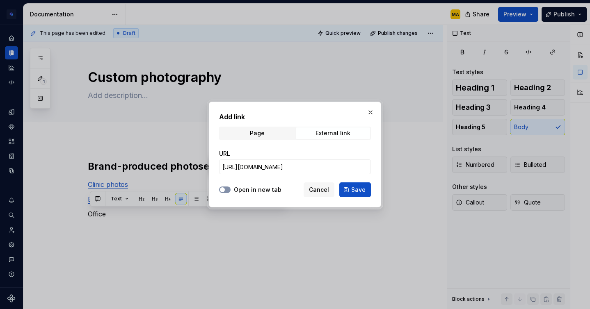
click at [226, 192] on button "Open in new tab" at bounding box center [224, 190] width 11 height 7
click at [351, 190] on button "Save" at bounding box center [355, 189] width 32 height 15
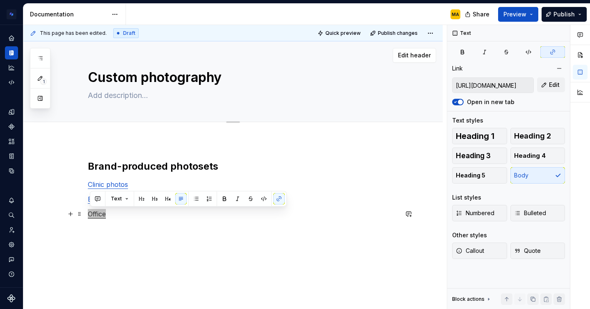
type textarea "*"
click at [116, 224] on div "Brand-produced photosets Clinic photos Events Office" at bounding box center [243, 194] width 310 height 69
click at [115, 214] on p "Office" at bounding box center [243, 214] width 310 height 10
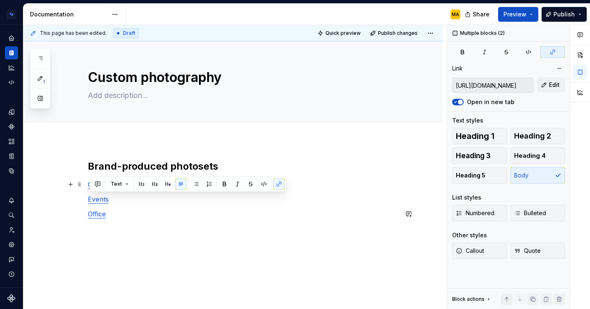
type input "[URL][DOMAIN_NAME]"
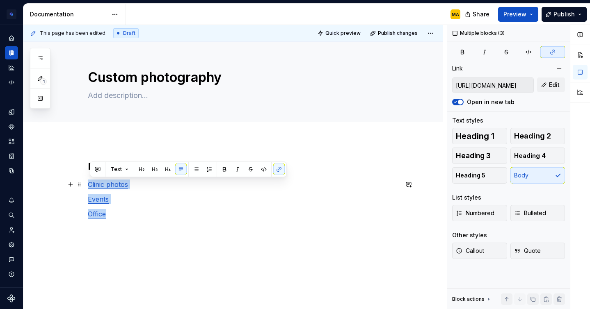
drag, startPoint x: 115, startPoint y: 214, endPoint x: 87, endPoint y: 186, distance: 39.7
click at [87, 186] on div "Brand-produced photosets Clinic photos Events Office" at bounding box center [232, 230] width 419 height 181
click at [193, 170] on button "button" at bounding box center [195, 169] width 11 height 11
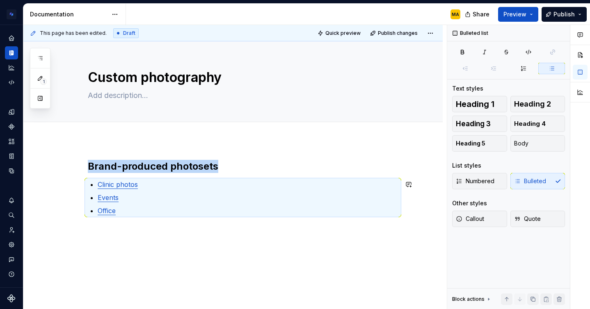
click at [161, 219] on div "Brand-produced photosets Clinic photos Events Office" at bounding box center [243, 193] width 310 height 66
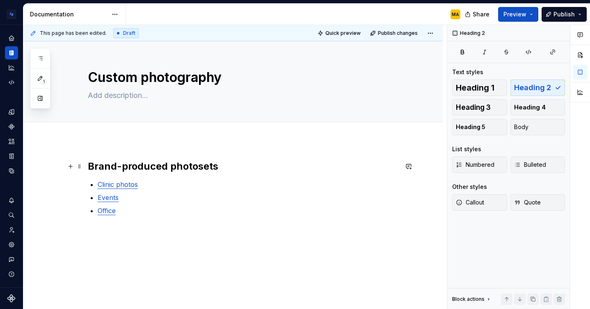
click at [164, 164] on h2 "Brand-produced photosets" at bounding box center [243, 166] width 310 height 13
click at [564, 13] on span "Publish" at bounding box center [563, 14] width 21 height 8
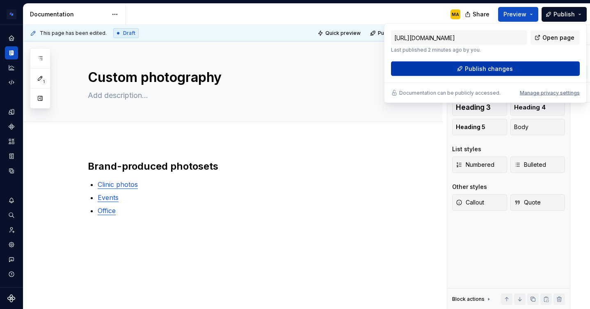
click at [484, 68] on span "Publish changes" at bounding box center [489, 69] width 48 height 8
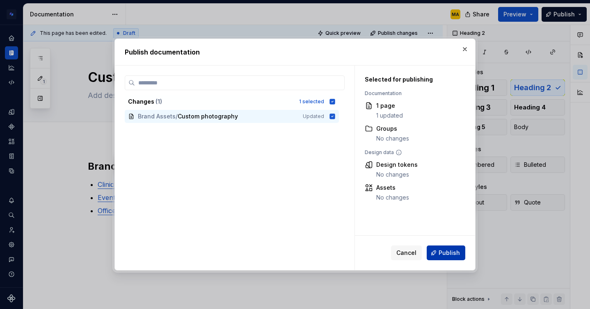
click at [443, 255] on span "Publish" at bounding box center [448, 253] width 21 height 8
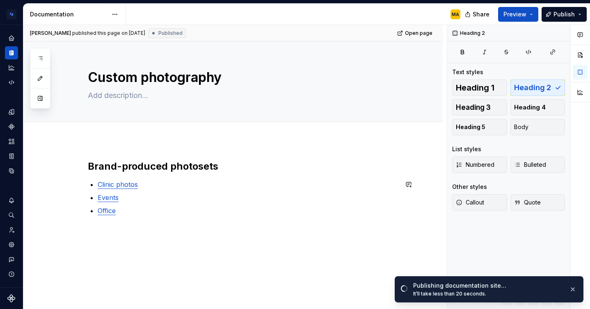
click at [259, 228] on div "Brand-produced photosets Clinic photos Events Office" at bounding box center [232, 229] width 419 height 178
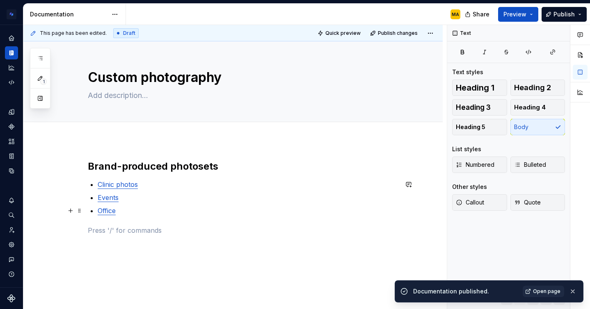
click at [134, 208] on p "Office" at bounding box center [248, 211] width 300 height 10
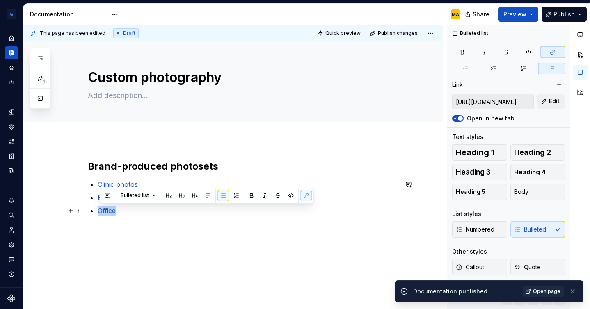
click at [130, 212] on p "Office" at bounding box center [248, 211] width 300 height 10
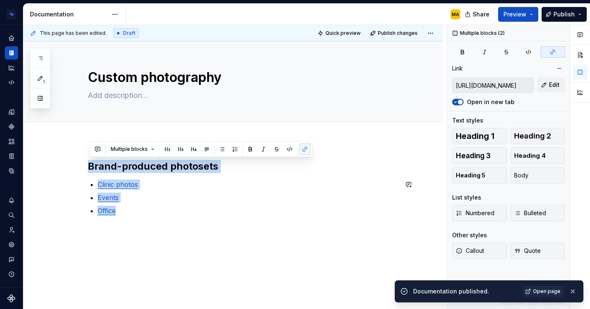
drag, startPoint x: 134, startPoint y: 212, endPoint x: 89, endPoint y: 152, distance: 75.2
click at [89, 152] on div "Brand-produced photosets Clinic photos Events Office" at bounding box center [232, 239] width 419 height 198
copy div "Brand-produced photosets Clinic photos Events Office"
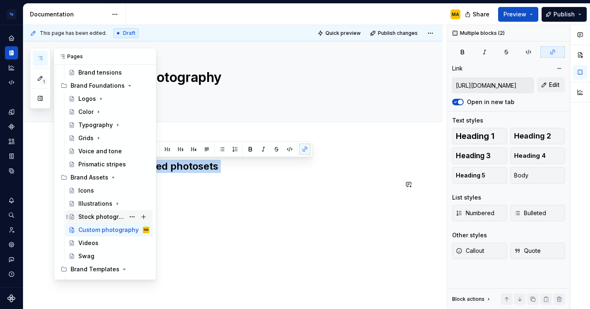
click at [105, 216] on div "Stock photography" at bounding box center [101, 217] width 46 height 8
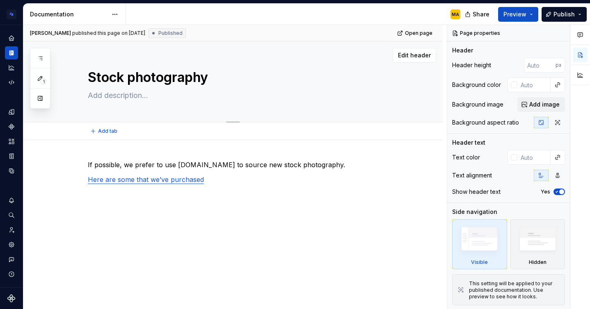
click at [151, 71] on textarea "Stock photography" at bounding box center [241, 78] width 310 height 20
click at [136, 78] on textarea "Stock photography" at bounding box center [241, 78] width 310 height 20
type textarea "*"
type textarea "Stock hotography"
type textarea "*"
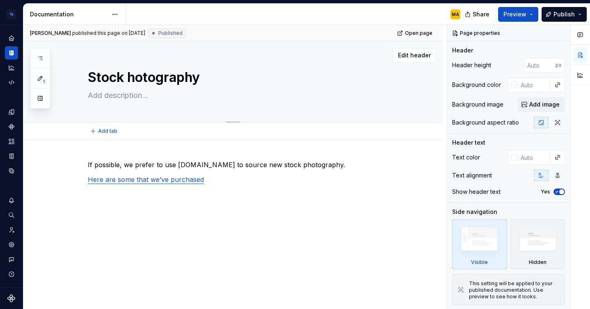
type textarea "Stockhotography"
type textarea "*"
type textarea "Stochotography"
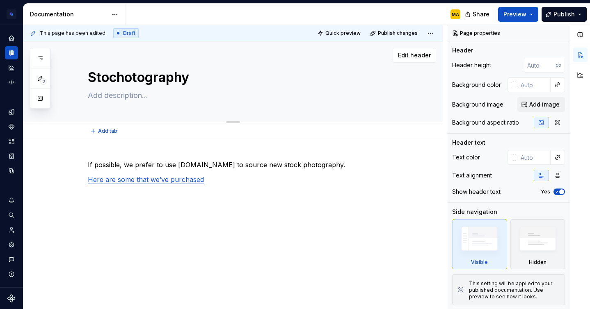
type textarea "*"
type textarea "Stohotography"
type textarea "*"
type textarea "Sthotography"
type textarea "*"
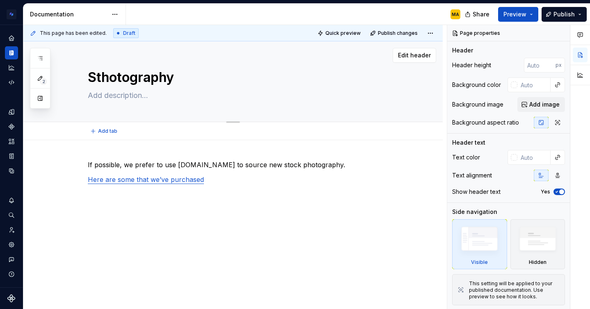
type textarea "Shotography"
type textarea "*"
type textarea "hotography"
type textarea "*"
type textarea "Photography"
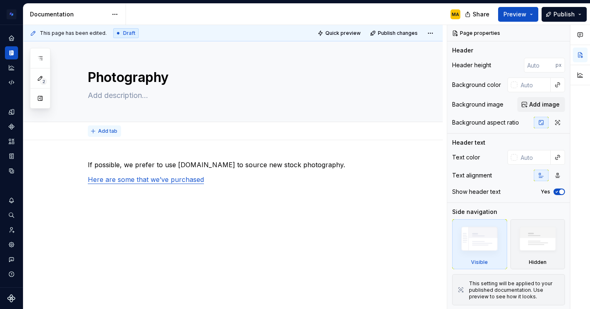
type textarea "*"
type textarea "Photography"
click at [109, 128] on span "Add tab" at bounding box center [107, 131] width 19 height 7
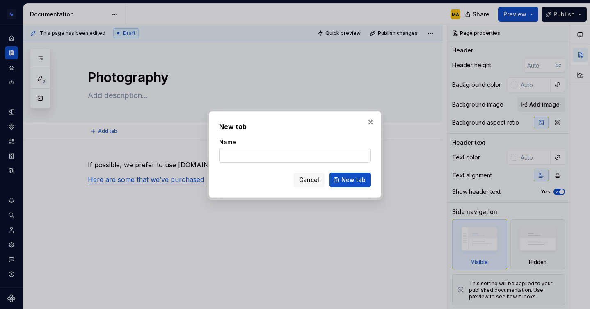
type textarea "*"
type input "Stock"
type textarea "*"
type input "Stock"
click at [355, 180] on span "New tab" at bounding box center [353, 180] width 24 height 8
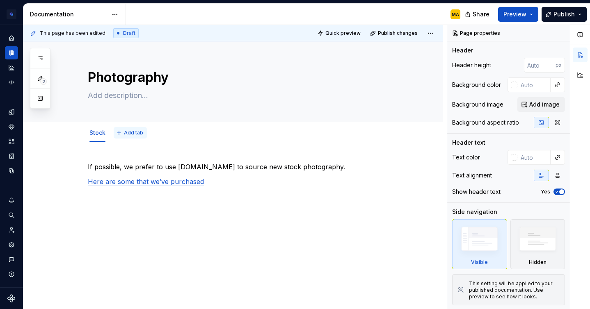
click at [135, 132] on span "Add tab" at bounding box center [133, 133] width 19 height 7
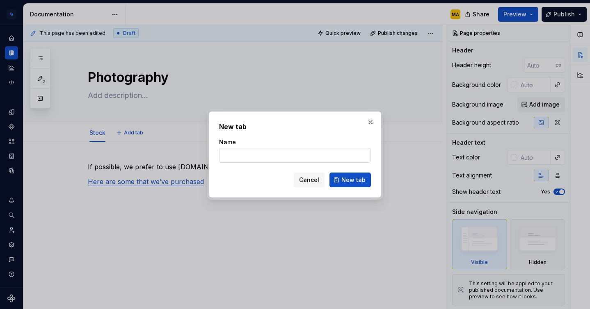
type textarea "*"
type input "Custom"
type textarea "*"
type input "Custom"
click at [347, 180] on span "New tab" at bounding box center [353, 180] width 24 height 8
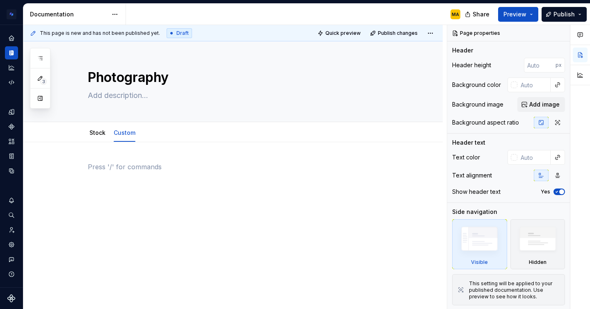
click at [137, 184] on div at bounding box center [243, 177] width 310 height 31
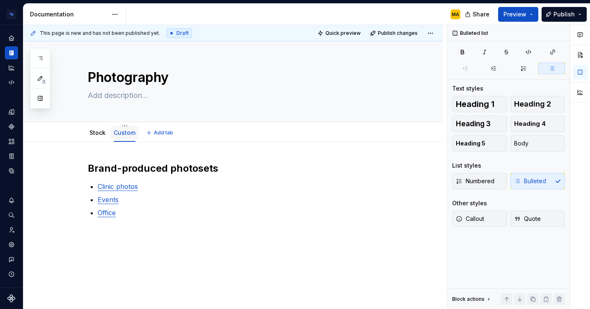
click at [130, 135] on link "Custom" at bounding box center [125, 132] width 22 height 7
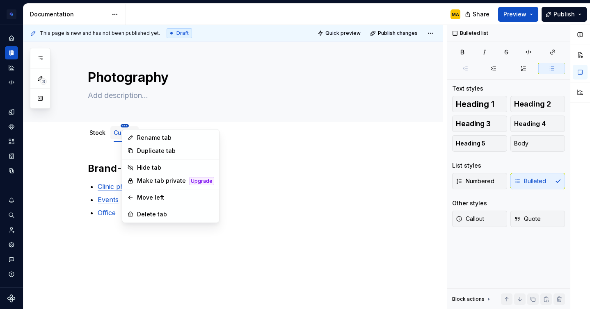
click at [125, 125] on html "Brand Design System MA Design system data Documentation MA Share Preview Publis…" at bounding box center [295, 154] width 590 height 309
type textarea "*"
click at [140, 137] on div "Rename tab" at bounding box center [175, 138] width 77 height 8
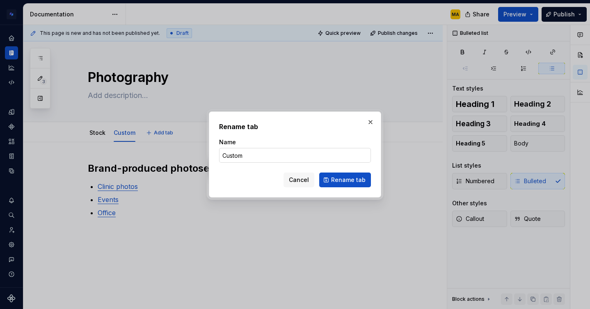
click at [253, 159] on input "Custom" at bounding box center [295, 155] width 152 height 15
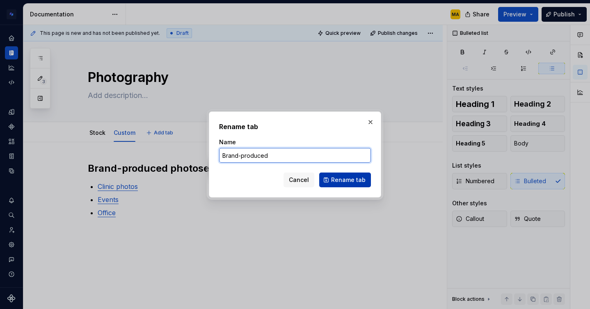
type input "Brand-produced"
click at [333, 182] on button "Rename tab" at bounding box center [345, 180] width 52 height 15
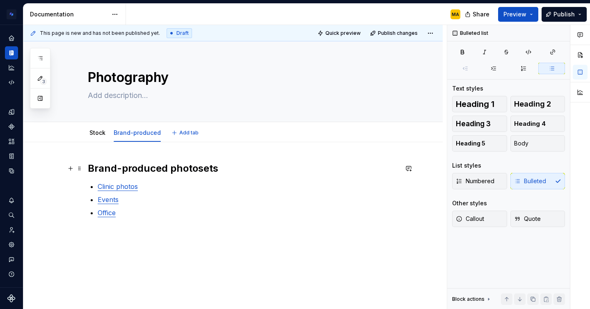
click at [148, 173] on h2 "Brand-produced photosets" at bounding box center [243, 168] width 310 height 13
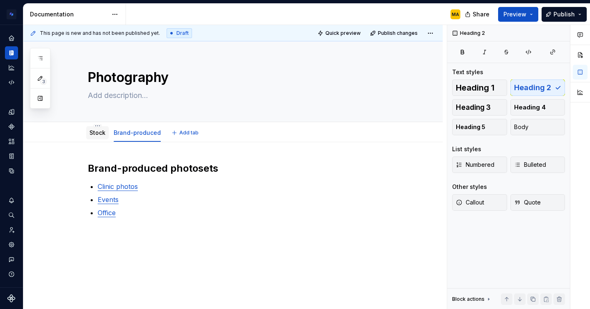
click at [96, 131] on link "Stock" at bounding box center [97, 132] width 16 height 7
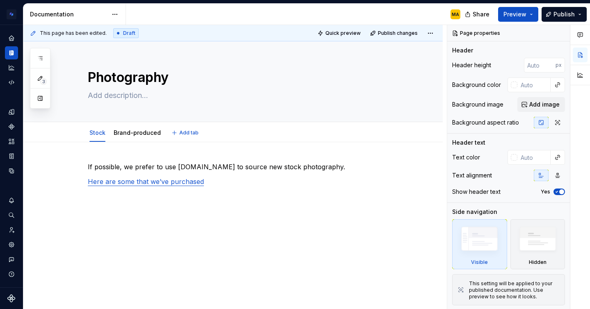
type textarea "*"
click at [99, 151] on div "If possible, we prefer to use [DOMAIN_NAME] to source new stock photography. He…" at bounding box center [232, 223] width 419 height 162
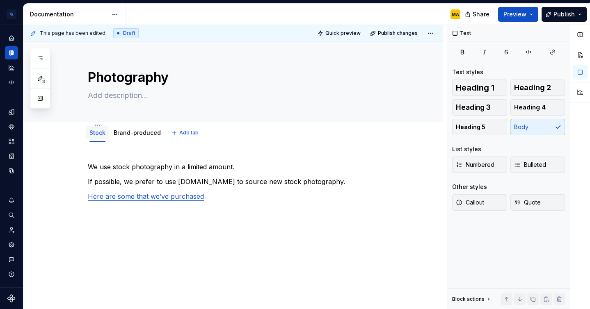
click at [102, 134] on link "Stock" at bounding box center [97, 132] width 16 height 7
click at [99, 124] on html "Brand Design System MA Design system data Documentation MA Share Preview Publis…" at bounding box center [295, 154] width 590 height 309
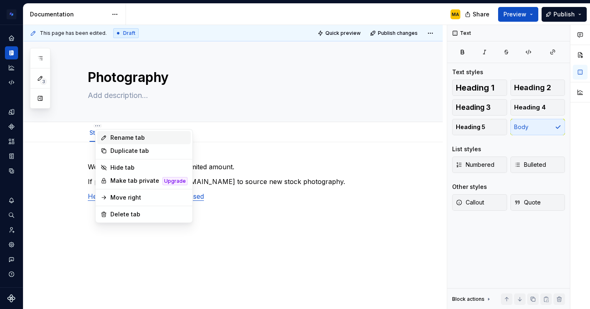
type textarea "*"
click at [122, 139] on div "Rename tab" at bounding box center [148, 138] width 77 height 8
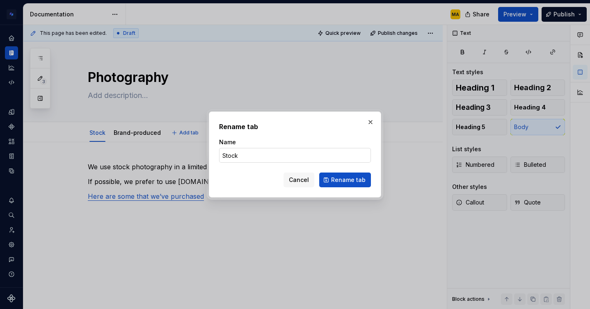
click at [240, 154] on input "Stock" at bounding box center [295, 155] width 152 height 15
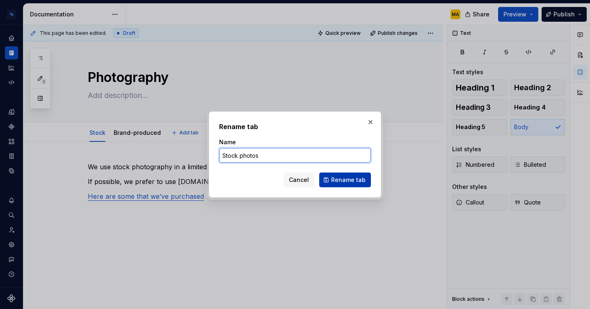
type input "Stock photos"
click at [348, 184] on span "Rename tab" at bounding box center [348, 180] width 34 height 8
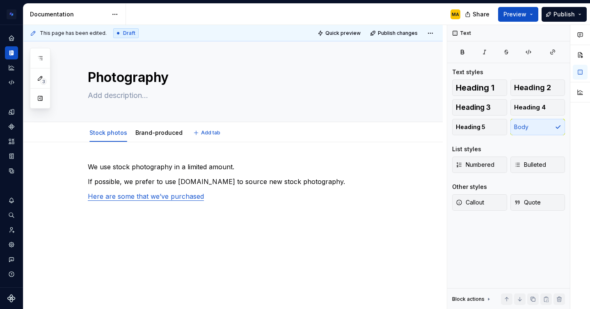
click at [273, 225] on div "We use stock photography in a limited amount. If possible, we prefer to use [DO…" at bounding box center [243, 194] width 310 height 64
click at [107, 160] on div "We use stock photography in a limited amount. If possible, we prefer to use [DO…" at bounding box center [232, 230] width 419 height 176
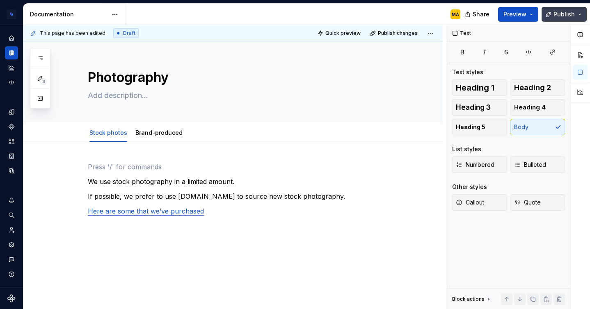
click at [562, 12] on span "Publish" at bounding box center [563, 14] width 21 height 8
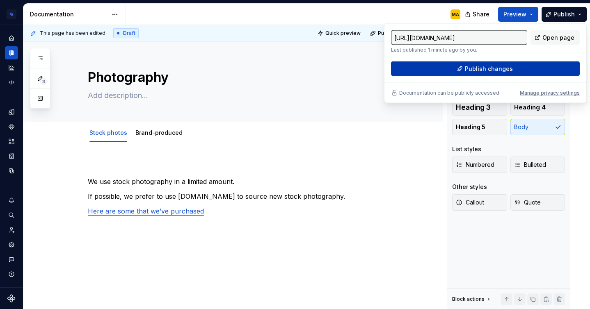
click at [488, 70] on span "Publish changes" at bounding box center [489, 69] width 48 height 8
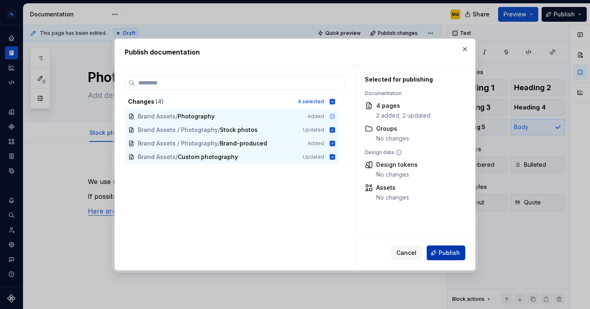
click at [449, 253] on span "Publish" at bounding box center [448, 253] width 21 height 8
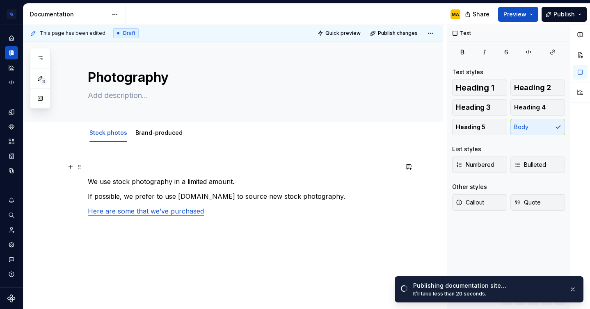
click at [116, 162] on p at bounding box center [243, 167] width 310 height 10
click at [238, 182] on p "We use stock photography in a limited amount." at bounding box center [243, 182] width 310 height 10
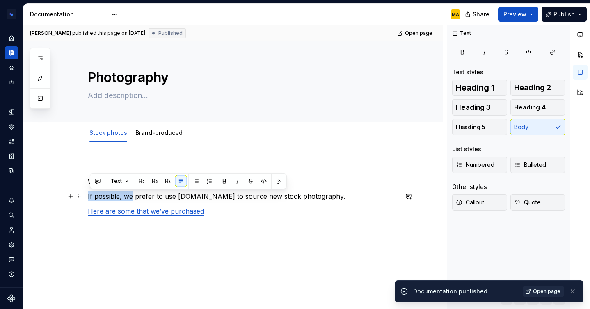
drag, startPoint x: 133, startPoint y: 198, endPoint x: 64, endPoint y: 198, distance: 68.9
click at [64, 198] on div "We use stock photography in a limited amount. If possible, we prefer to use [DO…" at bounding box center [232, 237] width 419 height 191
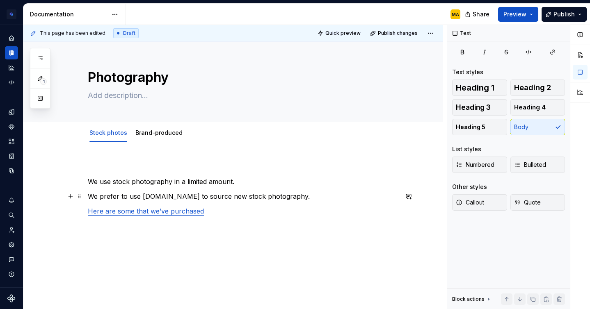
click at [314, 199] on p "We prefer to use [DOMAIN_NAME] to source new stock photography." at bounding box center [243, 197] width 310 height 10
click at [265, 182] on p "We use stock photography in a limited amount." at bounding box center [243, 182] width 310 height 10
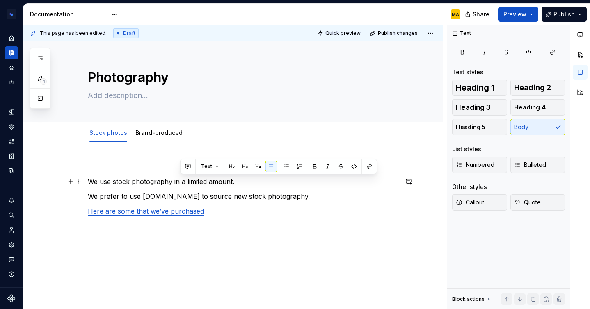
drag, startPoint x: 265, startPoint y: 182, endPoint x: 179, endPoint y: 180, distance: 85.3
click at [179, 180] on p "We use stock photography in a limited amount." at bounding box center [243, 182] width 310 height 10
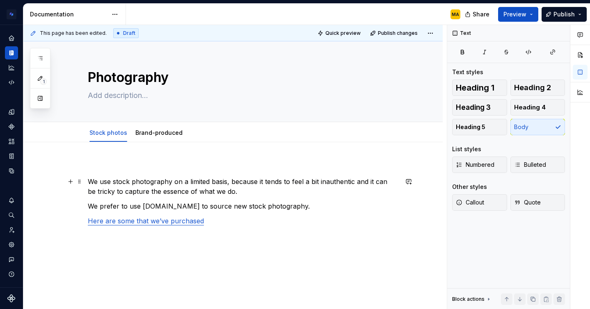
click at [89, 184] on p "We use stock photography on a limited basis, because it tends to feel a bit ina…" at bounding box center [243, 187] width 310 height 20
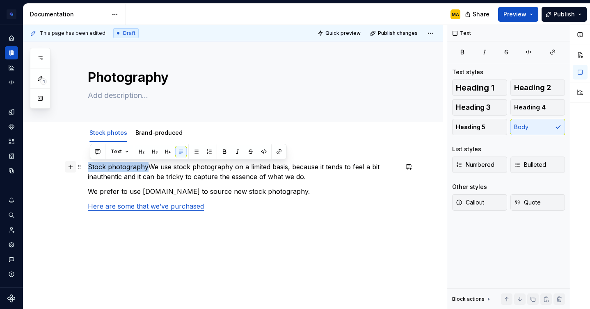
drag, startPoint x: 148, startPoint y: 166, endPoint x: 72, endPoint y: 166, distance: 75.5
click at [88, 166] on div "Stock photographyWe use stock photography on a limited basis, because it tends …" at bounding box center [243, 199] width 310 height 74
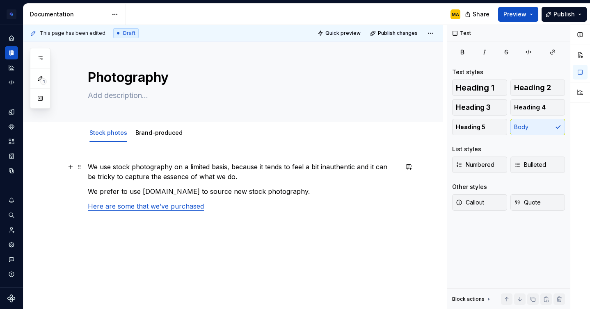
click at [102, 166] on p "We use stock photography on a limited basis, because it tends to feel a bit ina…" at bounding box center [243, 172] width 310 height 20
click at [327, 216] on div "We use stock photography on a limited basis, because it tends to feel a bit ina…" at bounding box center [243, 194] width 310 height 64
click at [257, 195] on p "We prefer to use [DOMAIN_NAME] to source new stock photography." at bounding box center [243, 192] width 310 height 10
click at [228, 207] on p "Here are some that we’ve purchased" at bounding box center [243, 206] width 310 height 10
type textarea "*"
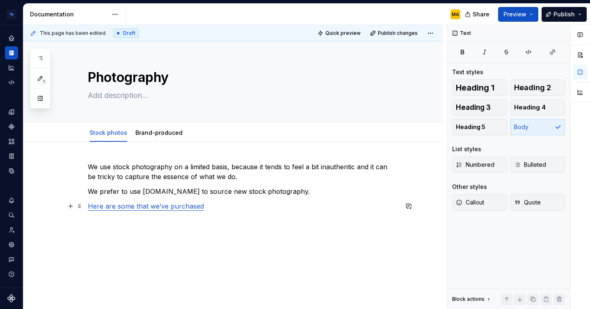
scroll to position [19, 0]
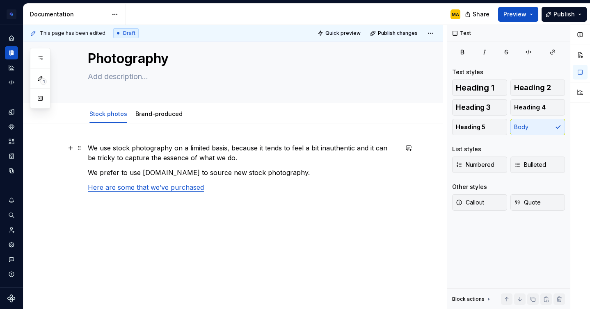
click at [356, 148] on p "We use stock photography on a limited basis, because it tends to feel a bit ina…" at bounding box center [243, 153] width 310 height 20
click at [182, 157] on p "We use stock photography on a limited basis, because it tends to feel a bit ina…" at bounding box center [243, 153] width 310 height 20
click at [308, 155] on p "We use stock photography on a limited basis, because it tends to feel a bit ina…" at bounding box center [243, 153] width 310 height 20
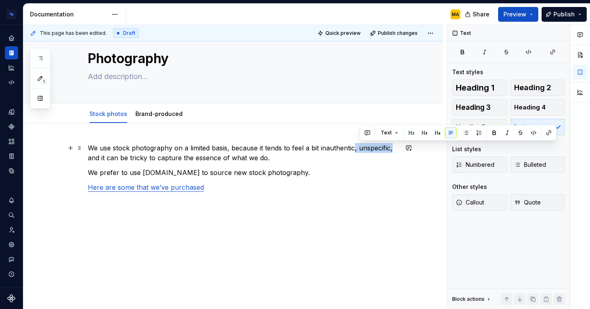
drag, startPoint x: 392, startPoint y: 149, endPoint x: 355, endPoint y: 151, distance: 37.3
click at [355, 151] on p "We use stock photography on a limited basis, because it tends to feel a bit ina…" at bounding box center [243, 153] width 310 height 20
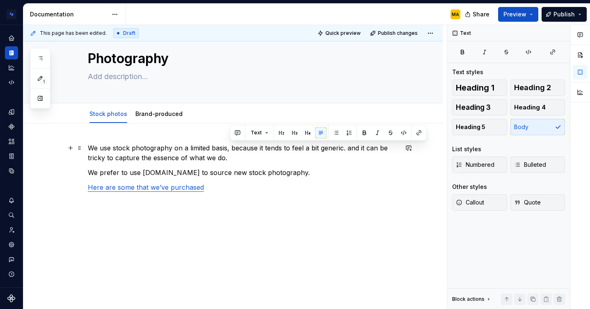
drag, startPoint x: 358, startPoint y: 160, endPoint x: 349, endPoint y: 152, distance: 12.2
click at [349, 152] on p "We use stock photography on a limited basis, because it tends to feel a bit gen…" at bounding box center [243, 153] width 310 height 20
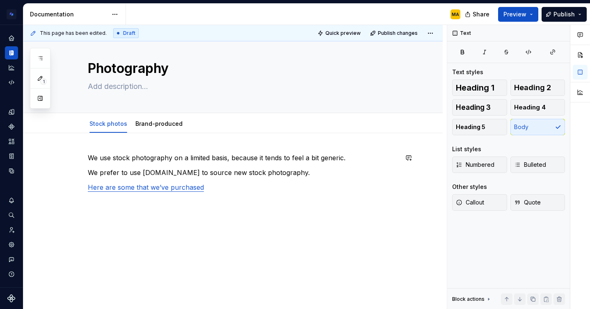
scroll to position [9, 0]
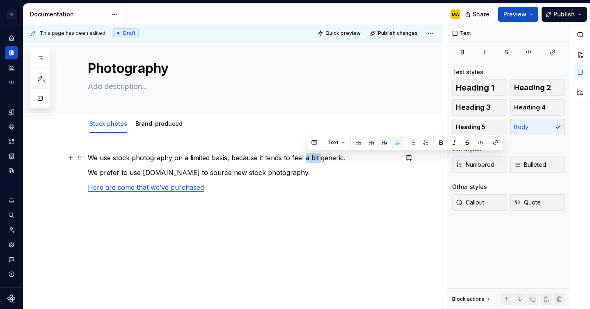
drag, startPoint x: 307, startPoint y: 158, endPoint x: 323, endPoint y: 158, distance: 16.4
click at [323, 158] on p "We use stock photography on a limited basis, because it tends to feel a bit gen…" at bounding box center [243, 158] width 310 height 10
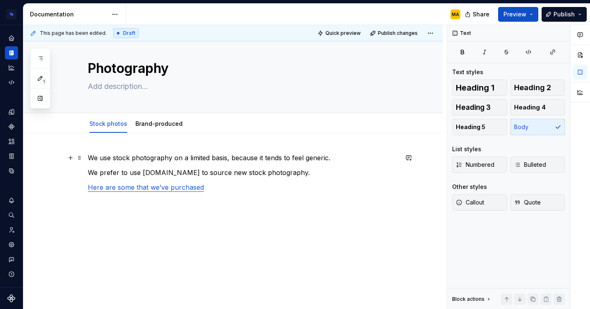
click at [336, 162] on p "We use stock photography on a limited basis, because it tends to feel generic." at bounding box center [243, 158] width 310 height 10
click at [91, 172] on p "We prefer to use [DOMAIN_NAME] to source new stock photography." at bounding box center [243, 173] width 310 height 10
click at [301, 174] on p "We prefer to use [DOMAIN_NAME] to source new stock photography." at bounding box center [243, 173] width 310 height 10
click at [116, 185] on link "Here are some that we’ve purchased" at bounding box center [146, 187] width 116 height 8
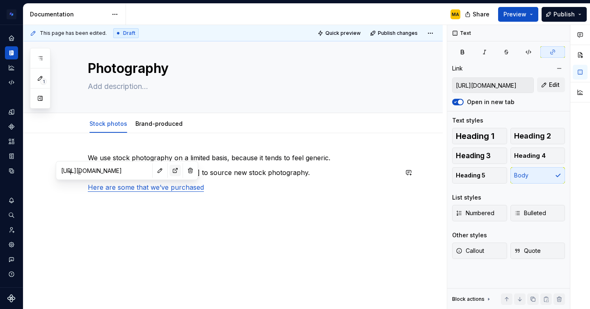
click at [169, 171] on button "button" at bounding box center [174, 170] width 11 height 11
type textarea "*"
click at [242, 205] on p at bounding box center [243, 202] width 310 height 10
click at [172, 192] on p "Here are some that we’ve purchased" at bounding box center [243, 187] width 310 height 10
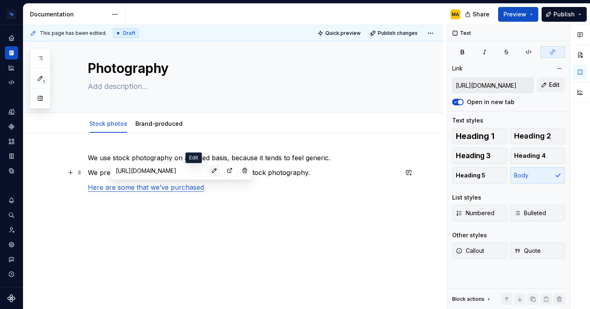
click at [209, 171] on button "button" at bounding box center [214, 170] width 11 height 11
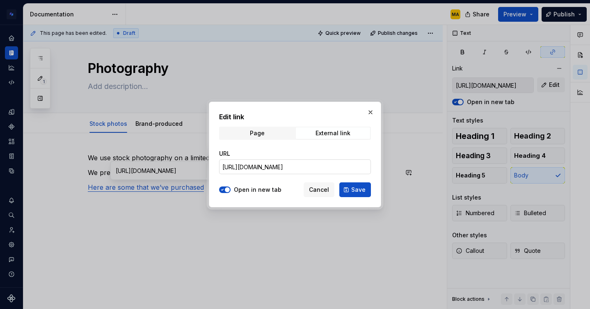
click at [290, 170] on input "[URL][DOMAIN_NAME]" at bounding box center [295, 167] width 152 height 15
click at [321, 188] on span "Cancel" at bounding box center [319, 190] width 20 height 8
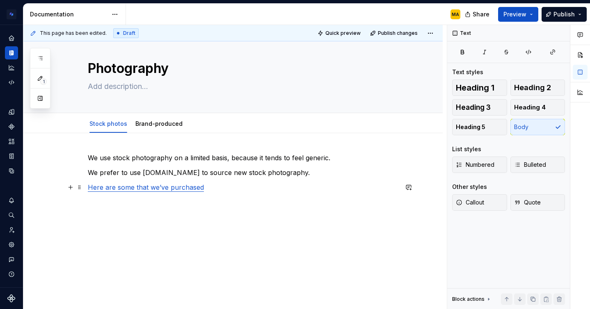
click at [219, 191] on p "Here are some that we’ve purchased" at bounding box center [243, 187] width 310 height 10
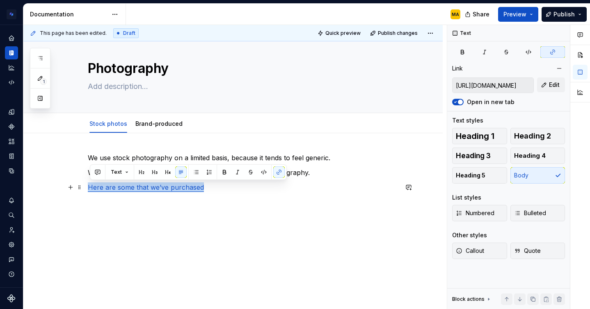
drag, startPoint x: 213, startPoint y: 188, endPoint x: 54, endPoint y: 188, distance: 158.7
click at [54, 188] on div "We use stock photography on a limited basis, because it tends to feel generic. …" at bounding box center [232, 221] width 419 height 176
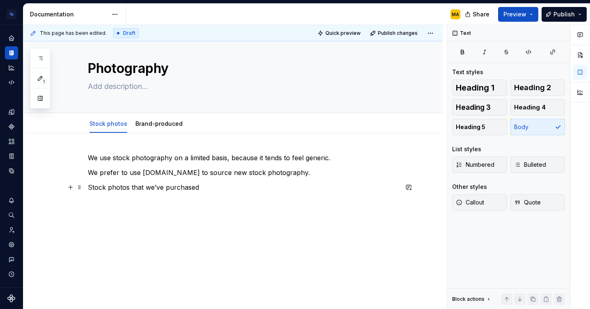
click at [94, 188] on p "Stock photos that we’ve purchased" at bounding box center [243, 187] width 310 height 10
click at [294, 182] on p "You can explore a folder of stock photos that we’ve purchased" at bounding box center [243, 187] width 310 height 10
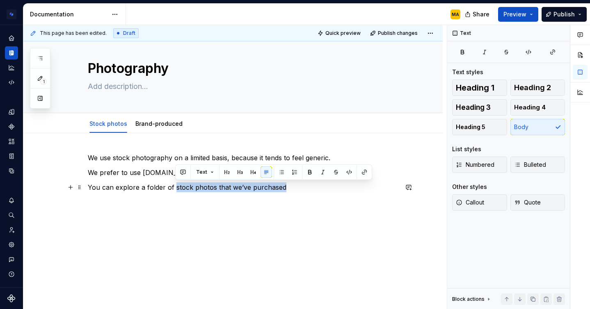
drag, startPoint x: 292, startPoint y: 185, endPoint x: 174, endPoint y: 187, distance: 118.1
click at [174, 187] on p "You can explore a folder of stock photos that we’ve purchased" at bounding box center [243, 187] width 310 height 10
click at [363, 170] on button "button" at bounding box center [363, 171] width 11 height 11
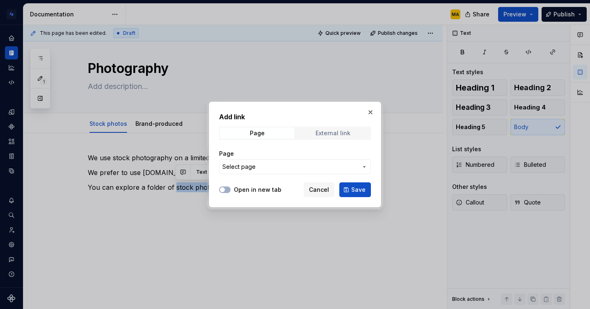
click at [332, 130] on div "External link" at bounding box center [332, 133] width 35 height 7
click at [258, 168] on input "URL" at bounding box center [295, 167] width 152 height 15
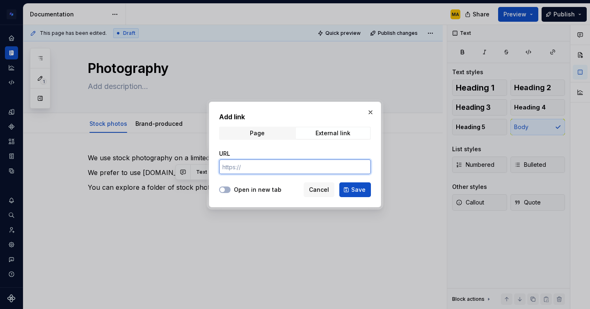
paste input "[URL][DOMAIN_NAME]"
type input "[URL][DOMAIN_NAME]"
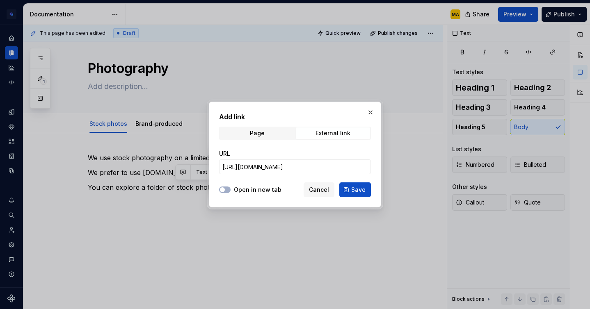
click at [242, 189] on label "Open in new tab" at bounding box center [258, 190] width 48 height 8
click at [230, 189] on button "Open in new tab" at bounding box center [224, 190] width 11 height 7
click at [369, 190] on button "Save" at bounding box center [355, 189] width 32 height 15
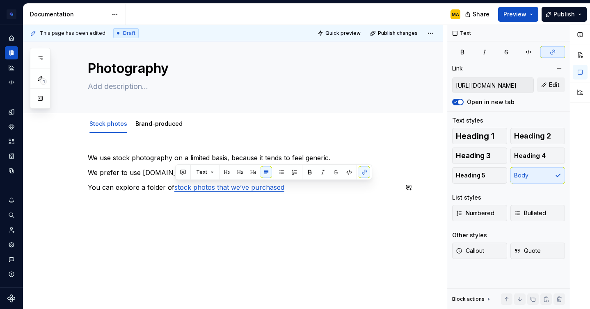
click at [237, 246] on div "We use stock photography on a limited basis, because it tends to feel generic. …" at bounding box center [232, 221] width 419 height 176
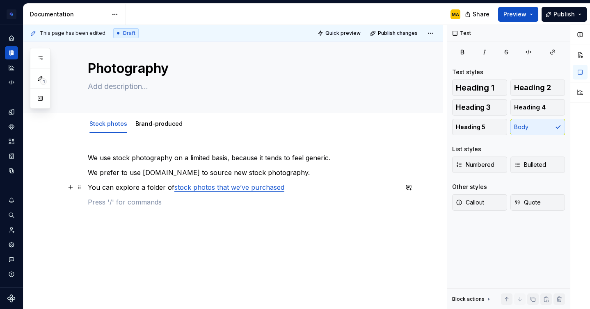
click at [305, 189] on p "You can explore a folder of stock photos that we’ve purchased" at bounding box center [243, 187] width 310 height 10
click at [303, 148] on div "We use stock photography on a limited basis, because it tends to feel generic. …" at bounding box center [232, 221] width 419 height 176
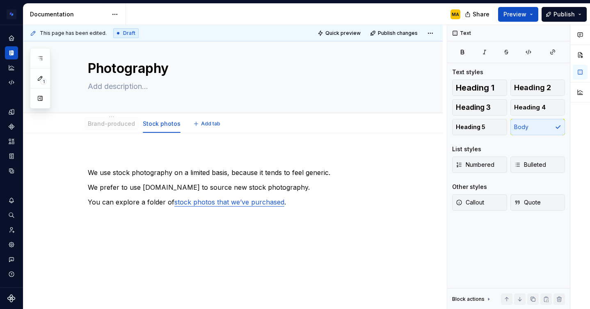
drag, startPoint x: 151, startPoint y: 121, endPoint x: 88, endPoint y: 127, distance: 63.0
click at [89, 166] on div "We use stock photography on a limited basis, because it tends to feel generic. …" at bounding box center [232, 228] width 419 height 191
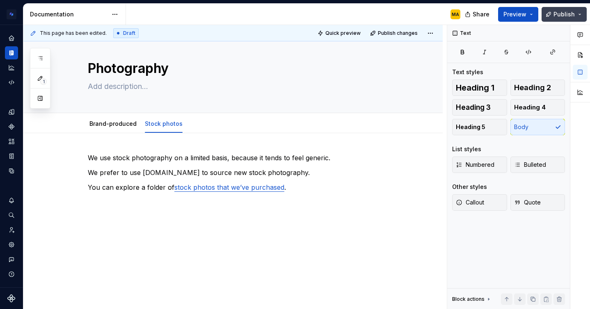
click at [561, 15] on span "Publish" at bounding box center [563, 14] width 21 height 8
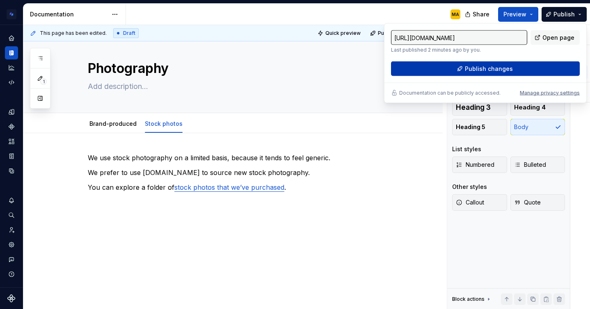
click at [493, 69] on span "Publish changes" at bounding box center [489, 69] width 48 height 8
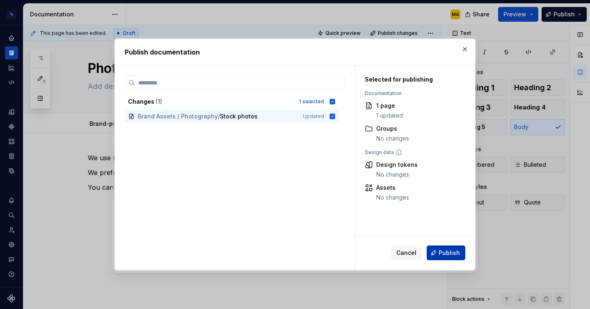
click at [444, 250] on span "Publish" at bounding box center [448, 253] width 21 height 8
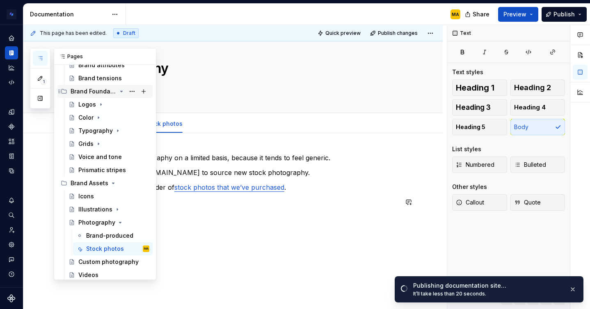
scroll to position [112, 0]
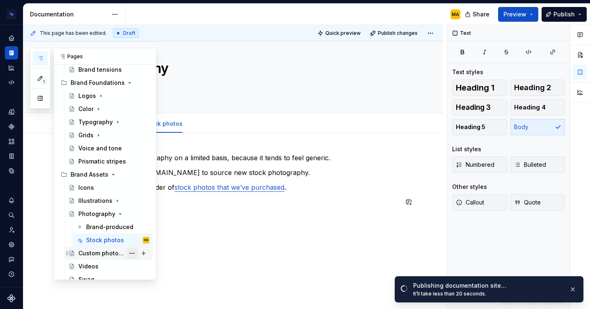
click at [130, 253] on button "Page tree" at bounding box center [131, 253] width 11 height 11
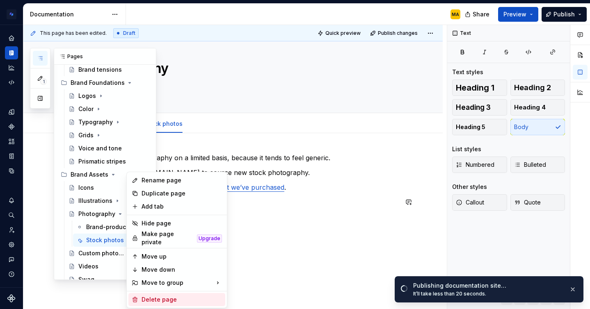
click at [167, 296] on div "Delete page" at bounding box center [181, 300] width 80 height 8
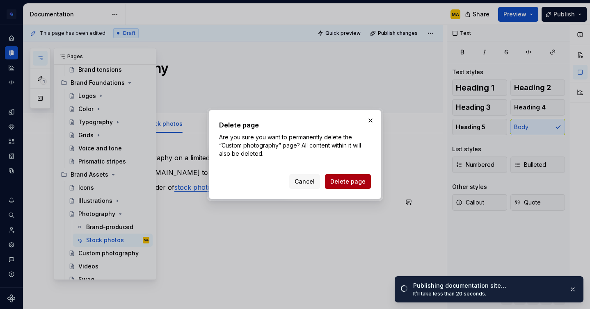
click at [342, 181] on span "Delete page" at bounding box center [347, 182] width 35 height 8
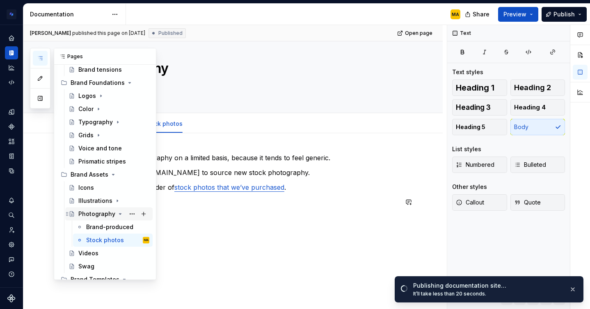
click at [89, 214] on div "Photography" at bounding box center [96, 214] width 37 height 8
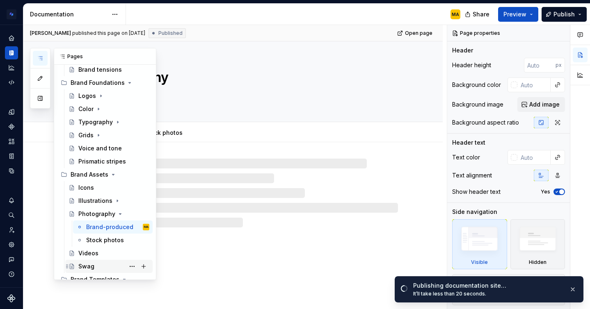
click at [83, 265] on div "Swag" at bounding box center [86, 266] width 16 height 8
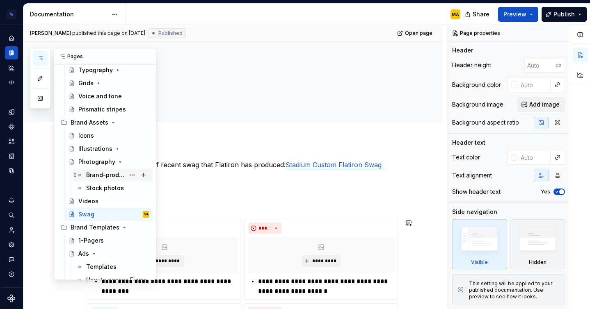
scroll to position [235, 0]
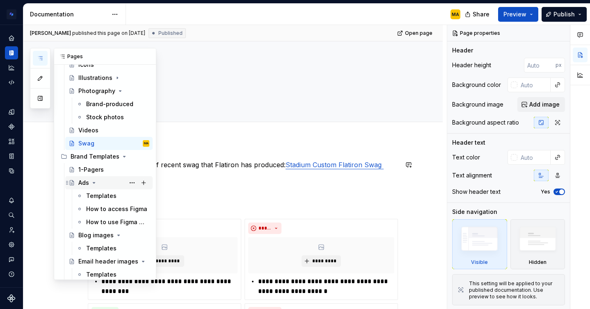
click at [94, 183] on icon "Page tree" at bounding box center [94, 182] width 2 height 1
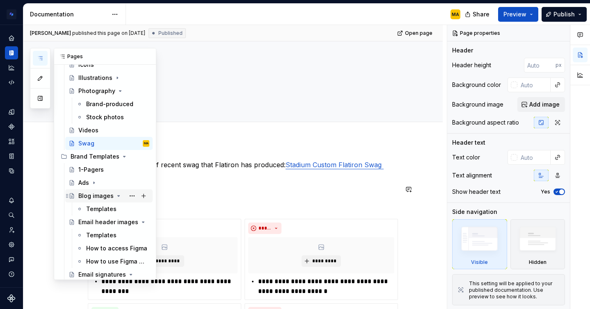
click at [115, 197] on icon "Page tree" at bounding box center [118, 196] width 7 height 7
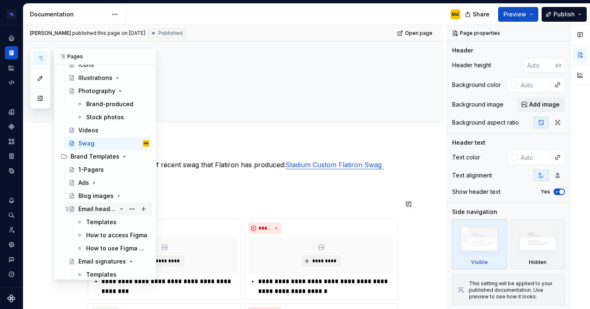
click at [121, 208] on icon "Page tree" at bounding box center [121, 209] width 7 height 7
click at [129, 221] on button "Page tree" at bounding box center [131, 222] width 11 height 11
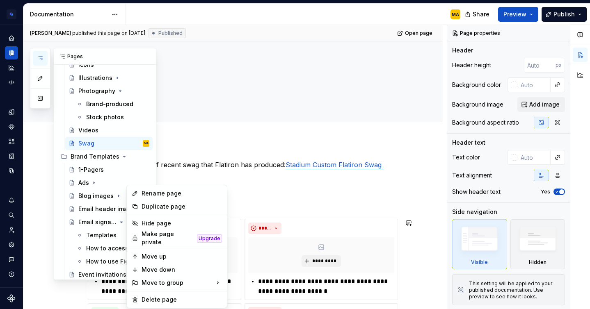
click at [120, 222] on div "Pages Add Accessibility guide for tree Page tree. Navigate the tree with the ar…" at bounding box center [93, 164] width 126 height 232
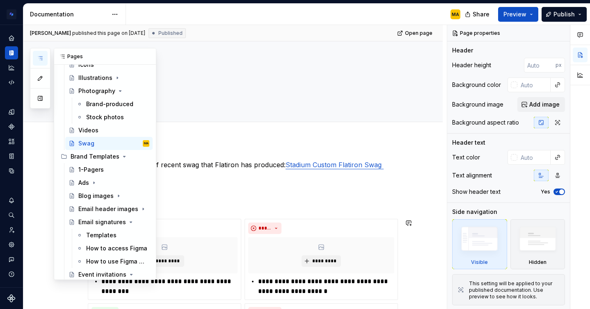
click at [128, 222] on icon "Page tree" at bounding box center [131, 222] width 7 height 7
click at [121, 235] on icon "Page tree" at bounding box center [122, 235] width 2 height 1
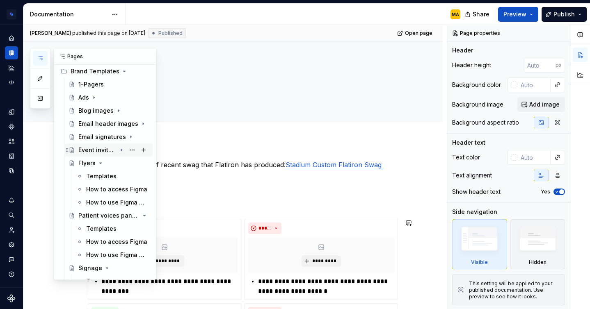
scroll to position [328, 0]
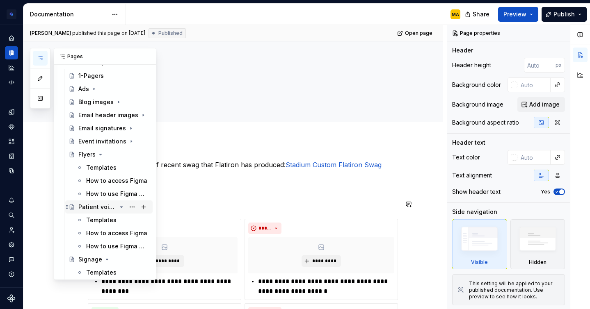
click at [121, 205] on icon "Page tree" at bounding box center [121, 207] width 7 height 7
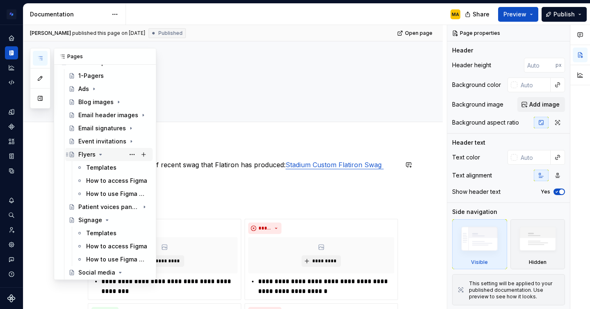
click at [99, 154] on icon "Page tree" at bounding box center [100, 154] width 7 height 7
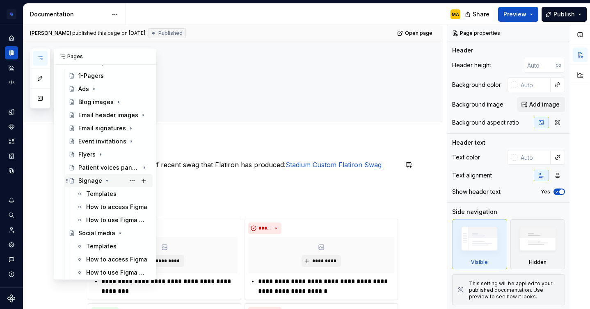
click at [105, 179] on icon "Page tree" at bounding box center [107, 181] width 7 height 7
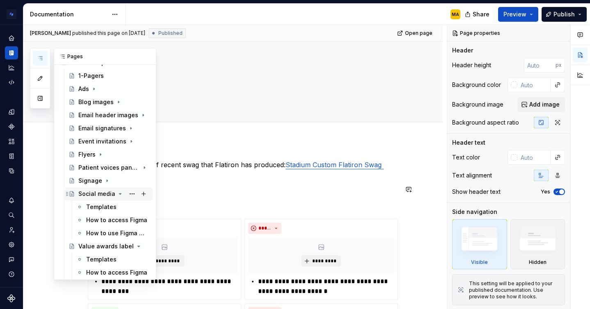
click at [117, 193] on icon "Page tree" at bounding box center [120, 194] width 7 height 7
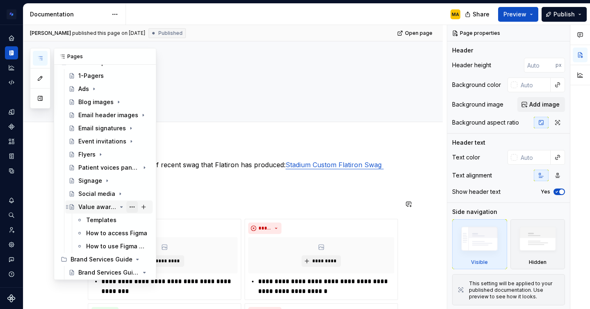
click at [132, 207] on button "Page tree" at bounding box center [131, 206] width 11 height 11
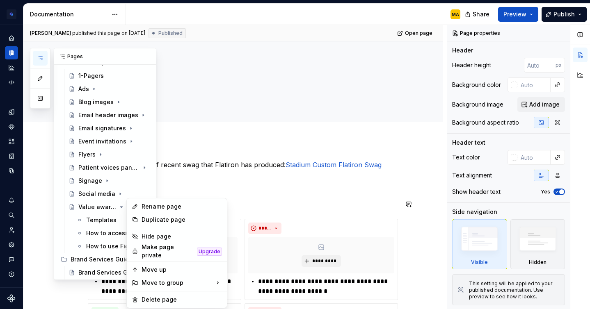
click at [121, 207] on div "Pages Add Accessibility guide for tree Page tree. Navigate the tree with the ar…" at bounding box center [93, 164] width 126 height 232
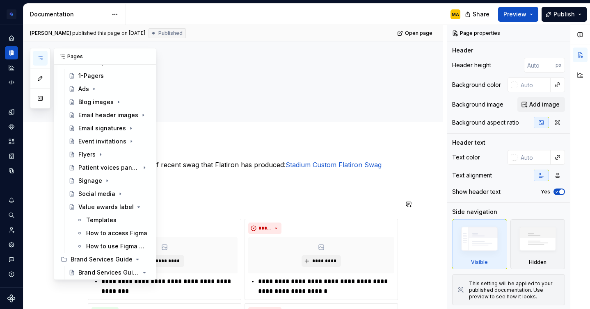
click at [138, 207] on icon "Page tree" at bounding box center [139, 207] width 2 height 1
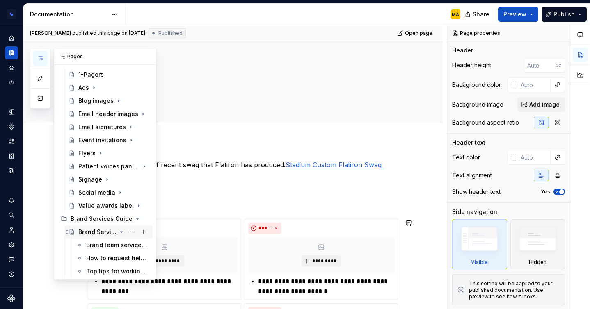
click at [99, 230] on div "Brand Services Guide" at bounding box center [97, 232] width 38 height 8
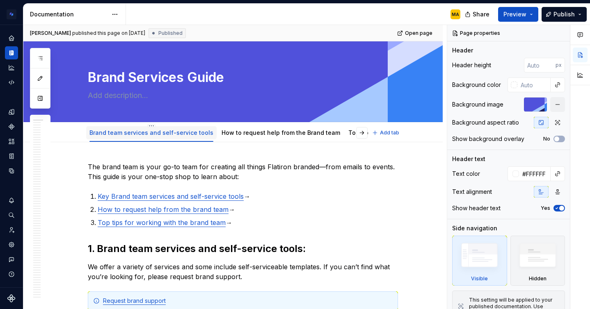
click at [196, 132] on link "Brand team services and self-service tools" at bounding box center [151, 132] width 124 height 7
click at [151, 126] on html "Brand Design System MA Design system data Documentation MA Share Preview Publis…" at bounding box center [295, 154] width 590 height 309
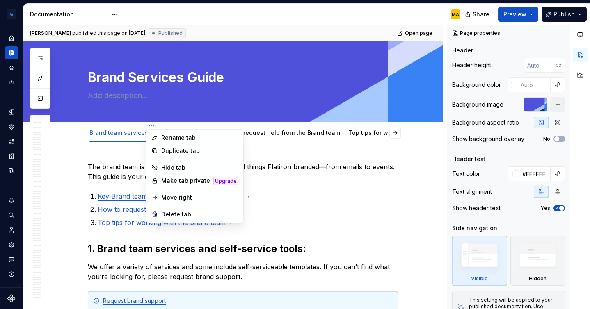
type textarea "*"
click at [166, 139] on div "Rename tab" at bounding box center [199, 138] width 77 height 8
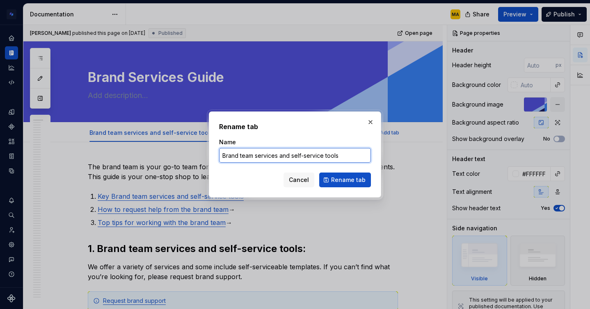
click at [289, 158] on input "Brand team services and self-service tools" at bounding box center [295, 155] width 152 height 15
drag, startPoint x: 259, startPoint y: 155, endPoint x: 185, endPoint y: 156, distance: 74.2
click at [185, 156] on div "Rename tab Name Brand team services and self-service tools Cancel Rename tab" at bounding box center [295, 154] width 590 height 309
type input "Services and self-service tools"
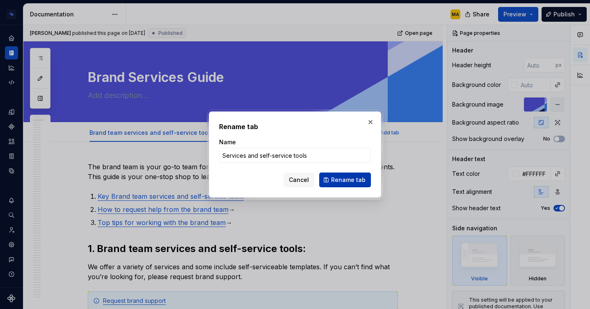
click at [341, 182] on span "Rename tab" at bounding box center [348, 180] width 34 height 8
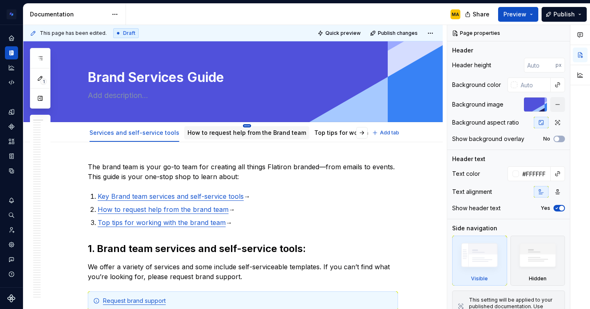
click at [241, 125] on html "Brand Design System MA Design system data Documentation MA Share Preview Publis…" at bounding box center [295, 154] width 590 height 309
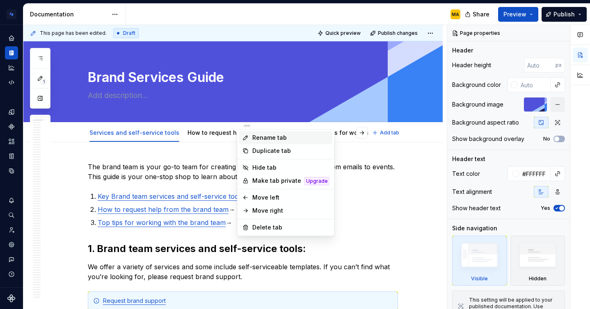
type textarea "*"
click at [254, 138] on div "Rename tab" at bounding box center [290, 138] width 77 height 8
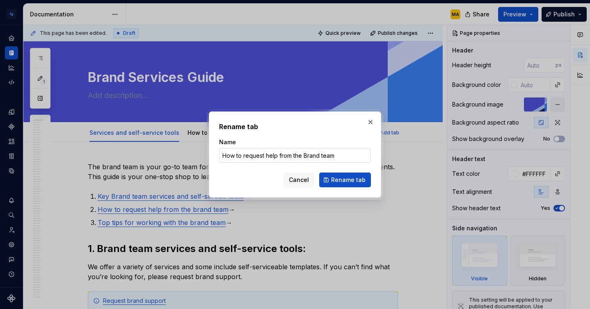
click at [281, 151] on input "How to request help from the Brand team" at bounding box center [295, 155] width 152 height 15
drag, startPoint x: 277, startPoint y: 154, endPoint x: 391, endPoint y: 161, distance: 114.2
click at [391, 161] on div "Rename tab Name How to request help from the Brand team Cancel Rename tab" at bounding box center [295, 154] width 590 height 309
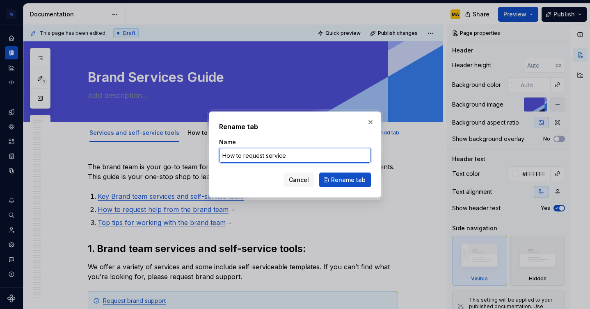
type input "How to request services"
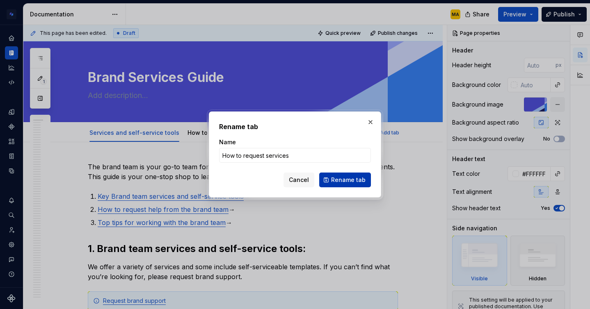
click at [337, 183] on span "Rename tab" at bounding box center [348, 180] width 34 height 8
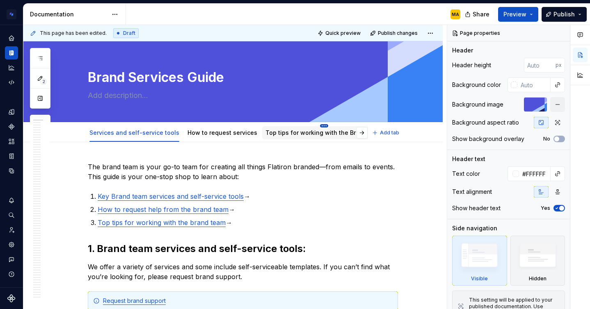
click at [312, 124] on html "Brand Design System MA Design system data Documentation MA Share Preview Publis…" at bounding box center [295, 154] width 590 height 309
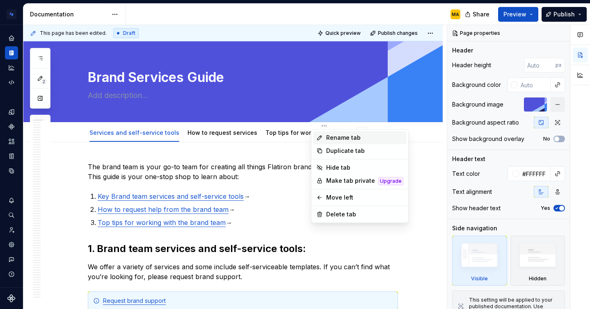
click at [334, 134] on div "Rename tab" at bounding box center [364, 138] width 77 height 8
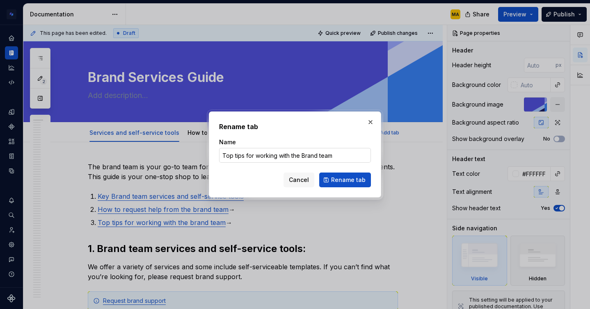
type textarea "*"
click at [238, 153] on input "Top tips for working with the Brand team" at bounding box center [295, 155] width 152 height 15
click at [235, 154] on input "Top tips for working with the Brand team" at bounding box center [295, 155] width 152 height 15
drag, startPoint x: 282, startPoint y: 155, endPoint x: 412, endPoint y: 164, distance: 130.3
click at [412, 164] on div "Rename tab Name Tips for working with the Brand team Cancel Rename tab" at bounding box center [295, 154] width 590 height 309
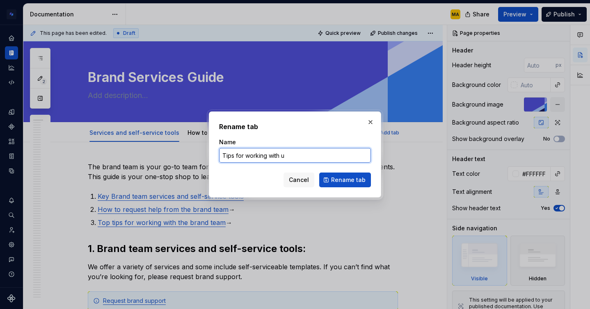
type input "Tips for working with us"
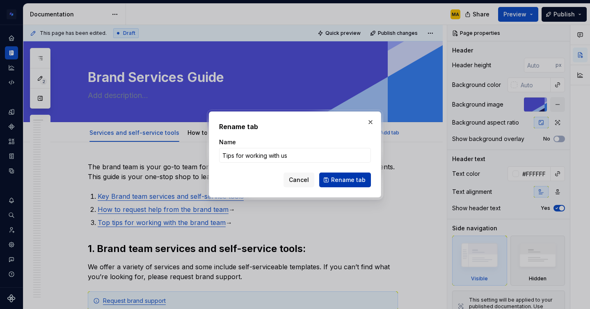
click at [348, 180] on span "Rename tab" at bounding box center [348, 180] width 34 height 8
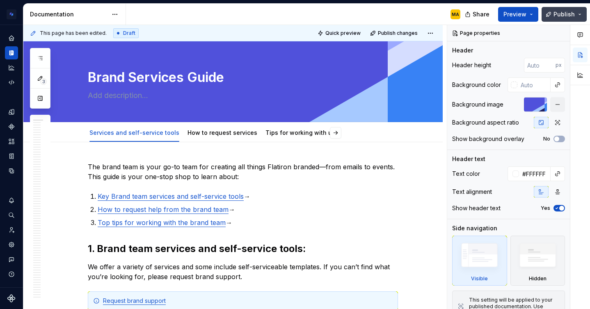
click at [554, 17] on button "Publish" at bounding box center [563, 14] width 45 height 15
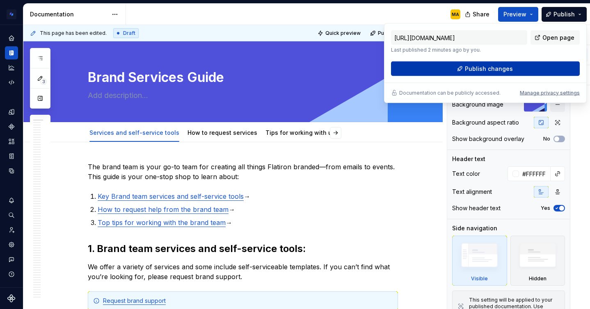
click at [483, 71] on span "Publish changes" at bounding box center [489, 69] width 48 height 8
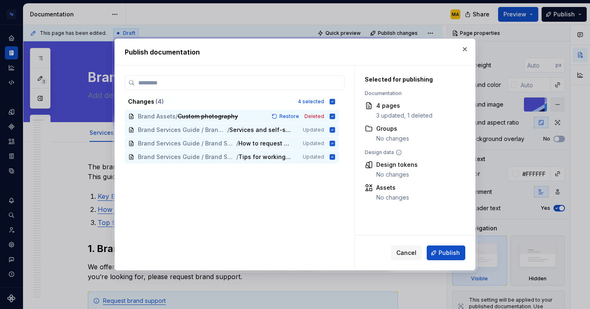
click at [444, 262] on div "Cancel Publish" at bounding box center [415, 253] width 120 height 34
click at [442, 255] on span "Publish" at bounding box center [448, 253] width 21 height 8
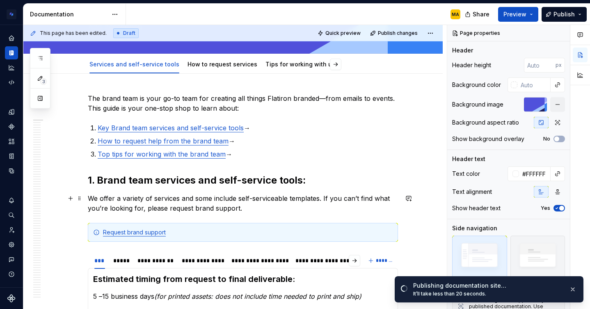
scroll to position [68, 0]
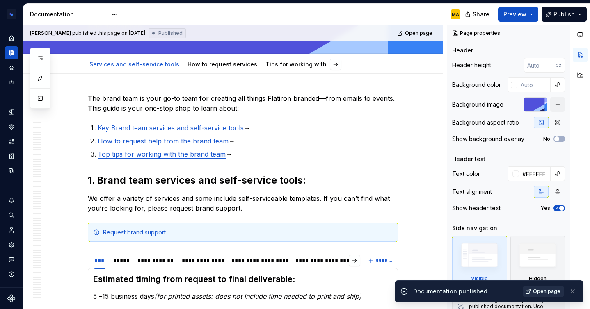
click at [540, 292] on span "Open page" at bounding box center [546, 291] width 27 height 7
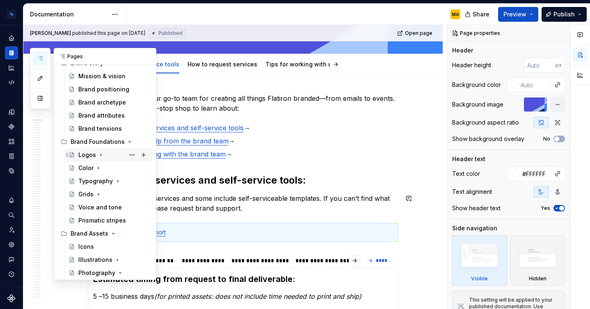
scroll to position [86, 0]
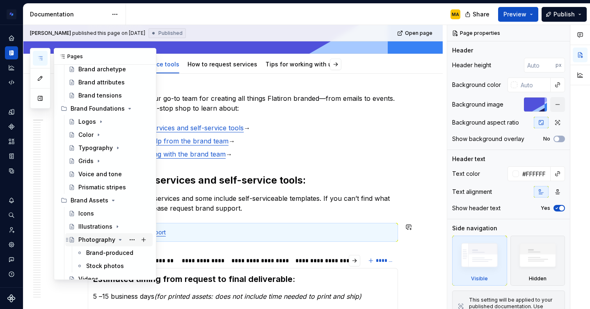
click at [117, 239] on icon "Page tree" at bounding box center [120, 240] width 7 height 7
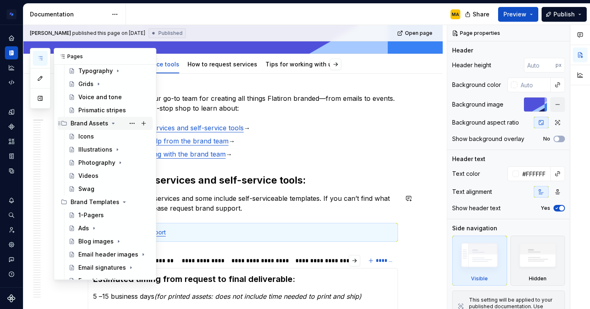
scroll to position [170, 0]
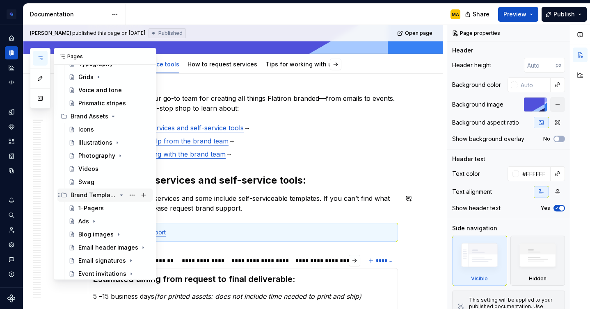
click at [84, 198] on div "Brand Templates" at bounding box center [94, 195] width 46 height 8
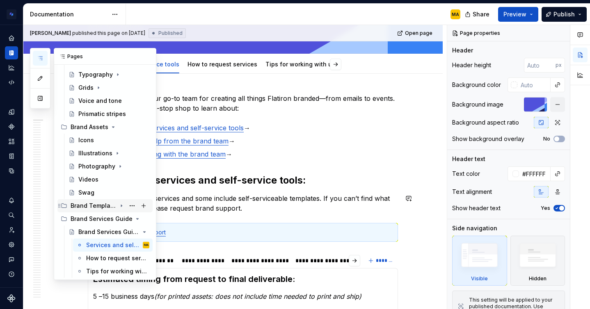
scroll to position [159, 0]
click at [88, 205] on div "Brand Templates" at bounding box center [94, 206] width 46 height 8
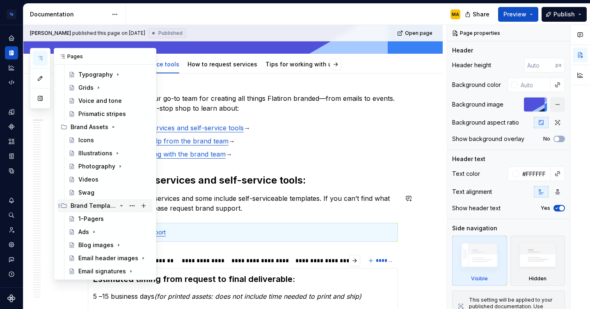
scroll to position [170, 0]
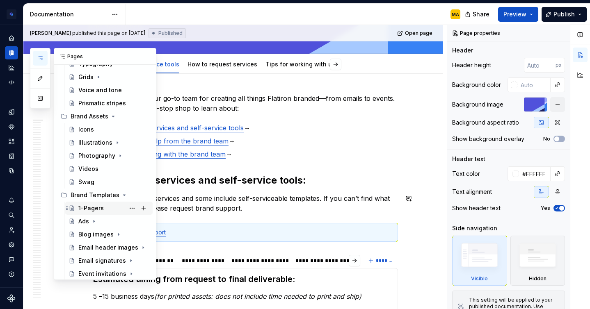
click at [82, 208] on div "1-Pagers" at bounding box center [90, 208] width 25 height 8
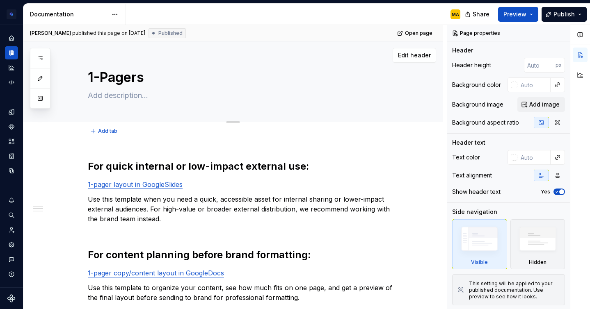
click at [150, 75] on textarea "1-Pagers" at bounding box center [241, 78] width 310 height 20
type textarea "*"
type textarea "1-Pager"
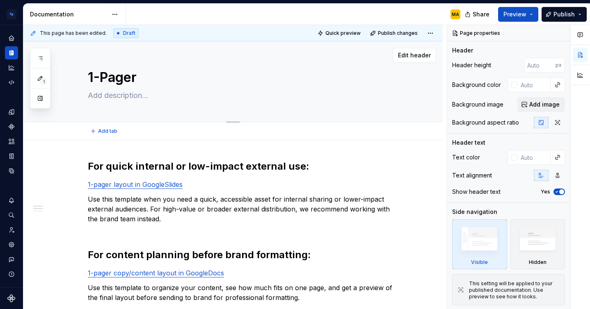
type textarea "*"
type textarea "1-Pager"
type textarea "*"
type textarea "1-Pager T"
type textarea "*"
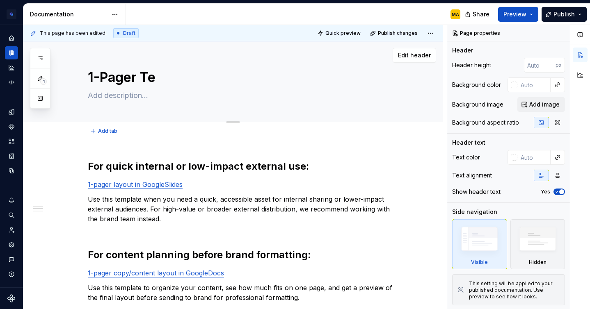
type textarea "1-Pager Tem"
type textarea "*"
type textarea "1-Pager Temp"
type textarea "*"
type textarea "1-Pager Templ"
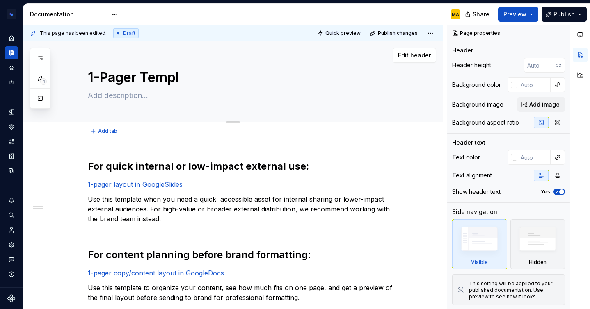
type textarea "*"
type textarea "1-Pager Templat"
type textarea "*"
type textarea "1-Pager Template"
type textarea "*"
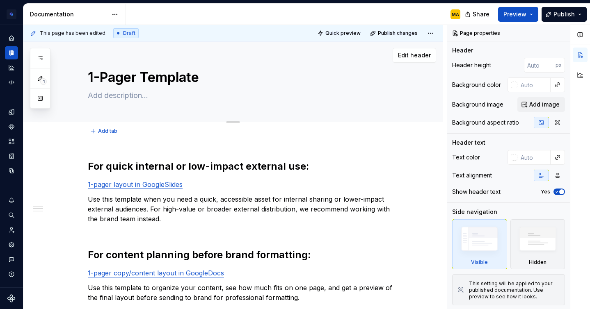
type textarea "1-Pager Templates"
type textarea "*"
type textarea "1-Pager Templates"
click at [534, 101] on span "Add image" at bounding box center [544, 104] width 30 height 8
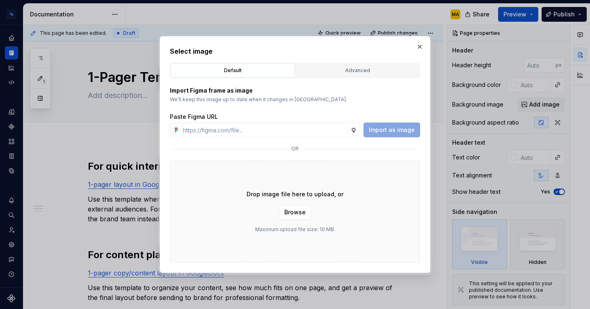
click at [345, 78] on div "Default Advanced" at bounding box center [295, 71] width 250 height 16
click at [342, 73] on div "Advanced" at bounding box center [357, 70] width 118 height 8
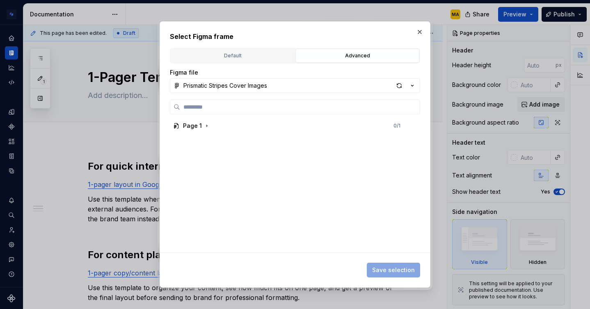
click at [253, 118] on div "Page 1 0 / 1" at bounding box center [295, 176] width 250 height 153
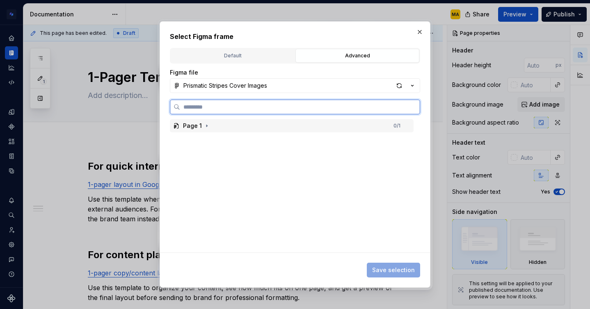
click at [251, 123] on div "Page 1 0 / 1" at bounding box center [292, 125] width 244 height 13
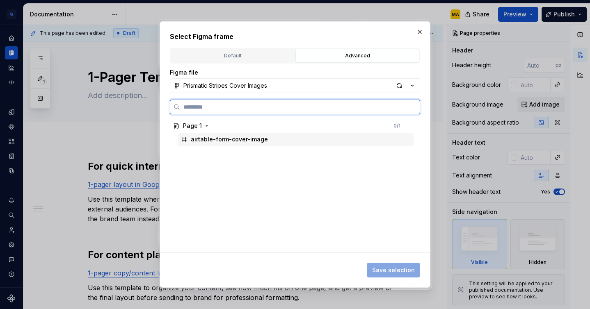
click at [241, 144] on div "airtable-form-cover-image" at bounding box center [296, 139] width 236 height 13
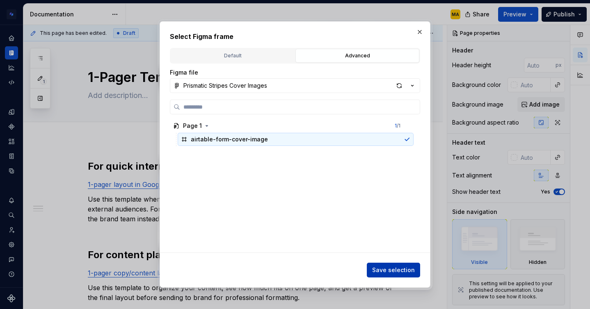
click at [390, 273] on span "Save selection" at bounding box center [393, 270] width 43 height 8
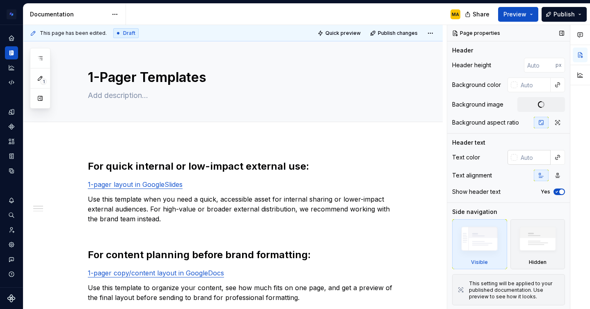
click at [522, 156] on input "text" at bounding box center [533, 157] width 33 height 15
type textarea "*"
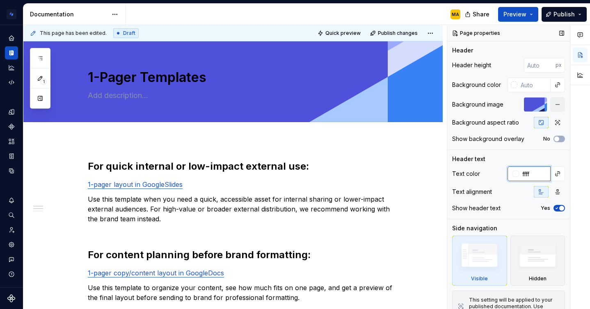
type input "fffff"
type textarea "*"
type input "ffffff"
click at [391, 163] on h2 "For quick internal or low-impact external use:" at bounding box center [243, 166] width 310 height 13
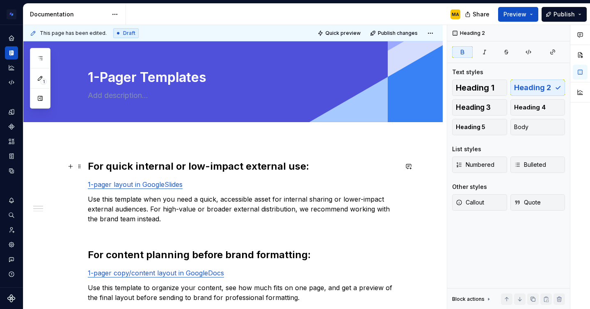
click at [232, 168] on strong "For quick internal or low-impact external use:" at bounding box center [198, 166] width 221 height 12
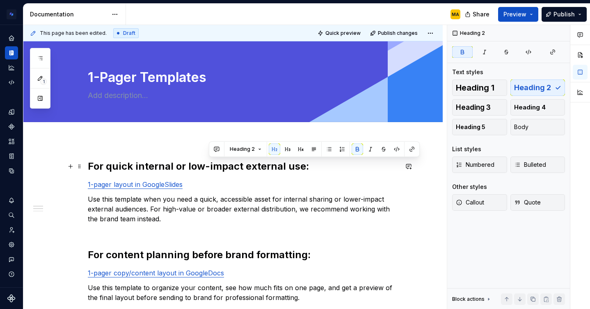
click at [232, 168] on strong "For quick internal or low-impact external use:" at bounding box center [198, 166] width 221 height 12
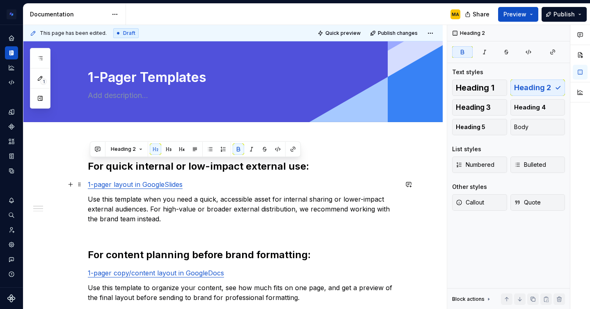
click at [233, 182] on p "1-pager layout in GoogleSlides" at bounding box center [243, 185] width 310 height 10
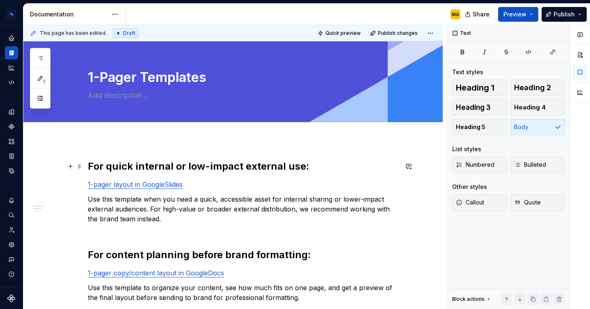
click at [138, 166] on strong "For quick internal or low-impact external use:" at bounding box center [198, 166] width 221 height 12
click at [137, 166] on strong "For quick internal or low-impact external use:" at bounding box center [198, 166] width 221 height 12
click at [253, 251] on strong "For content planning before brand formatting:" at bounding box center [199, 255] width 223 height 12
click at [333, 261] on h2 "For content planning before brand formatting:" at bounding box center [243, 255] width 310 height 13
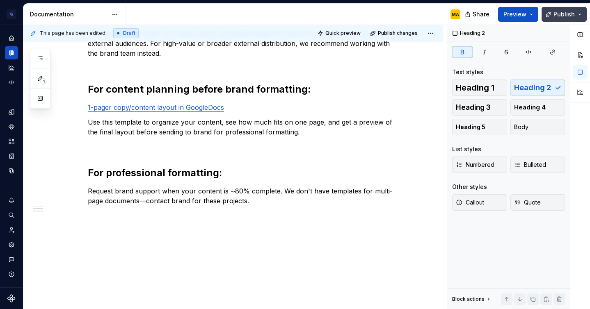
click at [549, 13] on button "Publish" at bounding box center [563, 14] width 45 height 15
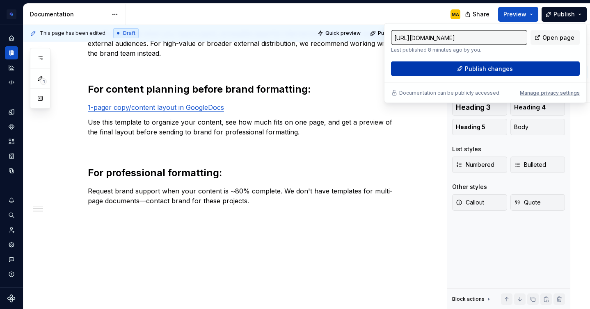
click at [477, 73] on span "Publish changes" at bounding box center [489, 69] width 48 height 8
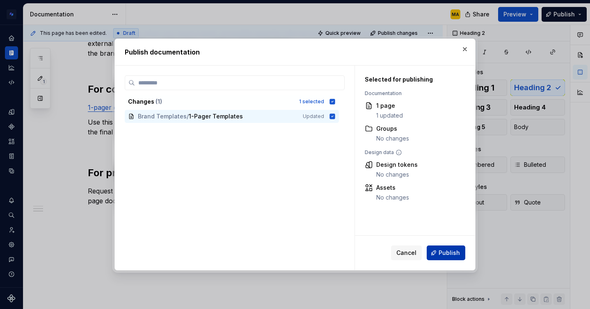
click at [447, 255] on span "Publish" at bounding box center [448, 253] width 21 height 8
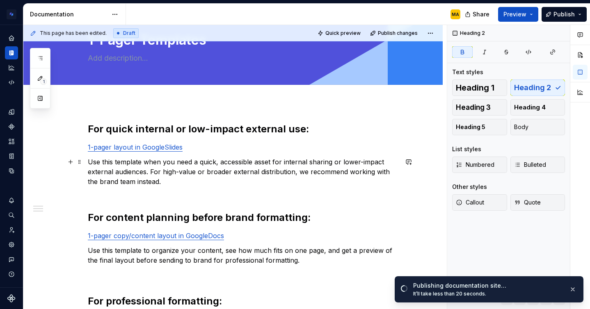
scroll to position [0, 0]
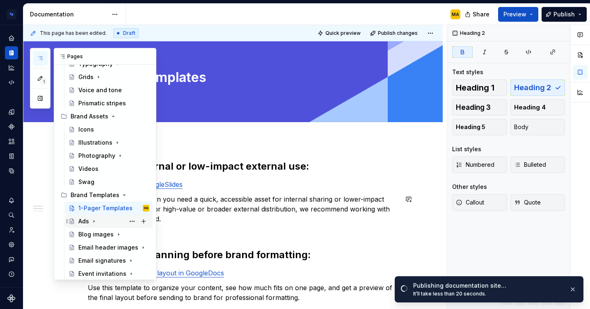
click at [82, 222] on div "Ads" at bounding box center [83, 221] width 11 height 8
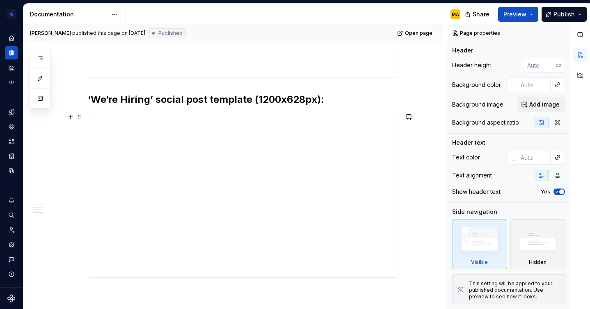
scroll to position [633, 0]
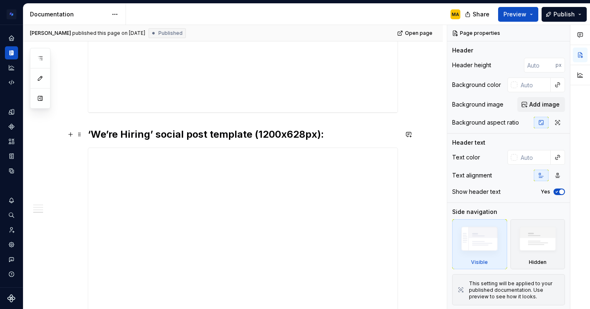
click at [216, 138] on h2 "‘We’re Hiring’ social post template (1200x628px):" at bounding box center [243, 134] width 310 height 13
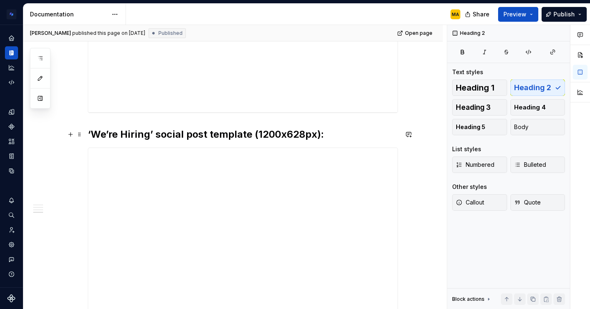
click at [216, 138] on h2 "‘We’re Hiring’ social post template (1200x628px):" at bounding box center [243, 134] width 310 height 13
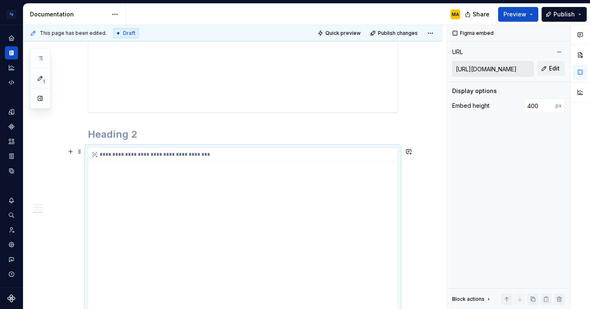
click at [176, 220] on div "**********" at bounding box center [242, 230] width 309 height 164
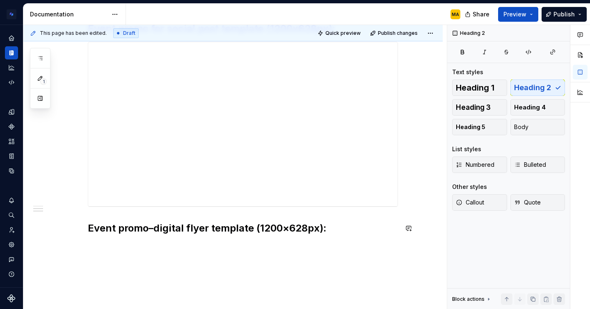
scroll to position [339, 0]
click at [137, 230] on h2 "Event promo–digital flyer template (1200×628px):" at bounding box center [243, 229] width 310 height 13
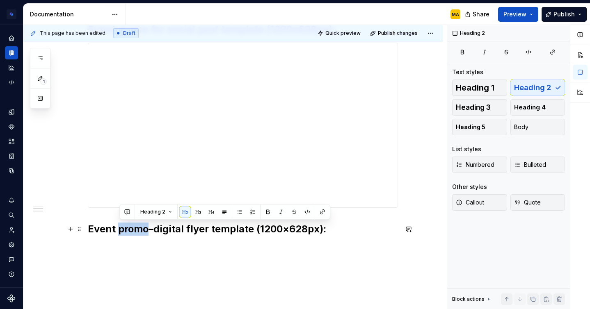
click at [137, 230] on h2 "Event promo–digital flyer template (1200×628px):" at bounding box center [243, 229] width 310 height 13
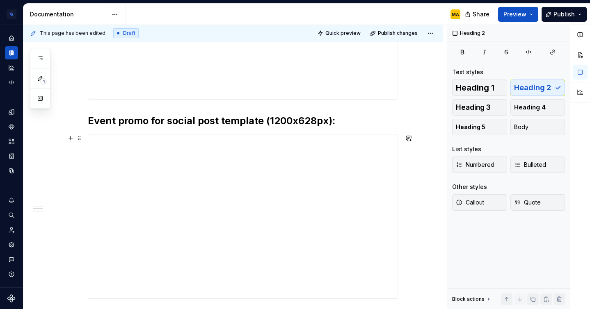
scroll to position [246, 0]
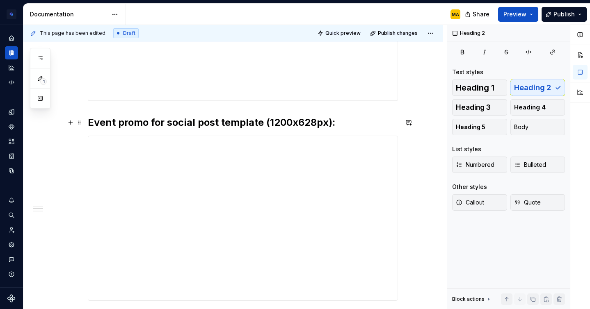
click at [186, 121] on h2 "Event promo for social post template (1200x628px):" at bounding box center [243, 122] width 310 height 13
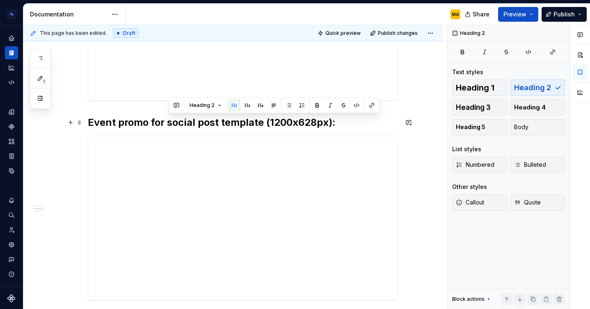
click at [186, 121] on h2 "Event promo for social post template (1200x628px):" at bounding box center [243, 122] width 310 height 13
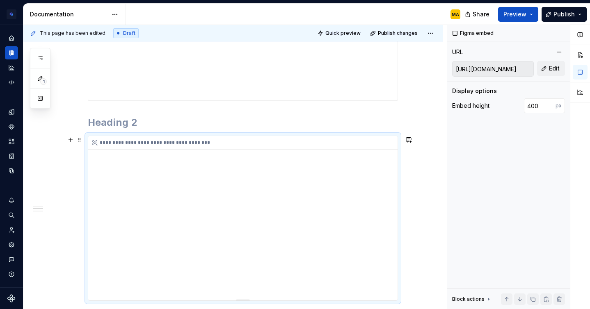
click at [180, 169] on div "**********" at bounding box center [242, 218] width 309 height 164
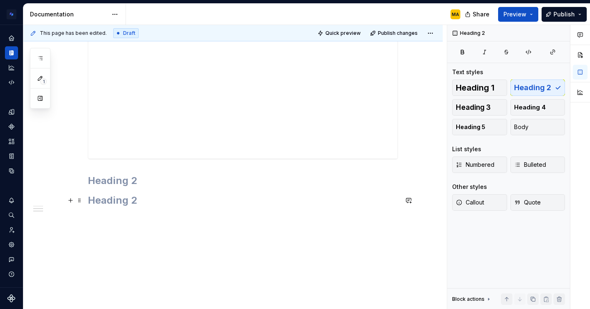
click at [160, 200] on h2 at bounding box center [243, 200] width 310 height 13
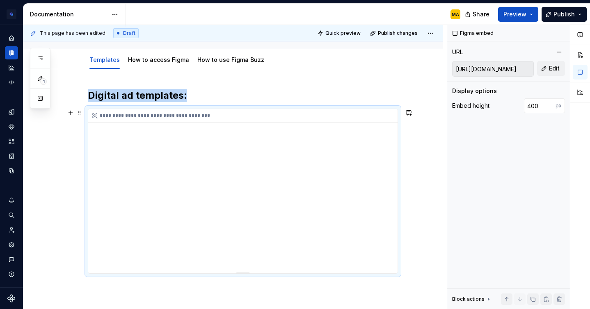
scroll to position [73, 0]
click at [140, 93] on h2 "Digital ad templates:" at bounding box center [243, 95] width 310 height 13
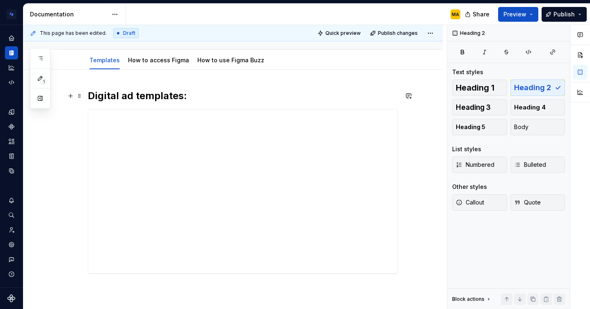
click at [185, 101] on h2 "Digital ad templates:" at bounding box center [243, 95] width 310 height 13
click at [191, 100] on h2 "Digital ad templates:" at bounding box center [243, 95] width 310 height 13
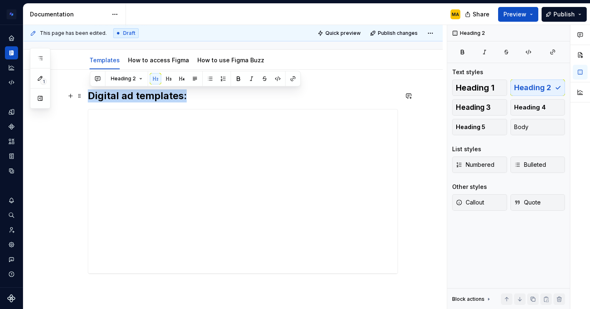
drag, startPoint x: 200, startPoint y: 96, endPoint x: 66, endPoint y: 101, distance: 134.6
click at [66, 101] on div "**********" at bounding box center [232, 223] width 419 height 307
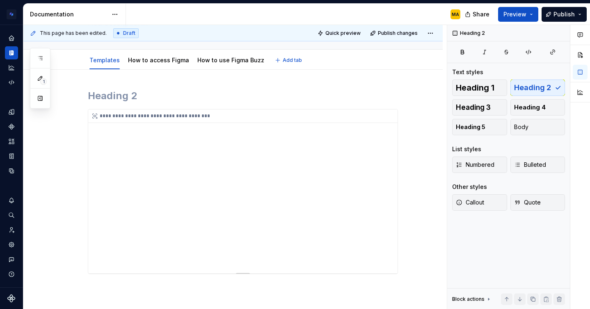
scroll to position [0, 0]
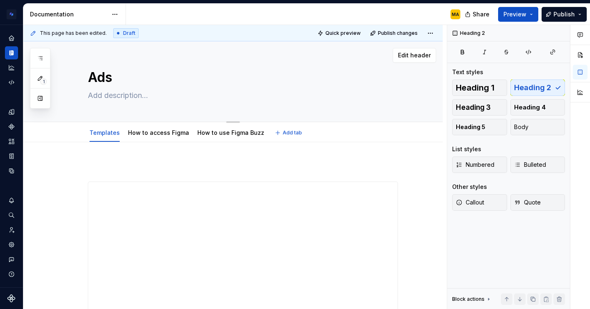
click at [103, 82] on textarea "Ads" at bounding box center [241, 78] width 310 height 20
click at [95, 76] on textarea "Ads" at bounding box center [241, 78] width 310 height 20
type textarea "*"
type textarea "DAds"
type textarea "*"
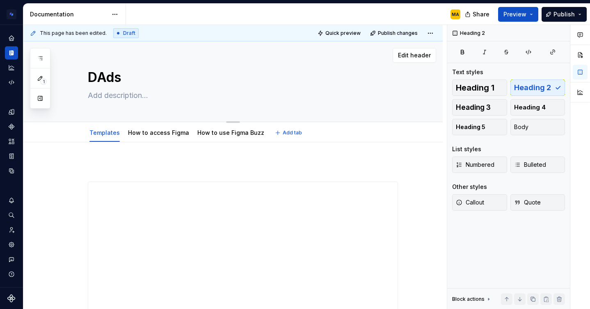
type textarea "DiAds"
type textarea "*"
type textarea "DigAds"
type textarea "*"
type textarea "DigiAds"
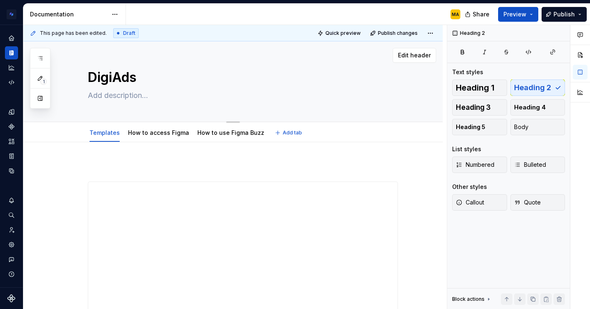
type textarea "*"
type textarea "DigitaAds"
type textarea "*"
type textarea "DigitalAds"
type textarea "*"
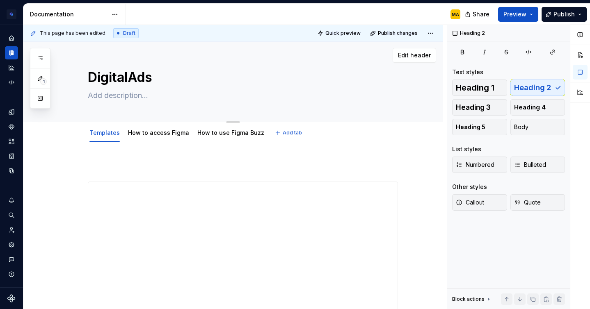
type textarea "Digital Ads"
type textarea "*"
type textarea "Digital Ads"
click at [431, 168] on div "**********" at bounding box center [232, 295] width 419 height 307
click at [73, 72] on div "Digital Ads Edit header" at bounding box center [232, 81] width 419 height 81
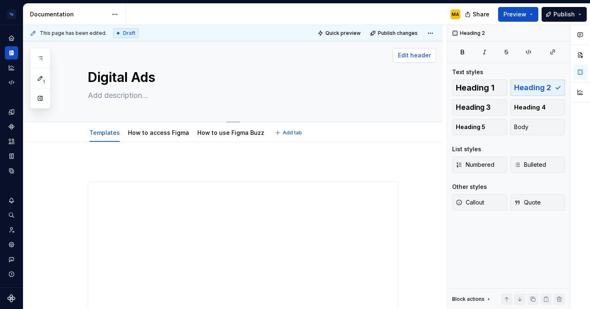
click at [425, 55] on span "Edit header" at bounding box center [414, 55] width 33 height 8
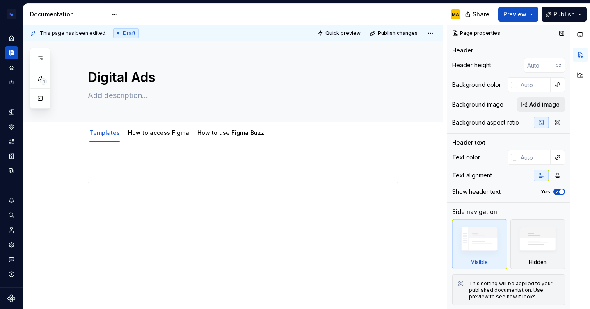
click at [546, 106] on span "Add image" at bounding box center [544, 104] width 30 height 8
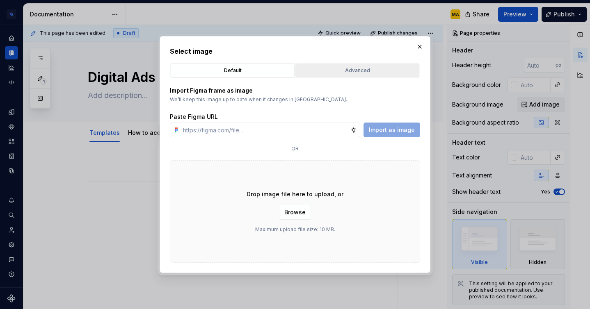
click at [353, 68] on div "Advanced" at bounding box center [357, 70] width 118 height 8
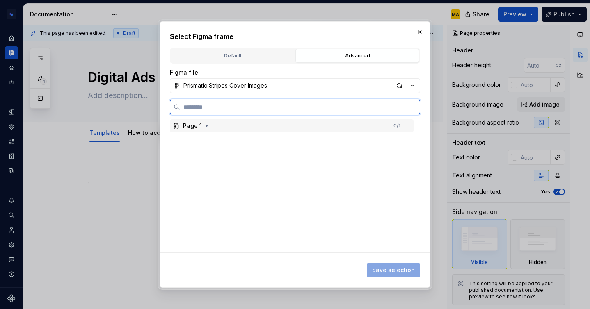
click at [234, 126] on div "Page 1 0 / 1" at bounding box center [292, 125] width 244 height 13
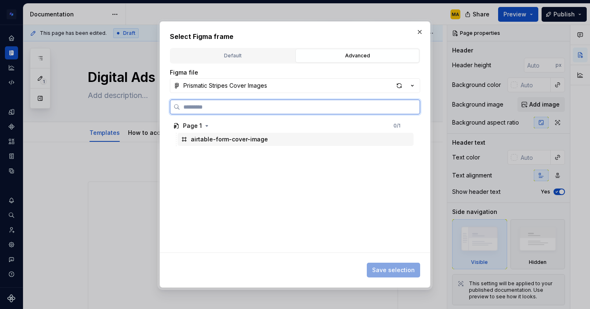
click at [231, 143] on div "airtable-form-cover-image" at bounding box center [229, 139] width 77 height 8
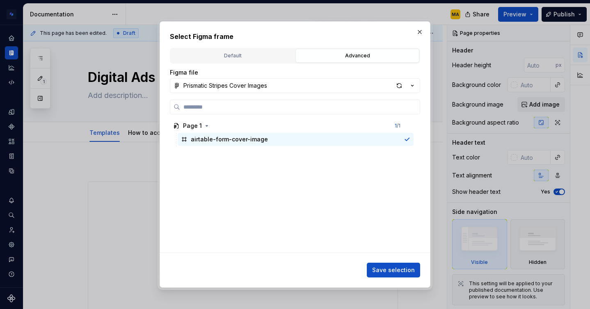
click at [382, 262] on div "Save selection" at bounding box center [295, 269] width 250 height 18
click at [383, 268] on span "Save selection" at bounding box center [393, 270] width 43 height 8
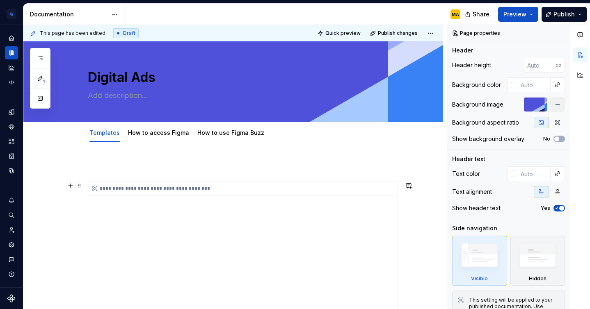
type textarea "*"
click at [538, 179] on input "text" at bounding box center [533, 173] width 33 height 15
type input "ffffff"
type textarea "*"
type input "#FFFFFF"
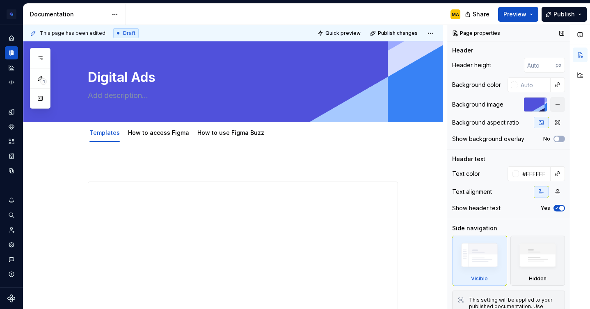
type textarea "*"
click at [417, 220] on div "**********" at bounding box center [232, 295] width 419 height 307
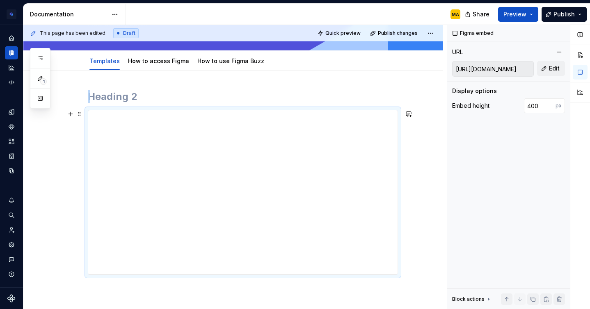
scroll to position [109, 0]
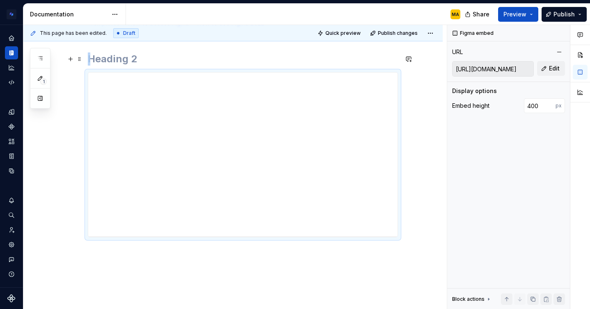
click at [98, 60] on h2 at bounding box center [243, 58] width 310 height 13
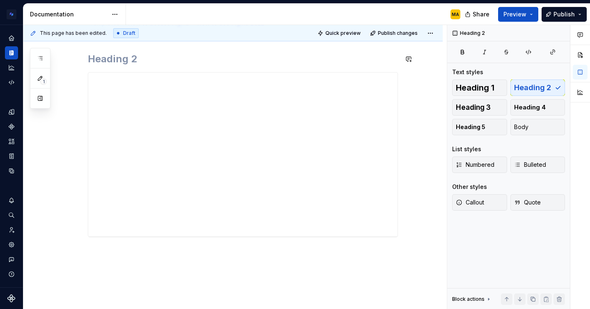
scroll to position [96, 0]
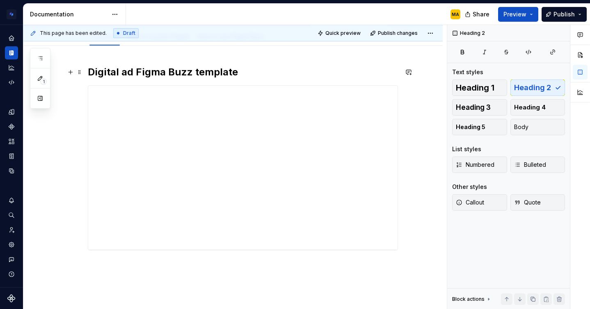
click at [108, 71] on h2 "Digital ad Figma Buzz template" at bounding box center [243, 72] width 310 height 13
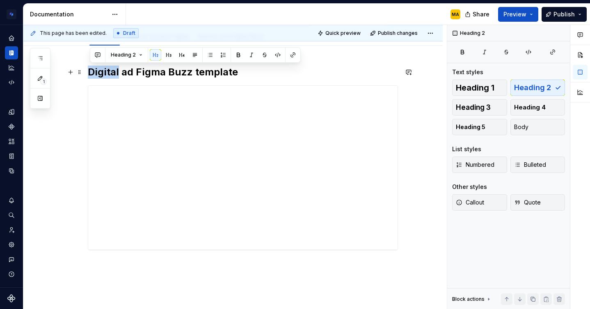
click at [108, 71] on h2 "Digital ad Figma Buzz template" at bounding box center [243, 72] width 310 height 13
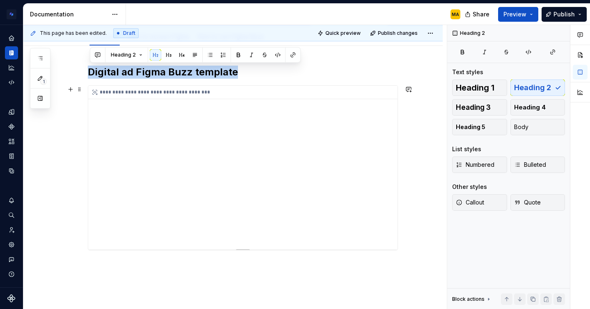
click at [254, 202] on div "**********" at bounding box center [242, 168] width 309 height 164
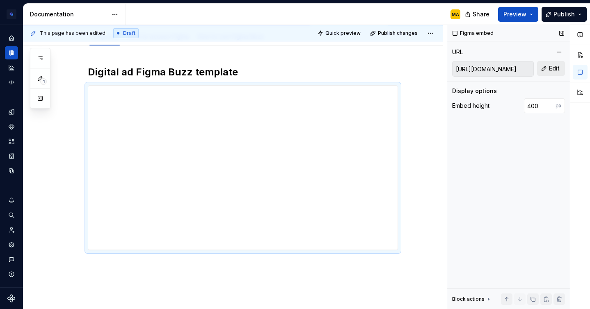
click at [544, 68] on button "Edit" at bounding box center [551, 68] width 28 height 15
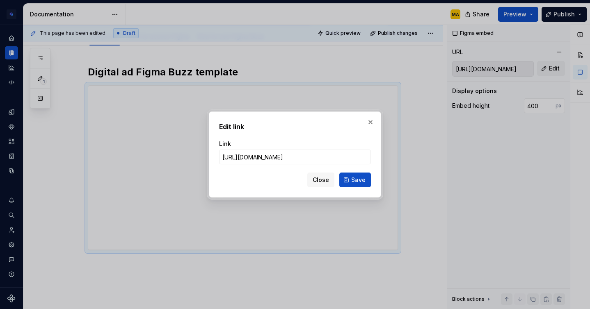
type textarea "*"
click at [356, 175] on button "Save" at bounding box center [355, 180] width 32 height 15
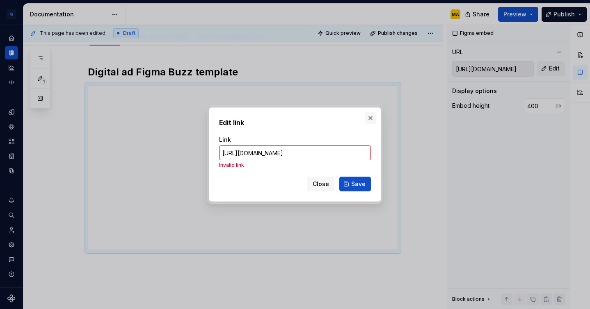
click at [367, 120] on button "button" at bounding box center [370, 117] width 11 height 11
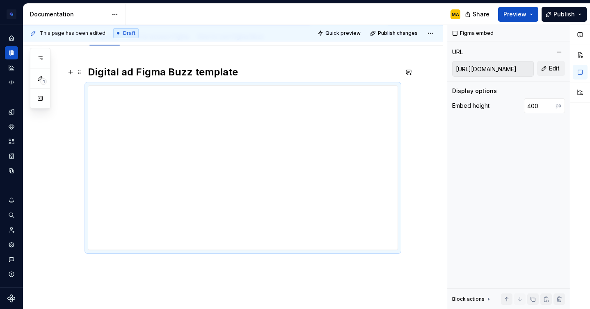
click at [159, 70] on h2 "Digital ad Figma Buzz template" at bounding box center [243, 72] width 310 height 13
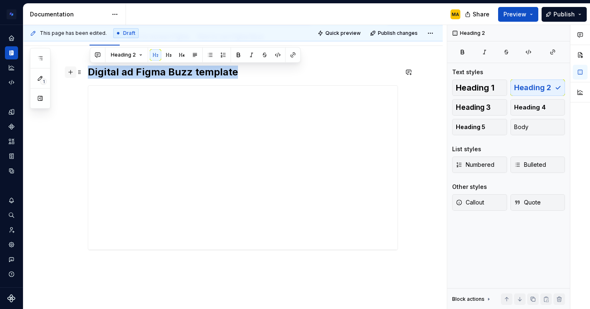
drag, startPoint x: 246, startPoint y: 70, endPoint x: 74, endPoint y: 67, distance: 171.8
click at [88, 67] on div "**********" at bounding box center [243, 163] width 310 height 195
click at [291, 55] on button "button" at bounding box center [292, 54] width 11 height 11
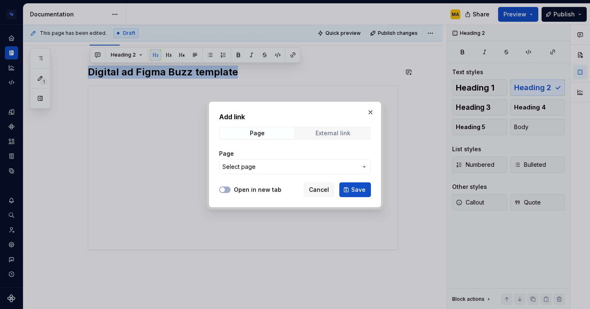
click at [331, 128] on span "External link" at bounding box center [333, 133] width 74 height 11
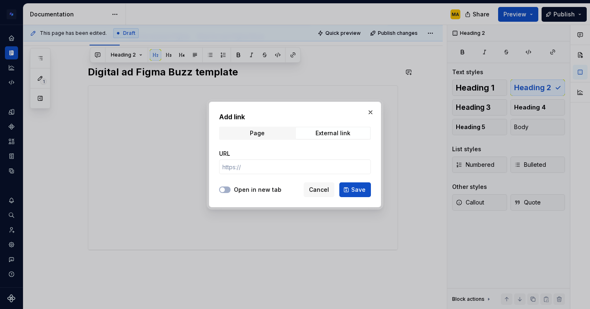
click at [255, 177] on div "URL" at bounding box center [295, 162] width 152 height 34
click at [249, 171] on input "URL" at bounding box center [295, 167] width 152 height 15
paste input "[URL][DOMAIN_NAME]"
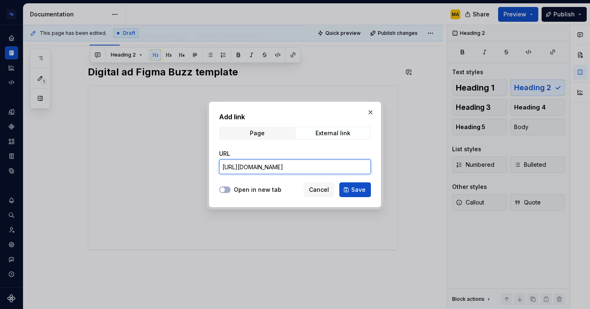
scroll to position [0, 258]
type input "[URL][DOMAIN_NAME]"
click at [237, 191] on label "Open in new tab" at bounding box center [258, 190] width 48 height 8
click at [230, 191] on button "Open in new tab" at bounding box center [224, 190] width 11 height 7
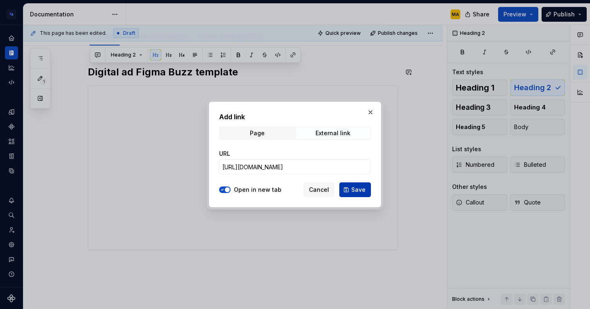
click at [358, 191] on span "Save" at bounding box center [358, 190] width 14 height 8
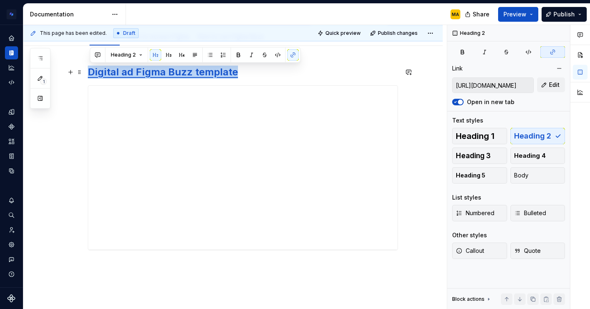
click at [264, 76] on h2 "Digital ad Figma Buzz template" at bounding box center [243, 72] width 310 height 13
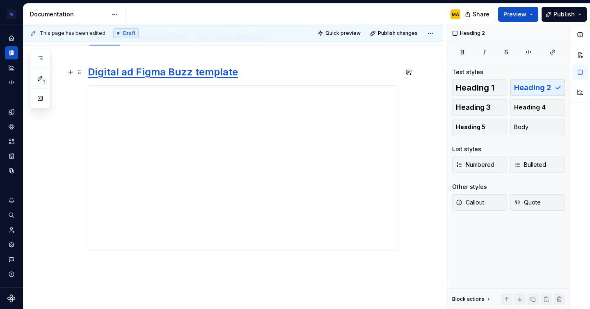
click at [130, 75] on link "Digital ad Figma Buzz template" at bounding box center [163, 72] width 150 height 12
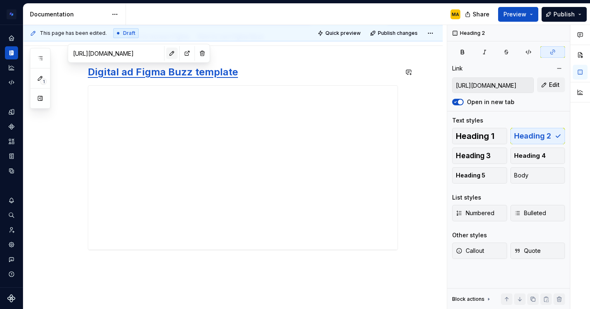
click at [166, 53] on button "button" at bounding box center [171, 53] width 11 height 11
click at [133, 71] on link "Digital ad Figma Buzz template" at bounding box center [163, 72] width 150 height 12
click at [258, 73] on h2 "Digital ads Figma Buzz template" at bounding box center [243, 72] width 310 height 13
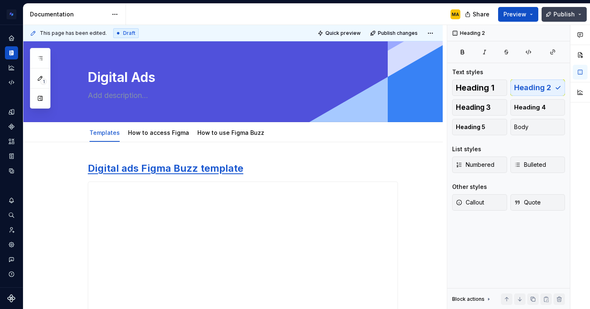
click at [556, 12] on span "Publish" at bounding box center [563, 14] width 21 height 8
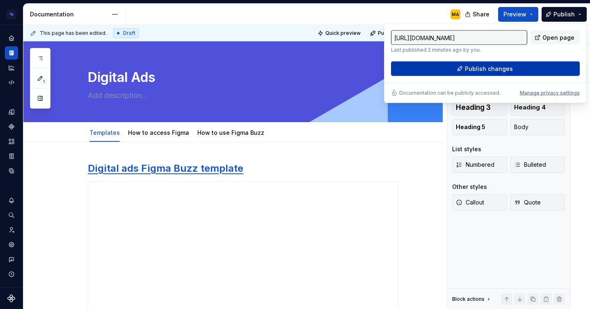
click at [490, 66] on span "Publish changes" at bounding box center [489, 69] width 48 height 8
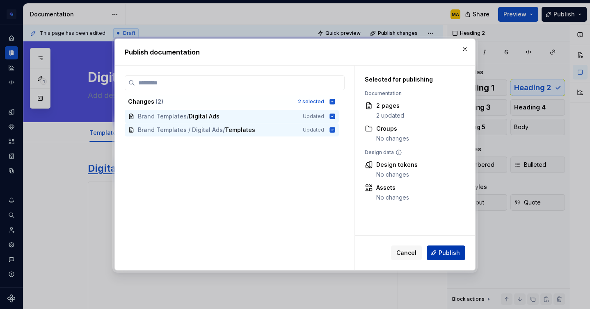
click at [443, 252] on span "Publish" at bounding box center [448, 253] width 21 height 8
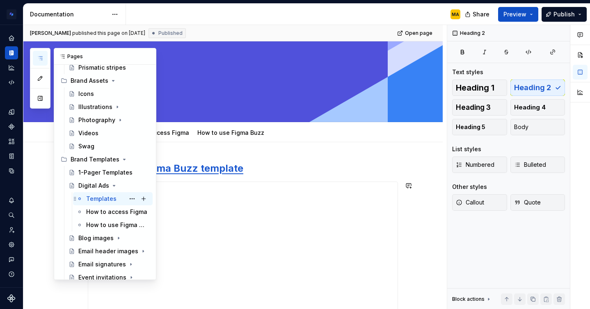
scroll to position [209, 0]
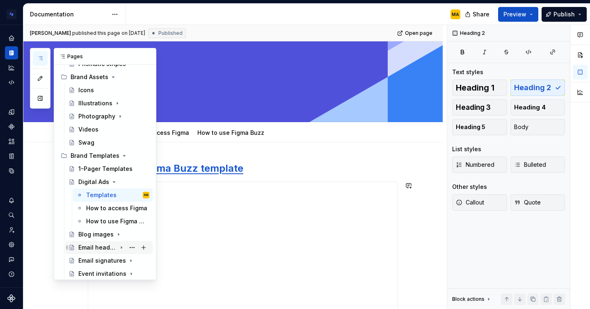
click at [90, 245] on div "Email header images" at bounding box center [97, 248] width 38 height 8
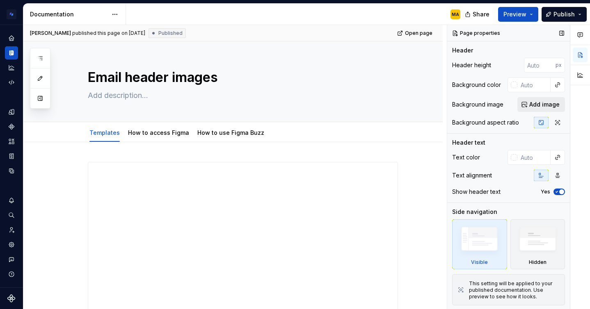
click at [532, 104] on span "Add image" at bounding box center [544, 104] width 30 height 8
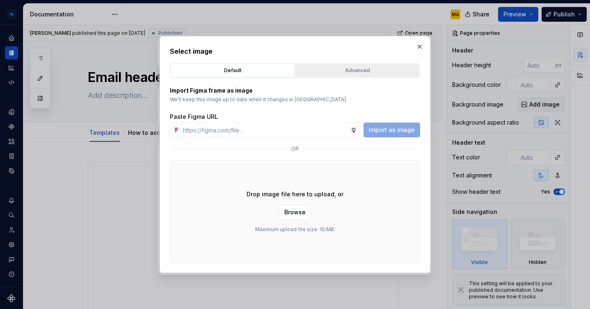
click at [358, 69] on div "Advanced" at bounding box center [357, 70] width 118 height 8
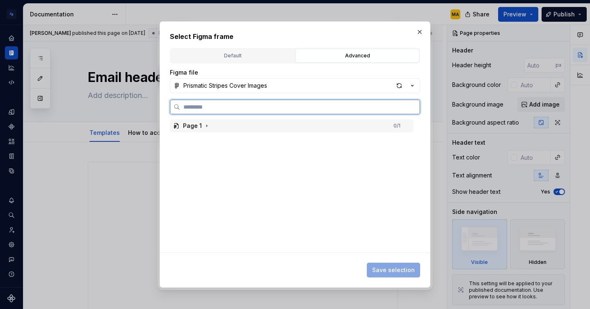
click at [222, 132] on div "Page 1 0 / 1" at bounding box center [292, 125] width 244 height 13
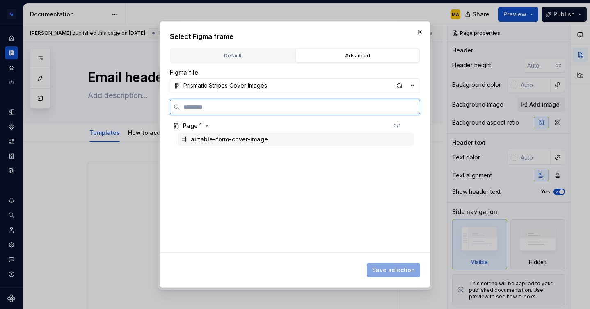
click at [224, 141] on div "airtable-form-cover-image" at bounding box center [229, 139] width 77 height 8
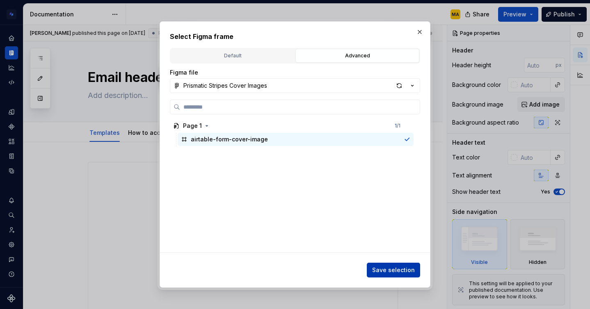
click at [385, 271] on span "Save selection" at bounding box center [393, 270] width 43 height 8
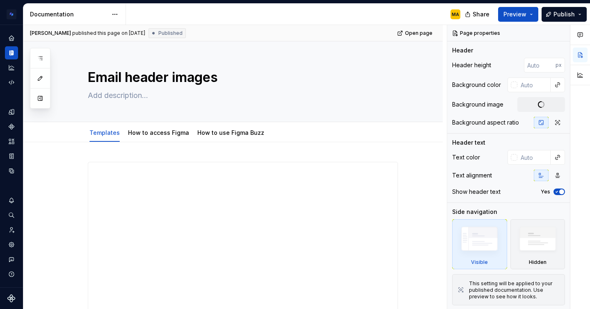
type textarea "*"
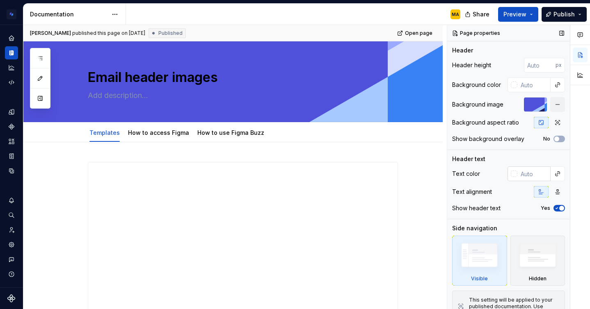
click at [528, 174] on input "text" at bounding box center [533, 173] width 33 height 15
type input "f"
type textarea "*"
type input "ffffff"
type textarea "*"
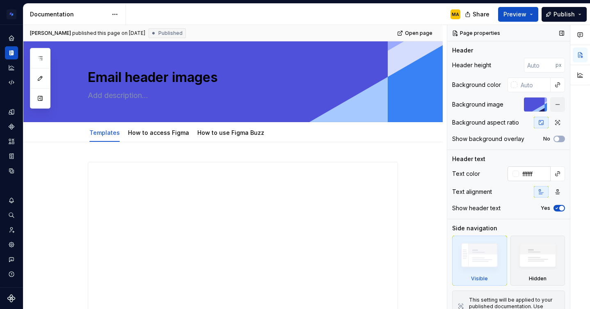
type input "#FFFFFF"
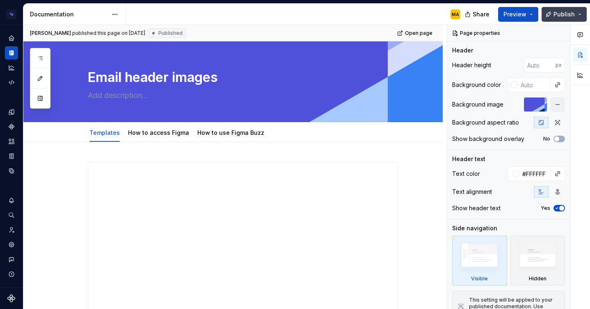
click at [550, 13] on button "Publish" at bounding box center [563, 14] width 45 height 15
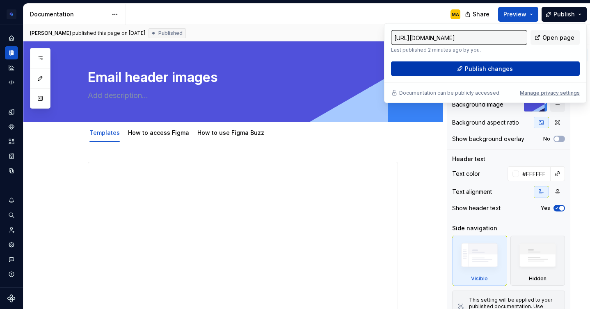
click at [465, 70] on button "Publish changes" at bounding box center [485, 69] width 189 height 15
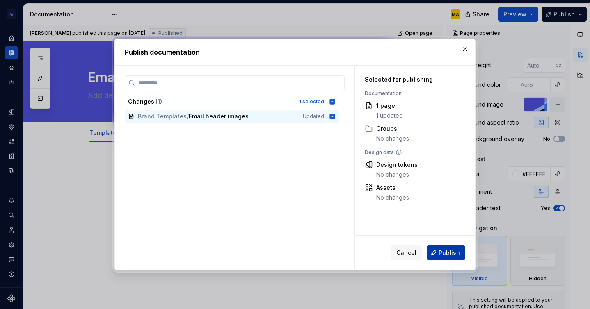
click at [438, 252] on button "Publish" at bounding box center [445, 253] width 39 height 15
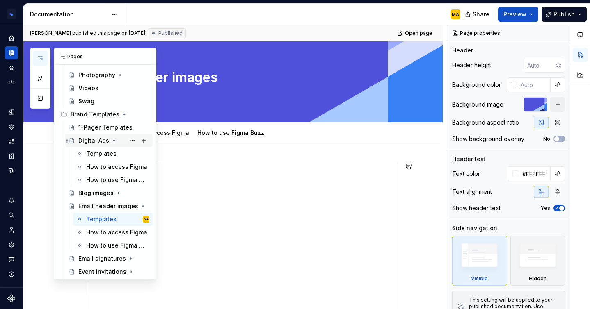
scroll to position [205, 0]
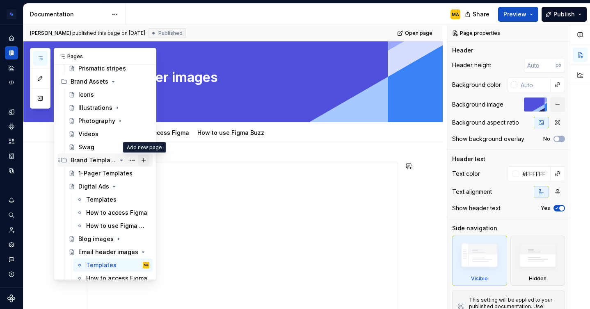
click at [143, 160] on button "Page tree" at bounding box center [143, 160] width 11 height 11
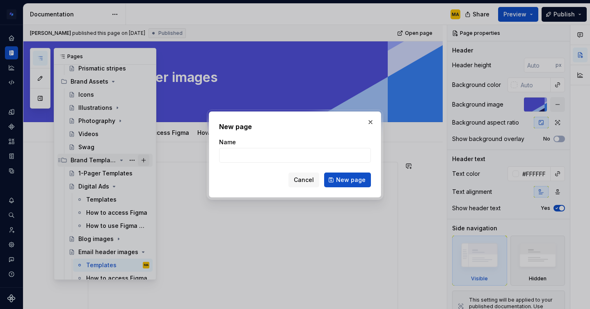
type textarea "*"
type input "Brand templates overview"
click at [341, 180] on span "New page" at bounding box center [351, 180] width 30 height 8
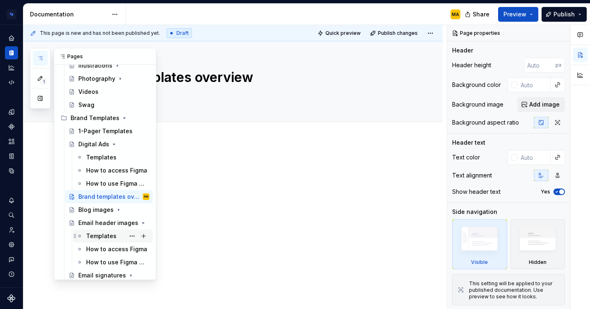
scroll to position [246, 0]
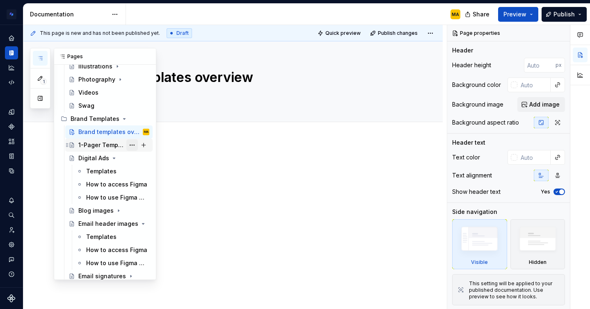
click at [132, 144] on button "Page tree" at bounding box center [131, 144] width 11 height 11
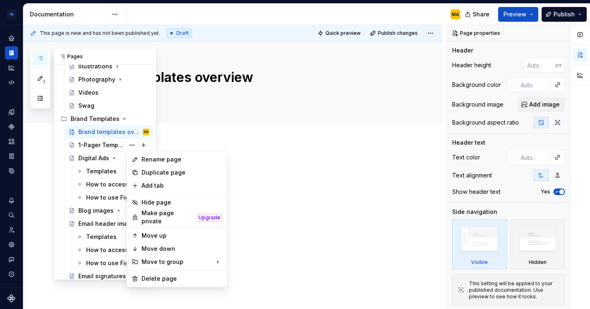
click at [91, 146] on div "1 Pages Add Accessibility guide for tree Page tree. Navigate the tree with the …" at bounding box center [93, 164] width 126 height 232
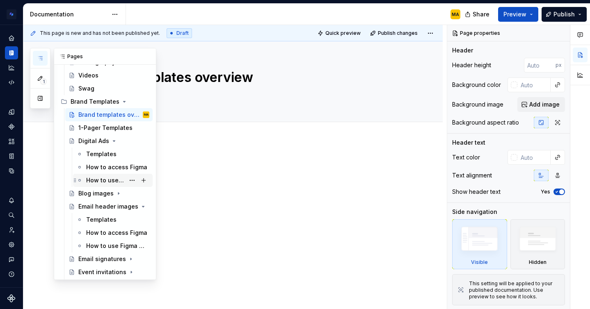
scroll to position [260, 0]
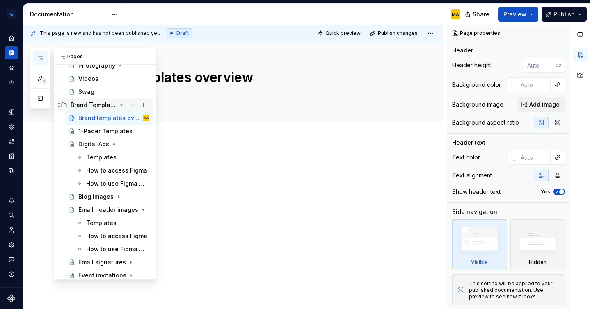
click at [121, 103] on icon "Page tree" at bounding box center [121, 105] width 7 height 7
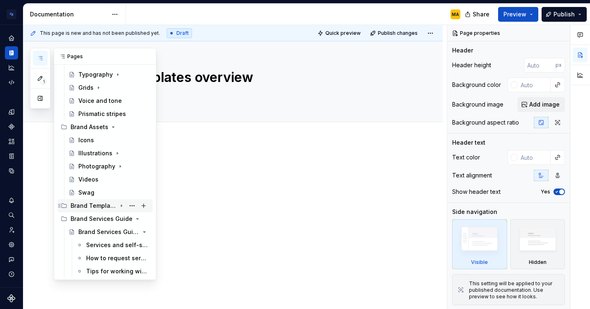
scroll to position [159, 0]
click at [118, 210] on div "Brand Templates" at bounding box center [110, 205] width 79 height 11
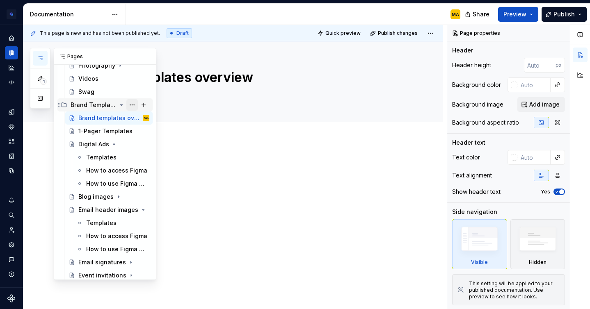
click at [131, 104] on button "Page tree" at bounding box center [131, 104] width 11 height 11
click at [97, 119] on div "1 Pages Add Accessibility guide for tree Page tree. Navigate the tree with the …" at bounding box center [93, 164] width 126 height 232
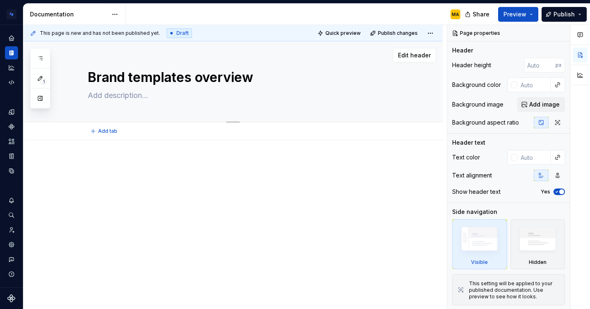
drag, startPoint x: 198, startPoint y: 80, endPoint x: 209, endPoint y: 80, distance: 10.7
click at [249, 75] on textarea "Brand templates overview" at bounding box center [241, 78] width 310 height 20
click at [255, 75] on textarea "Brand templates overview" at bounding box center [241, 78] width 310 height 20
drag, startPoint x: 255, startPoint y: 75, endPoint x: 200, endPoint y: 76, distance: 55.8
click at [200, 76] on textarea "Brand templates overview" at bounding box center [241, 78] width 310 height 20
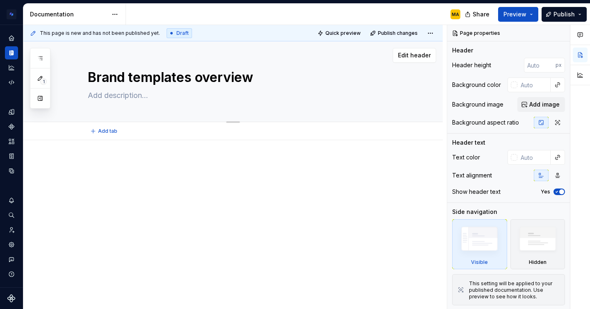
type textarea "*"
type textarea "Brand templates 1"
type textarea "*"
type textarea "Brand templates 10"
type textarea "*"
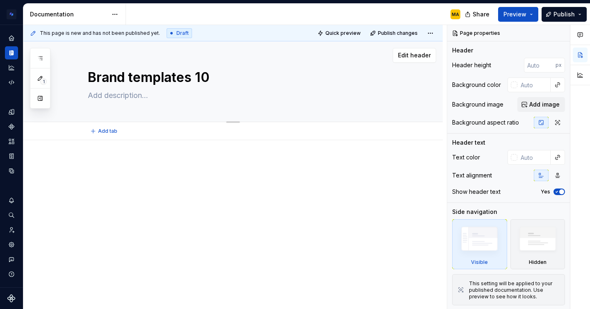
type textarea "Brand templates 101"
type textarea "*"
type textarea "Brand templates 101"
click at [165, 172] on div at bounding box center [243, 175] width 310 height 31
click at [555, 14] on span "Publish" at bounding box center [563, 14] width 21 height 8
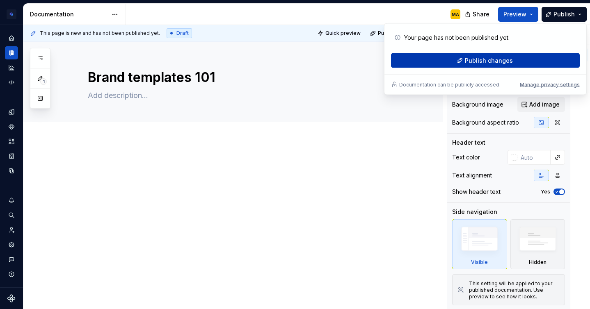
click at [496, 59] on span "Publish changes" at bounding box center [489, 61] width 48 height 8
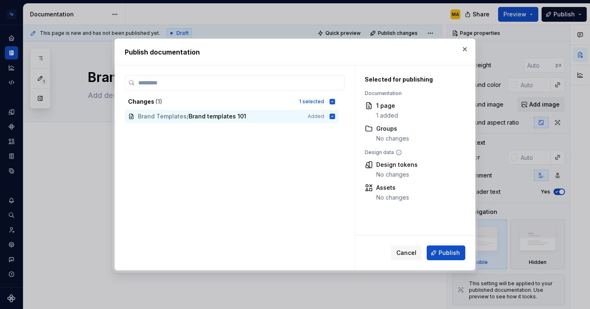
type textarea "*"
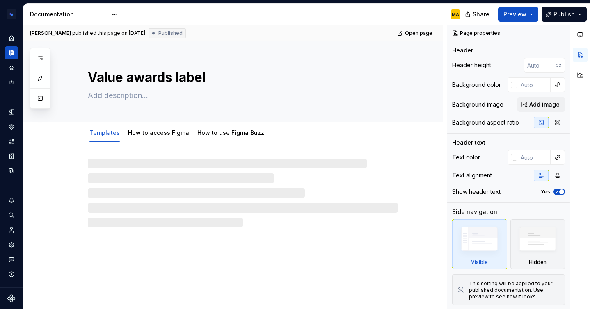
type textarea "*"
